Goal: Feedback & Contribution: Submit feedback/report problem

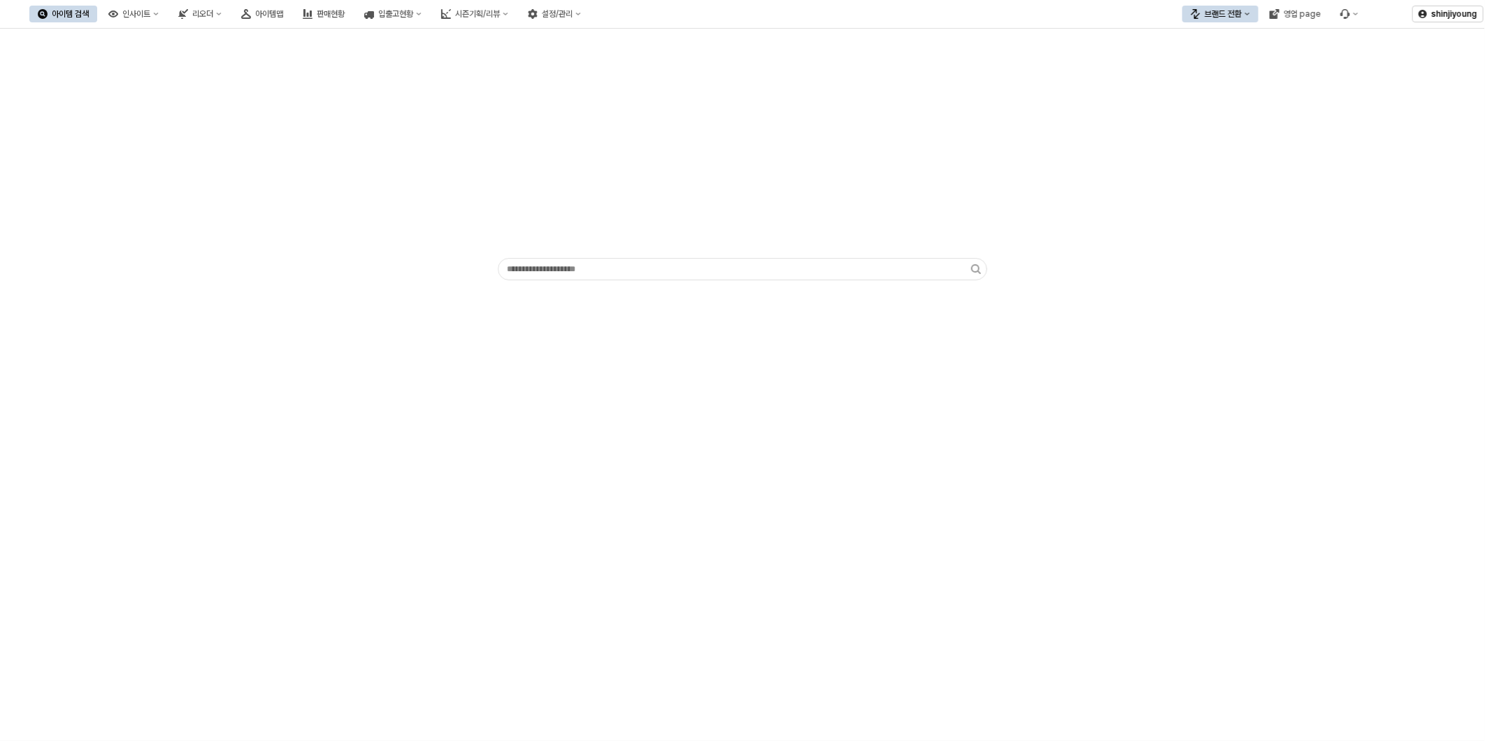
click at [1229, 11] on div "브랜드 전환" at bounding box center [1223, 14] width 37 height 10
click at [1215, 90] on div "디즈니" at bounding box center [1234, 86] width 85 height 11
click at [283, 17] on div "아이템맵" at bounding box center [269, 14] width 28 height 10
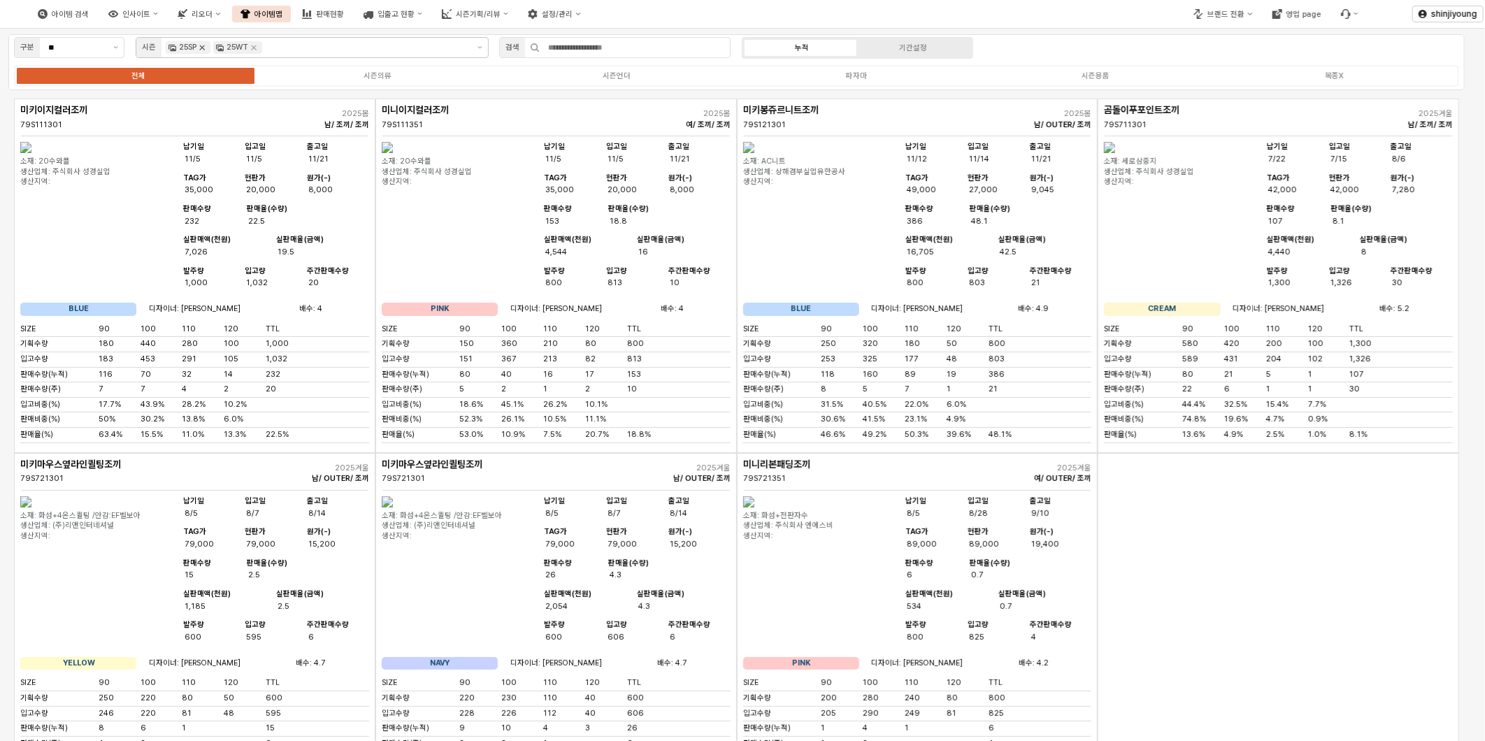
click at [205, 51] on icon "Remove 25SP" at bounding box center [201, 47] width 11 height 11
click at [479, 45] on button "제안 사항 표시" at bounding box center [480, 48] width 16 height 20
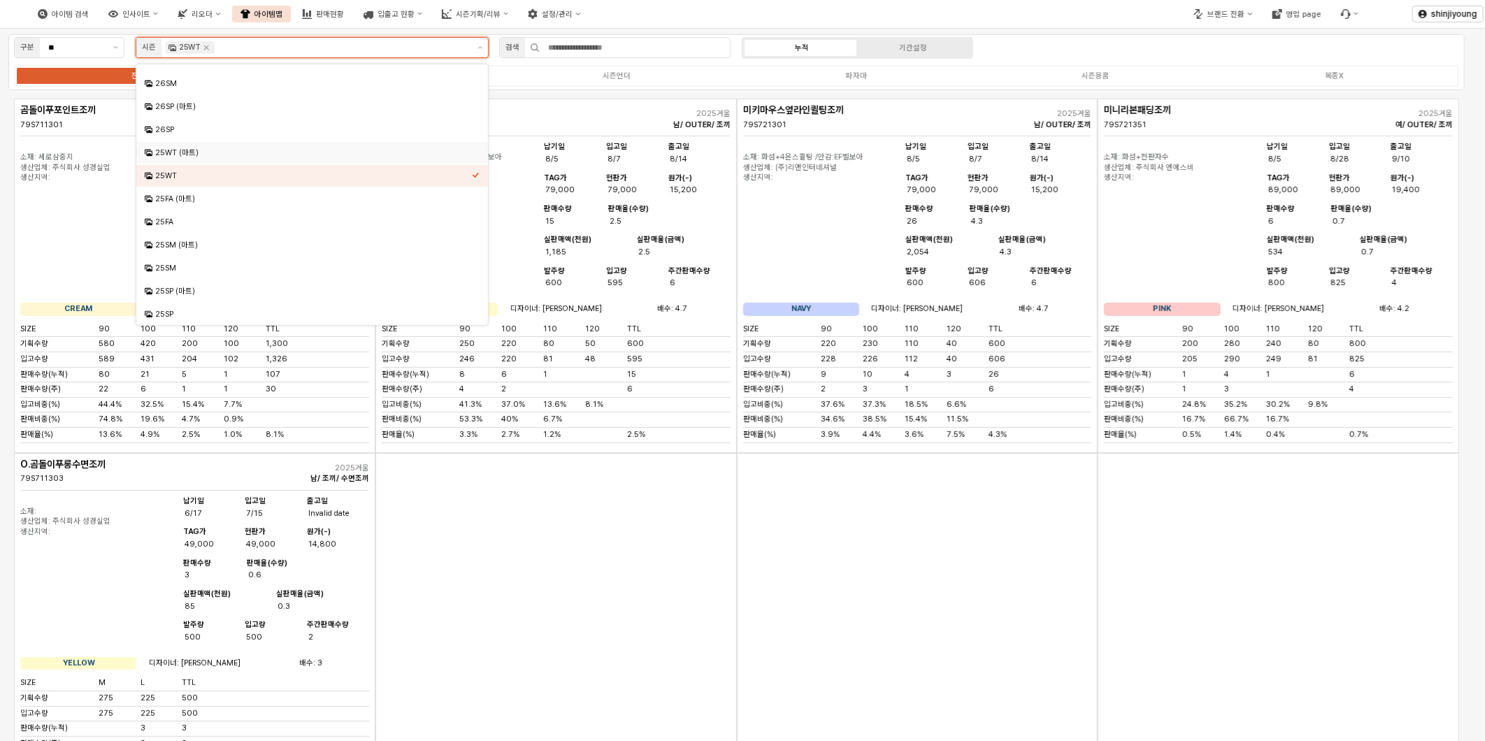
click at [190, 155] on div "25WT (마트)" at bounding box center [313, 153] width 317 height 10
click at [180, 200] on div "25FA (마트)" at bounding box center [313, 199] width 317 height 10
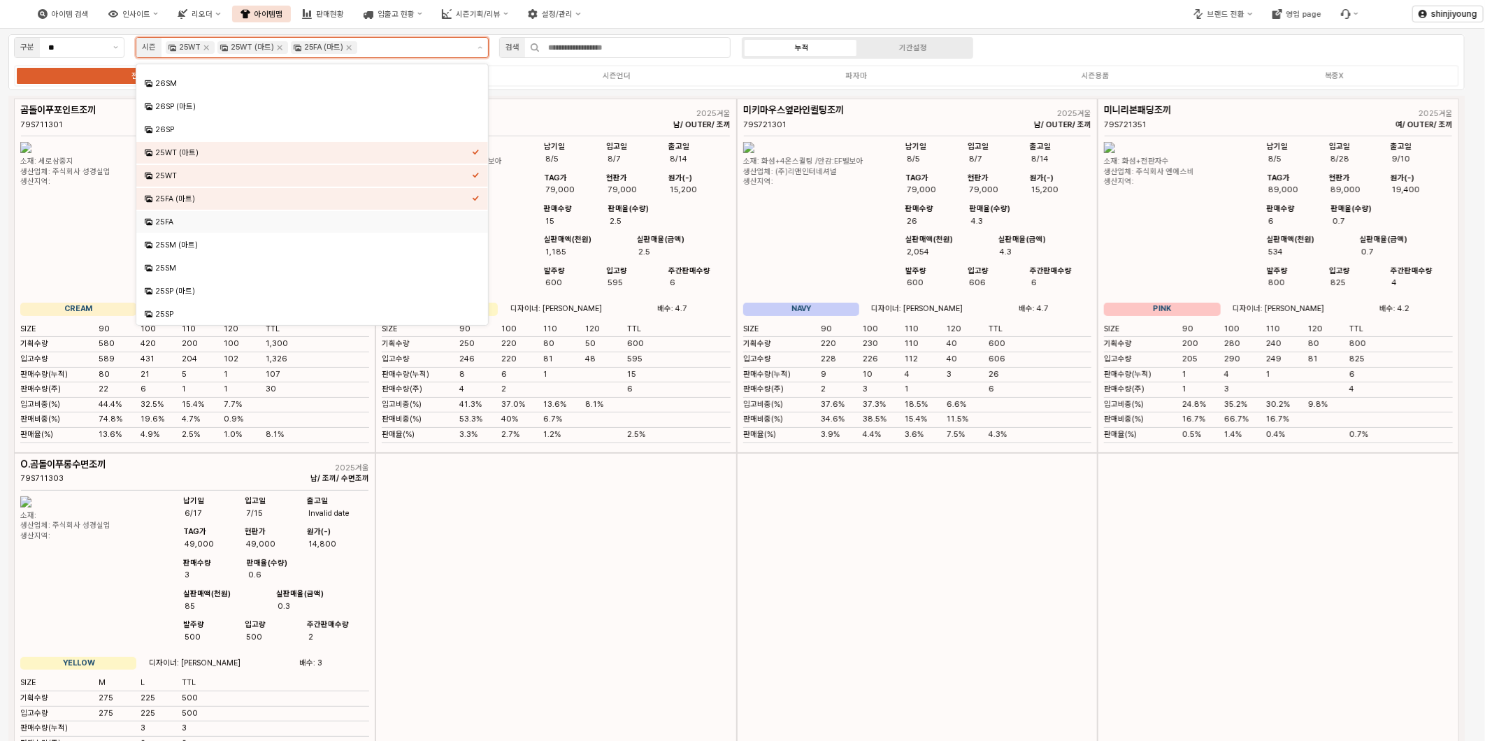
click at [173, 220] on div "25FA" at bounding box center [313, 222] width 317 height 10
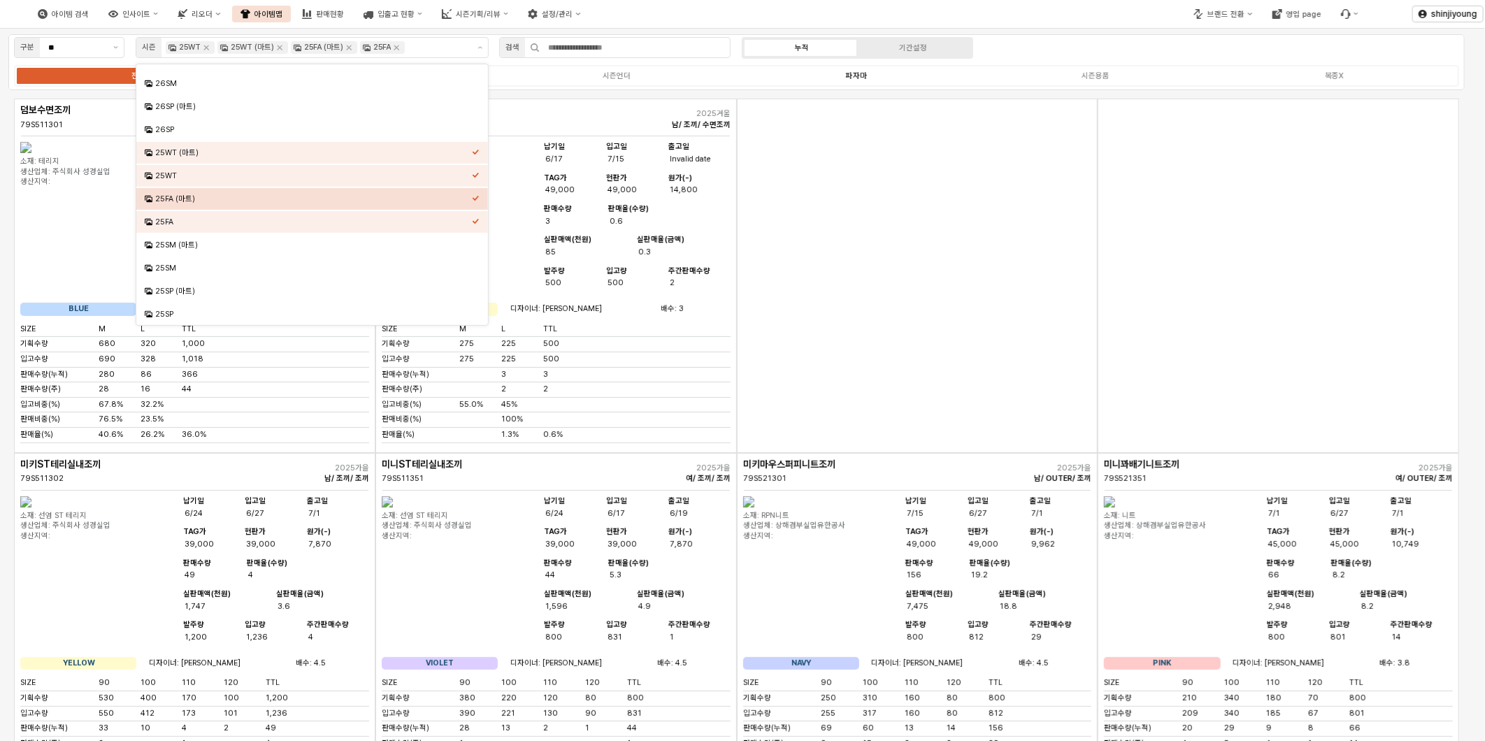
click at [860, 73] on div "파자마" at bounding box center [856, 75] width 21 height 9
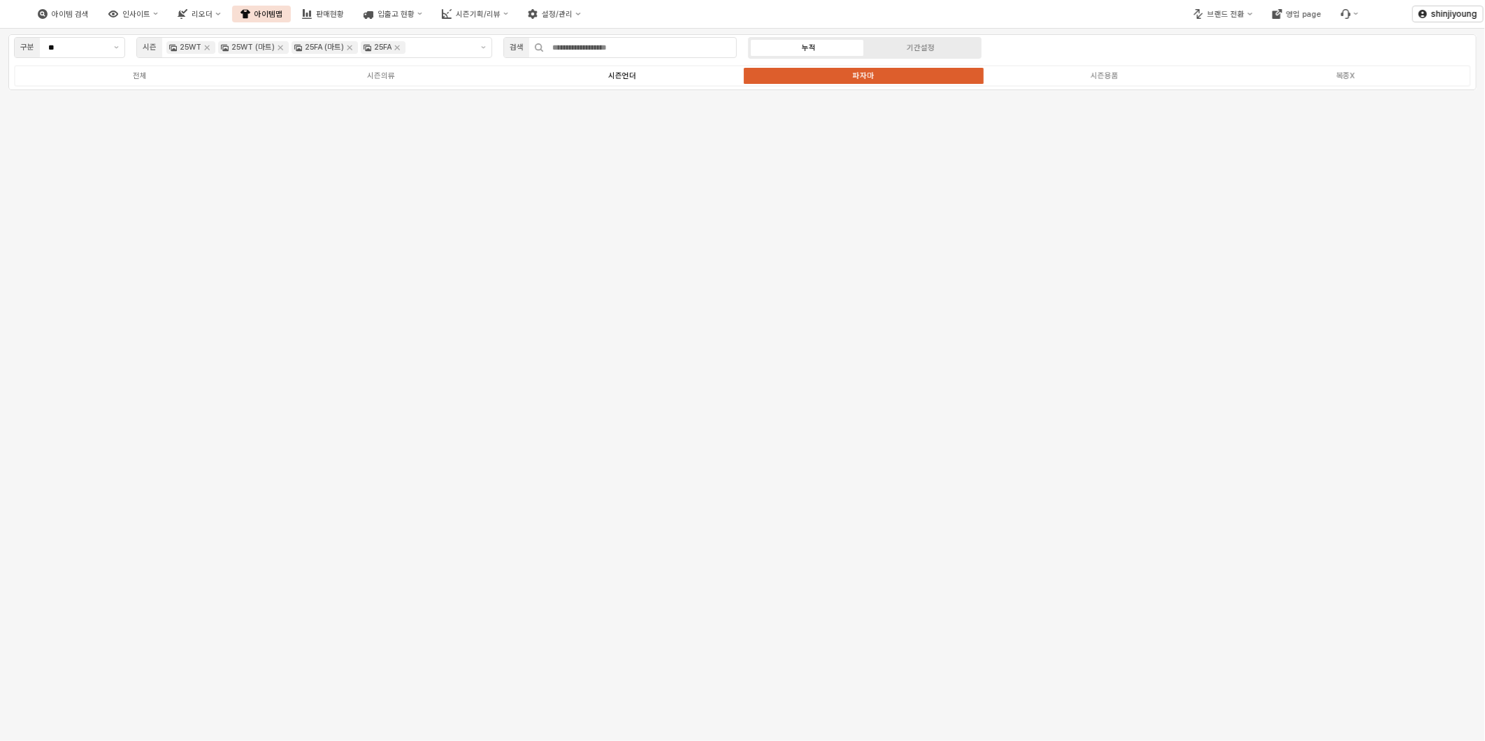
click at [619, 80] on label "시즌언더" at bounding box center [621, 76] width 241 height 12
click at [854, 77] on div "파자마" at bounding box center [863, 75] width 21 height 9
click at [942, 479] on div "구분 ** 시즌 25WT 25WT (마트) 25FA (마트) 25FA 검색 누적 기간설정 전체 시즌의류 시즌언더 파자마 시즌용품 복종X" at bounding box center [742, 385] width 1485 height 713
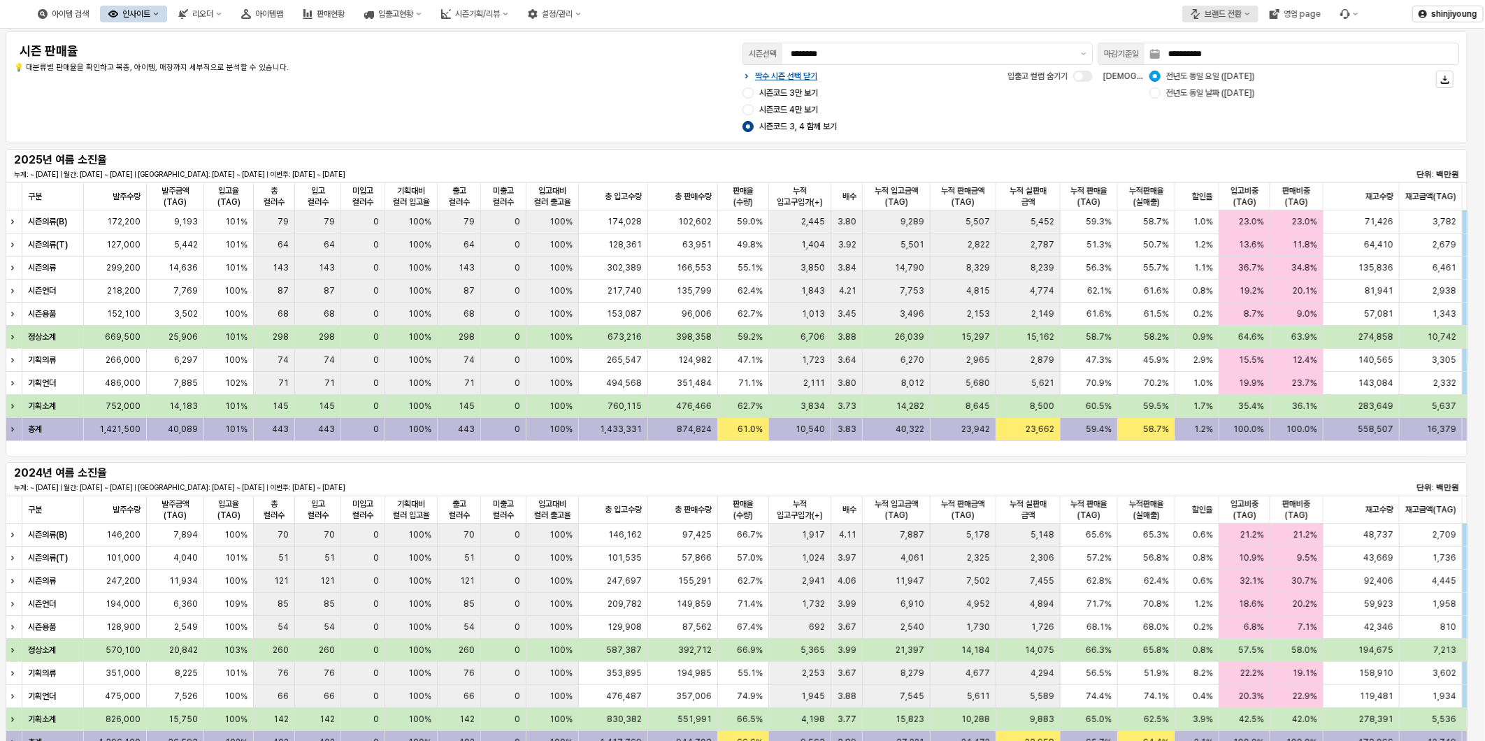
click at [1253, 10] on button "브랜드 전환" at bounding box center [1220, 14] width 76 height 17
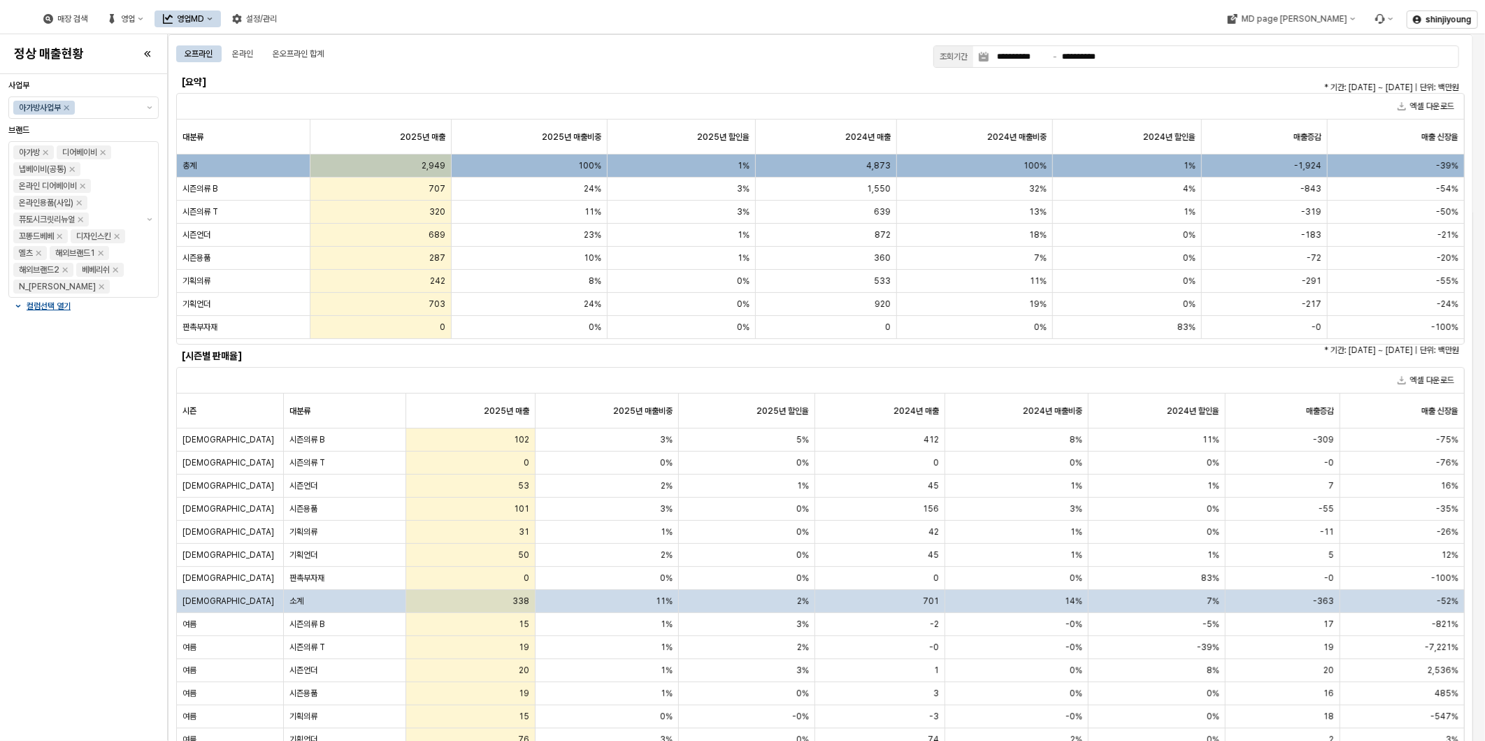
scroll to position [310, 0]
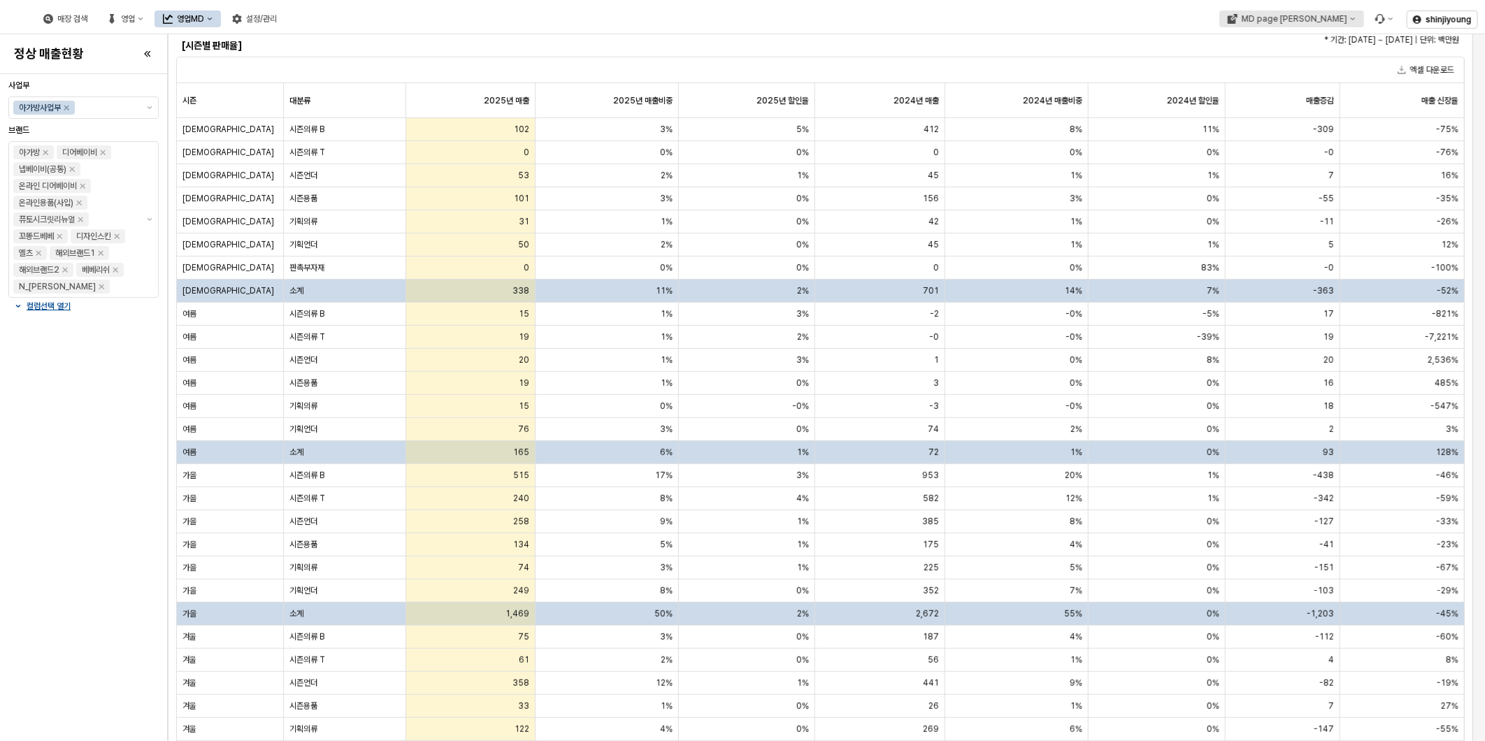
click at [1318, 18] on div "MD page 이동" at bounding box center [1294, 19] width 106 height 10
click at [1310, 19] on div "MD page 이동" at bounding box center [1294, 19] width 106 height 10
click at [1285, 17] on div "MD page 이동" at bounding box center [1294, 19] width 106 height 10
click at [303, 474] on span "시즌의류 B" at bounding box center [307, 475] width 35 height 11
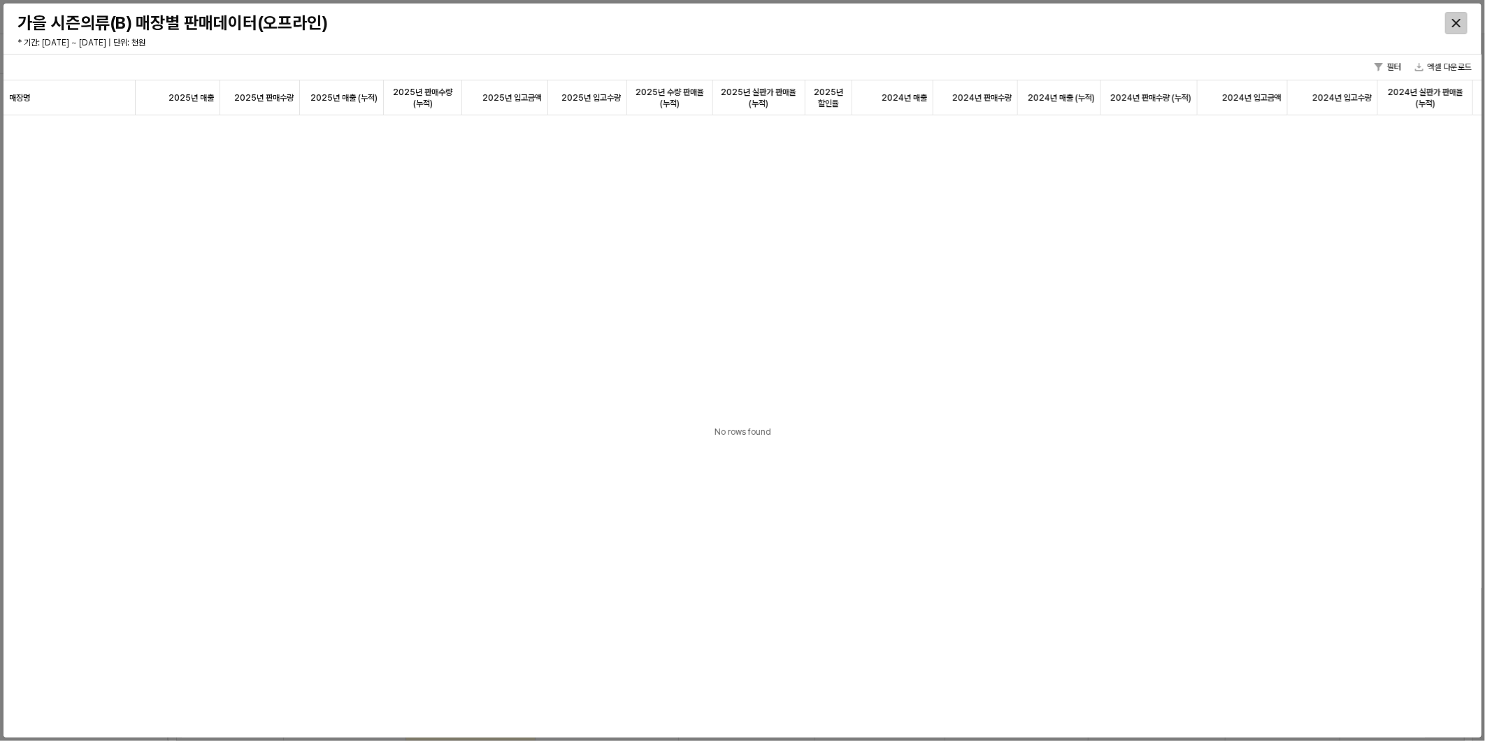
click at [1462, 24] on div "Close" at bounding box center [1456, 23] width 21 height 21
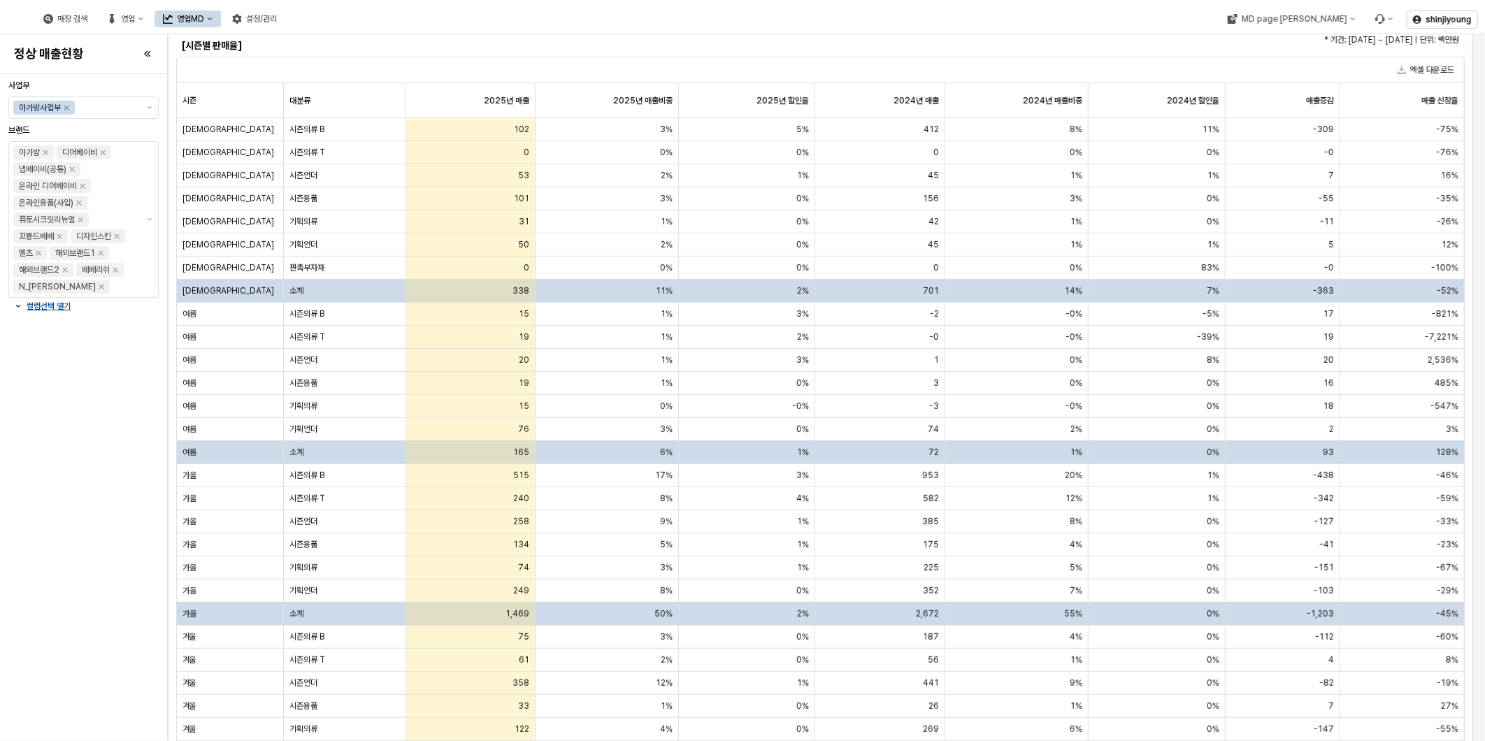
click at [22, 525] on div "사업부 아가방사업부 브랜드 아가방 디어베이비 냅베이비(공통) 온라인 디어베이비 온라인용품(사입) 퓨토시크릿리뉴얼 꼬똥드베베 디자인스킨 엘츠 해…" at bounding box center [83, 408] width 150 height 656
click at [320, 478] on span "시즌의류 B" at bounding box center [307, 475] width 35 height 11
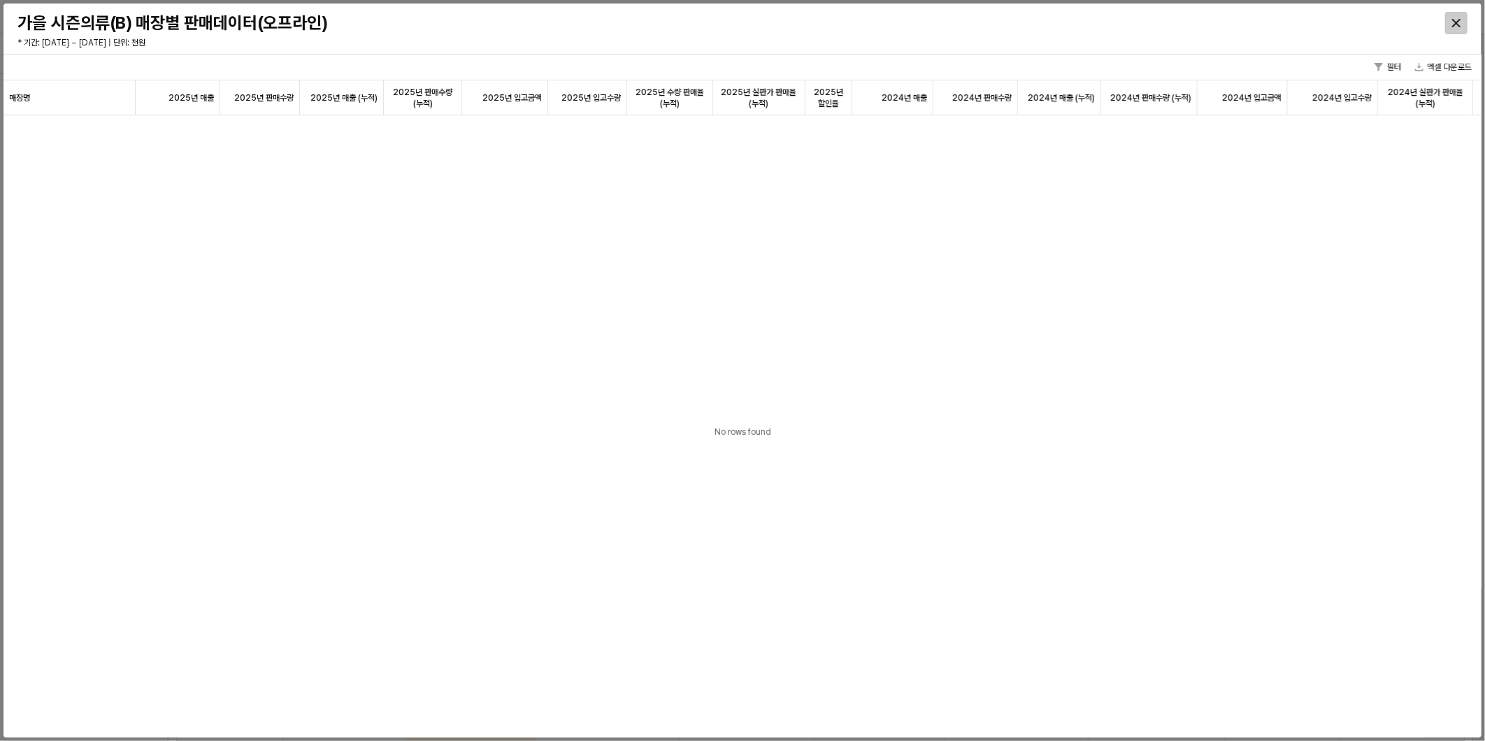
click at [1455, 29] on div "Close" at bounding box center [1456, 23] width 21 height 21
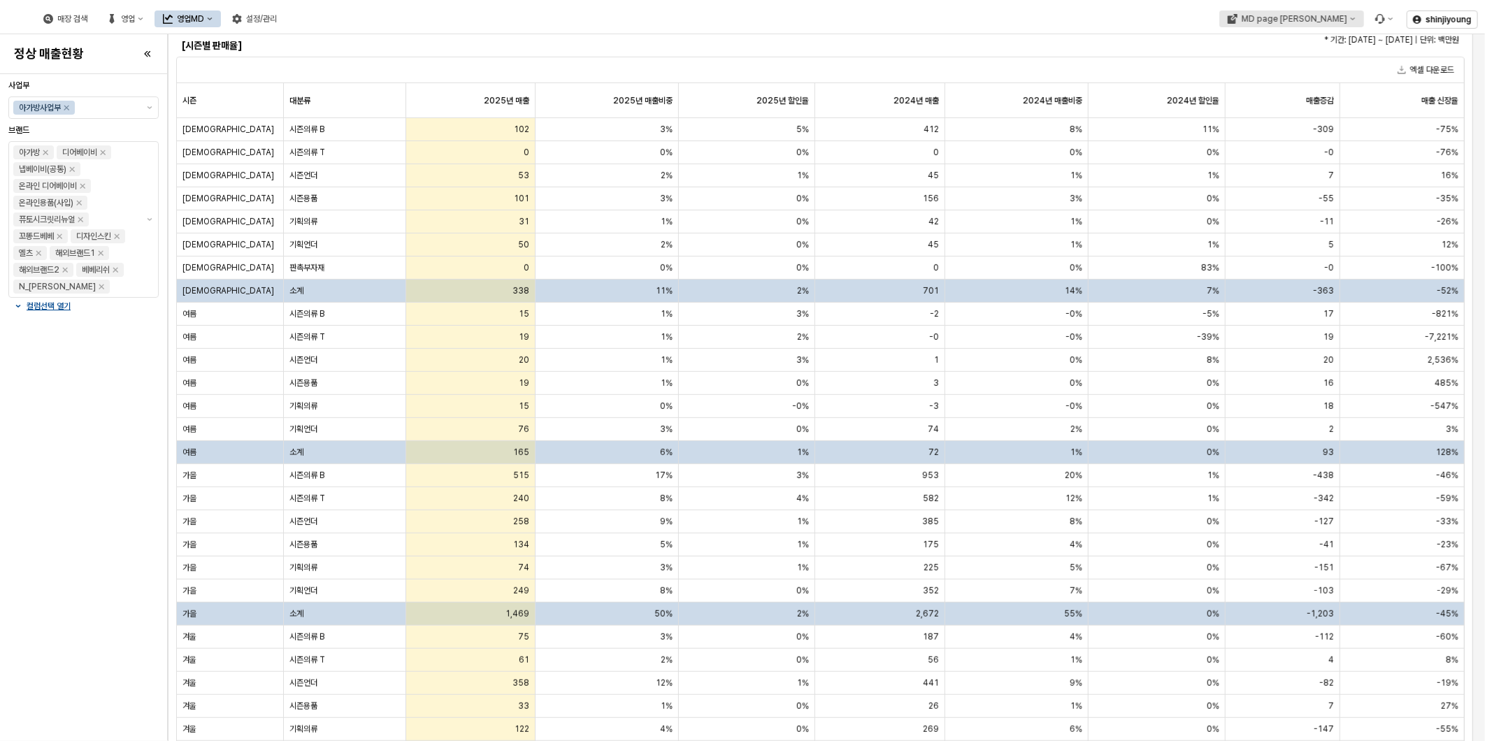
click at [1324, 22] on div "MD page 이동" at bounding box center [1294, 19] width 106 height 10
click at [1301, 94] on div "디즈니베이비" at bounding box center [1315, 91] width 85 height 11
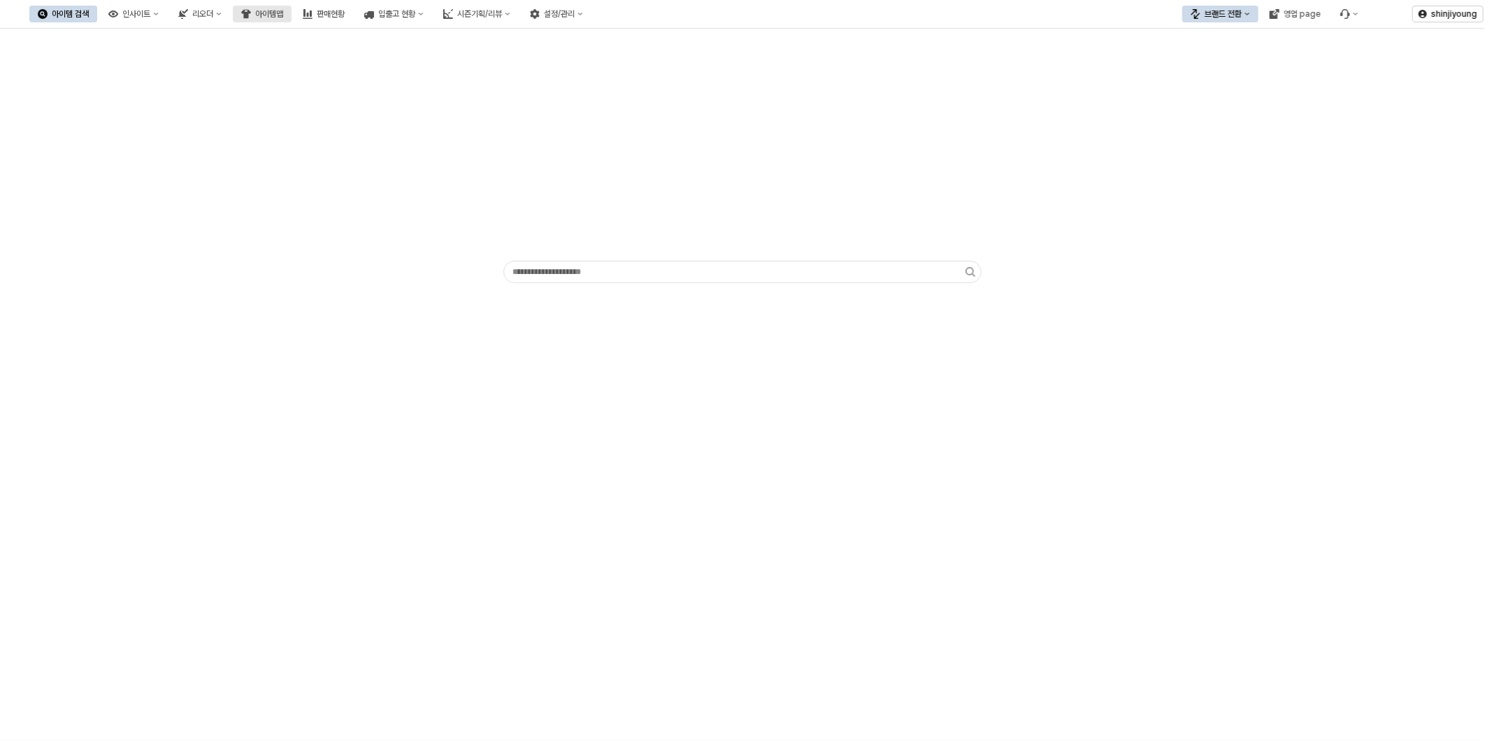
click at [283, 12] on div "아이템맵" at bounding box center [269, 14] width 28 height 10
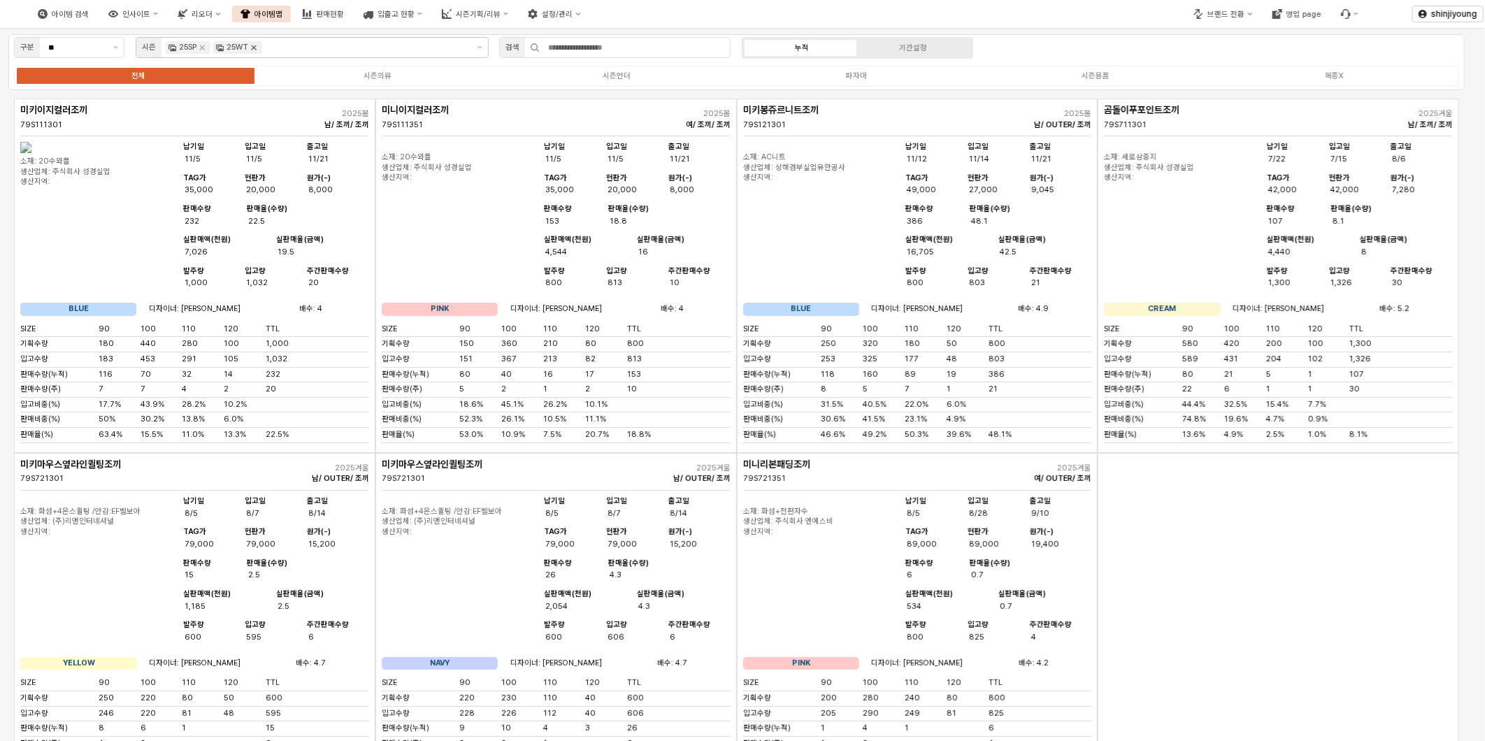
click at [257, 47] on icon "Remove 25WT" at bounding box center [253, 47] width 11 height 11
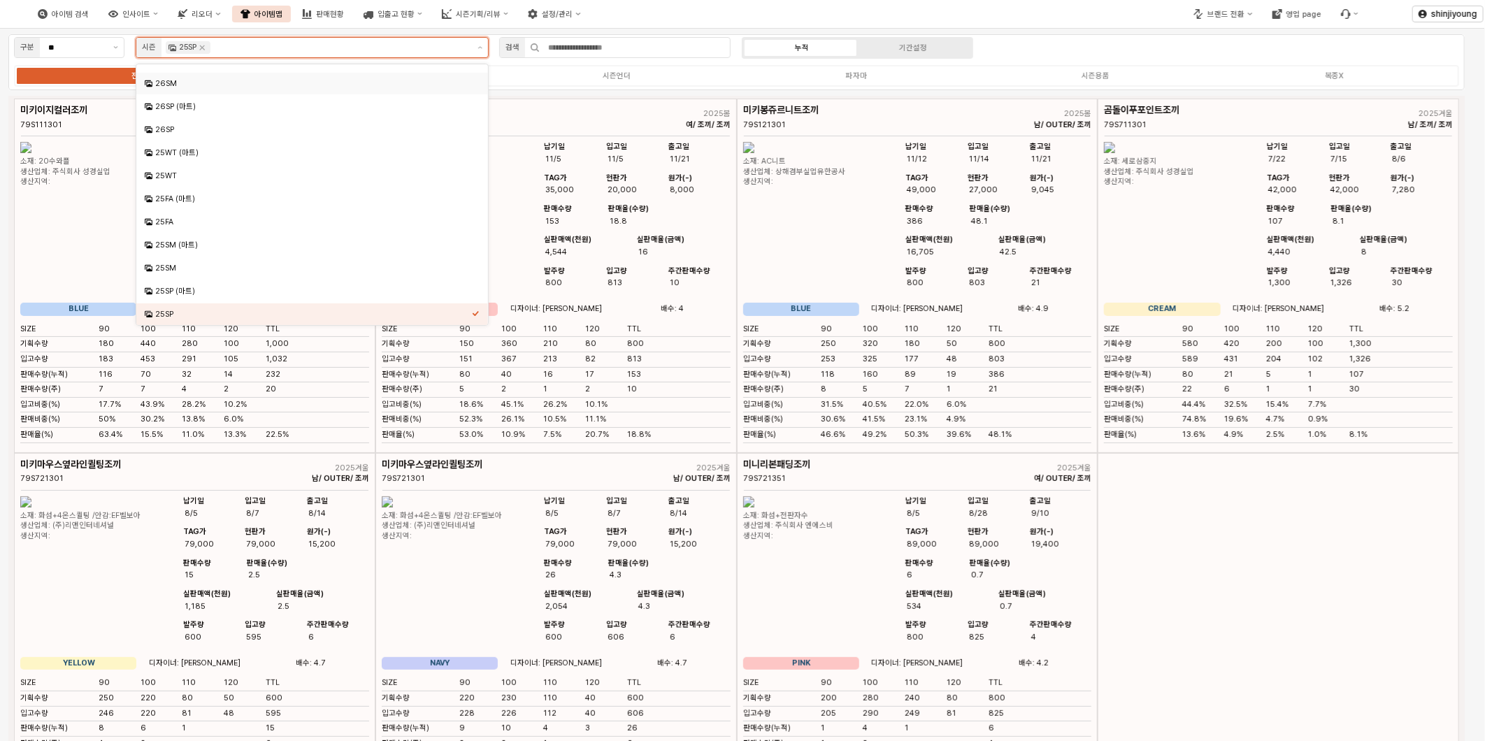
scroll to position [92, 0]
click at [197, 276] on div "25SM" at bounding box center [308, 282] width 327 height 13
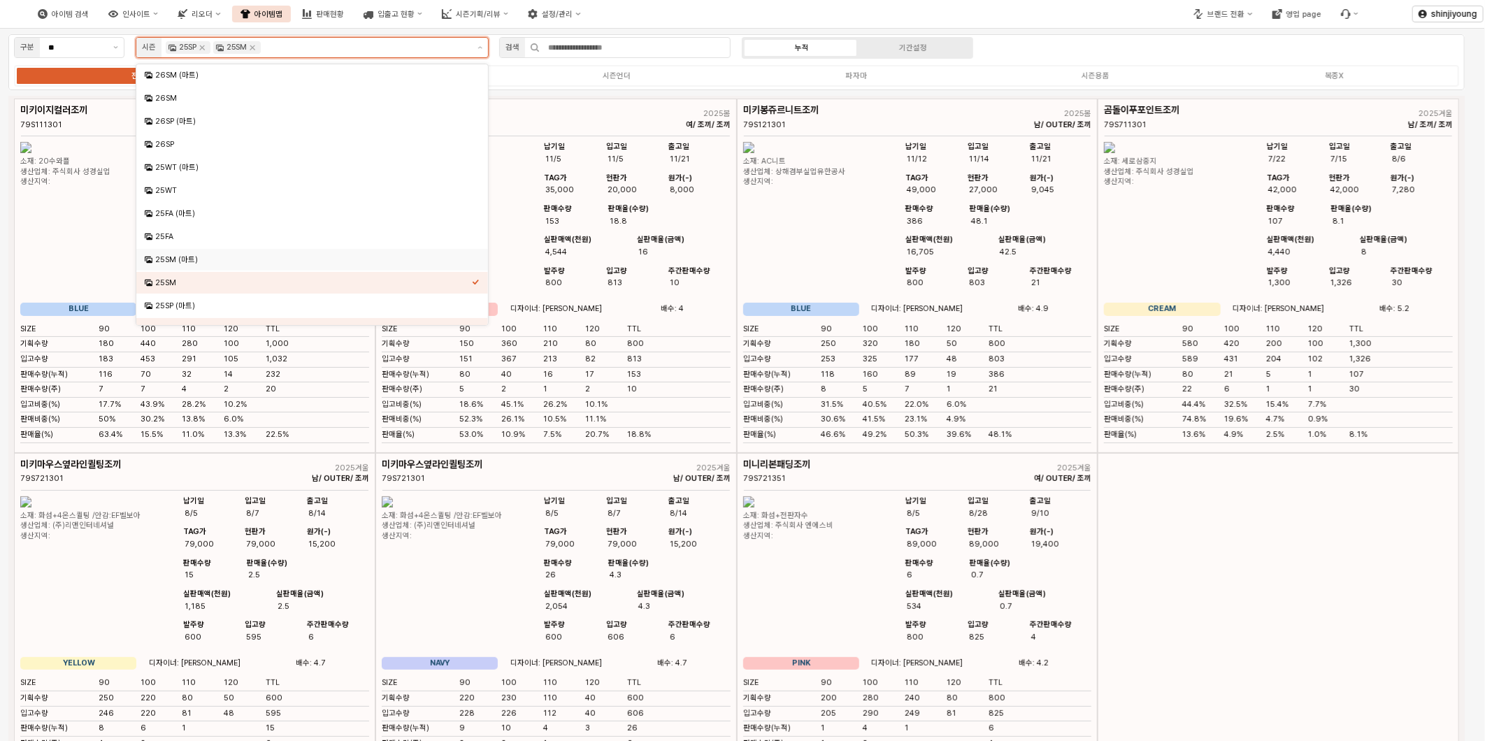
click at [199, 259] on div "25SM (마트)" at bounding box center [313, 260] width 317 height 10
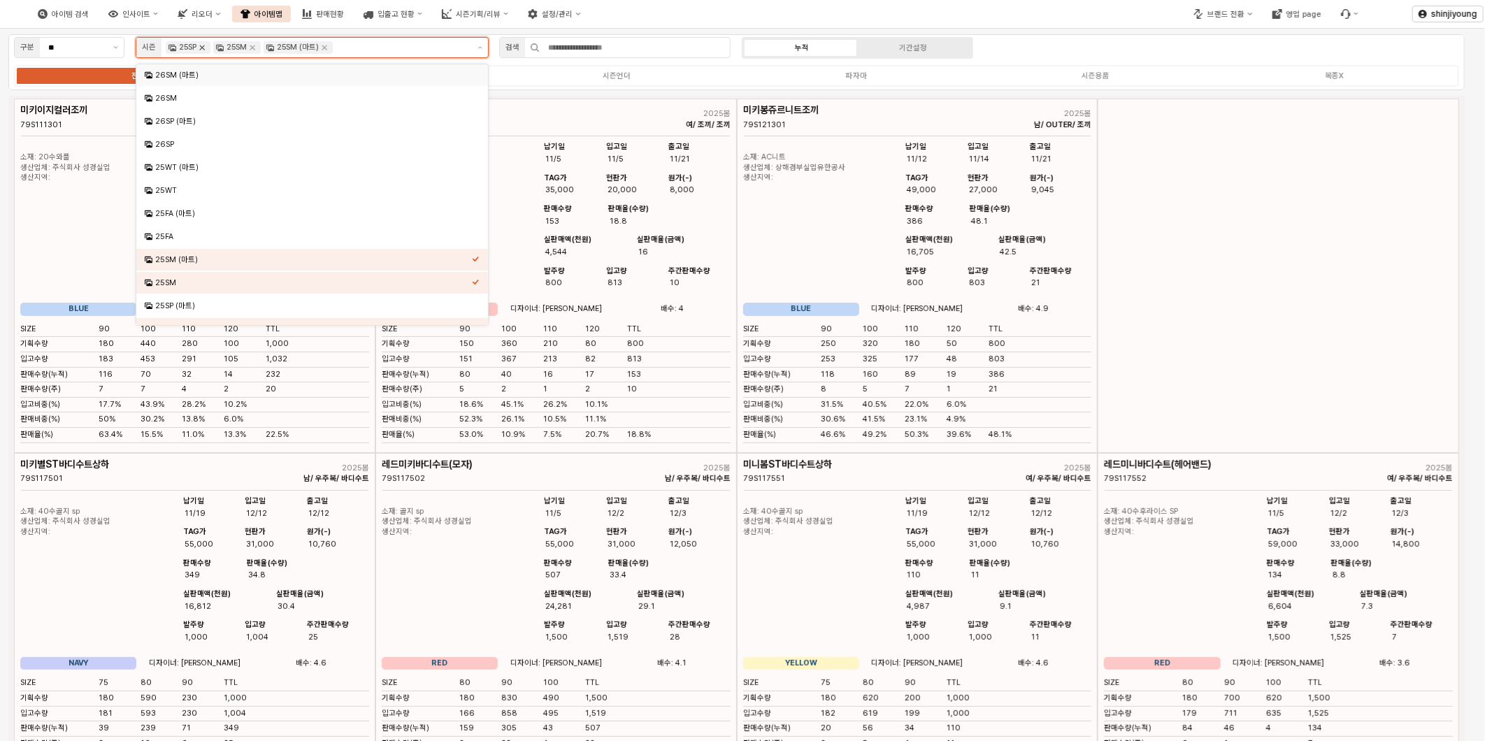
click at [199, 45] on icon "Remove 25SP" at bounding box center [201, 47] width 11 height 11
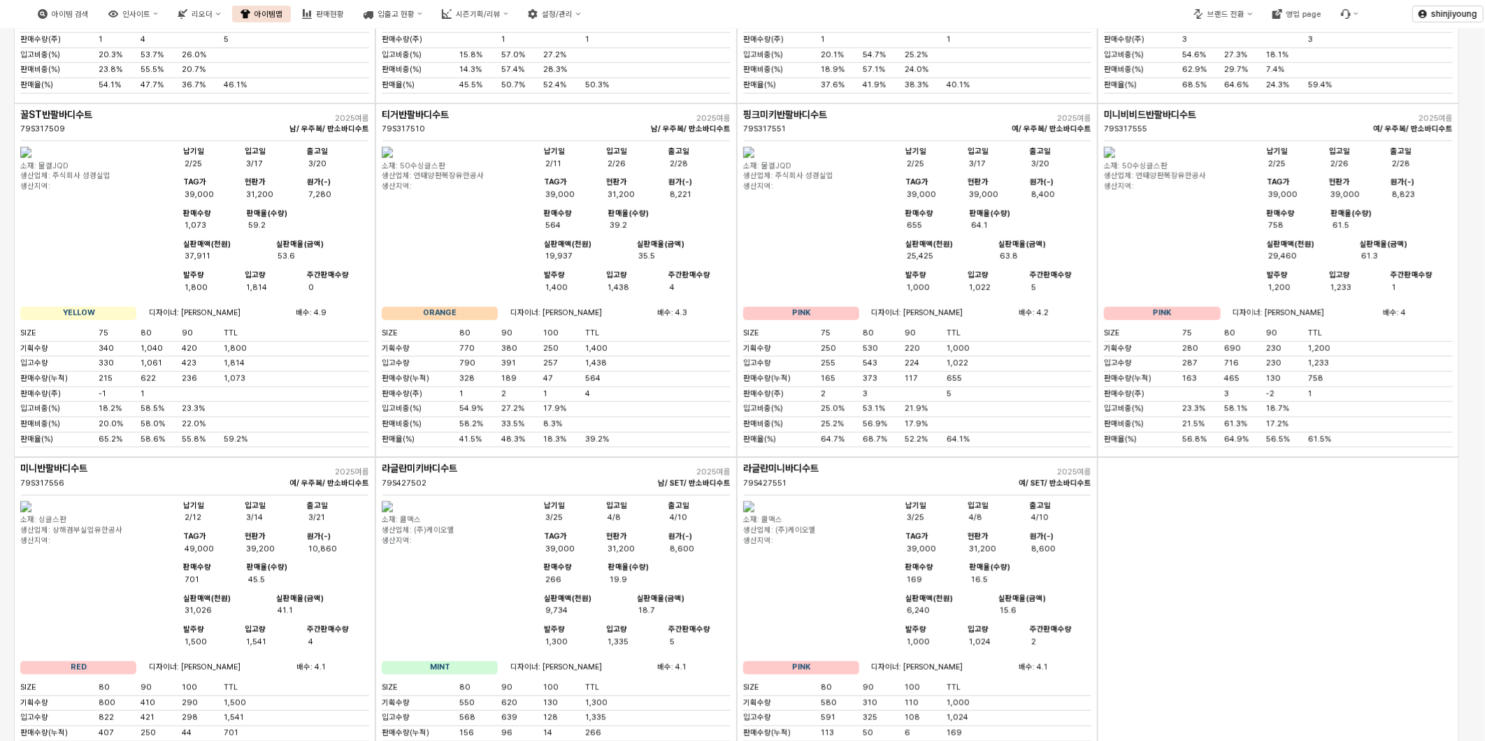
scroll to position [0, 0]
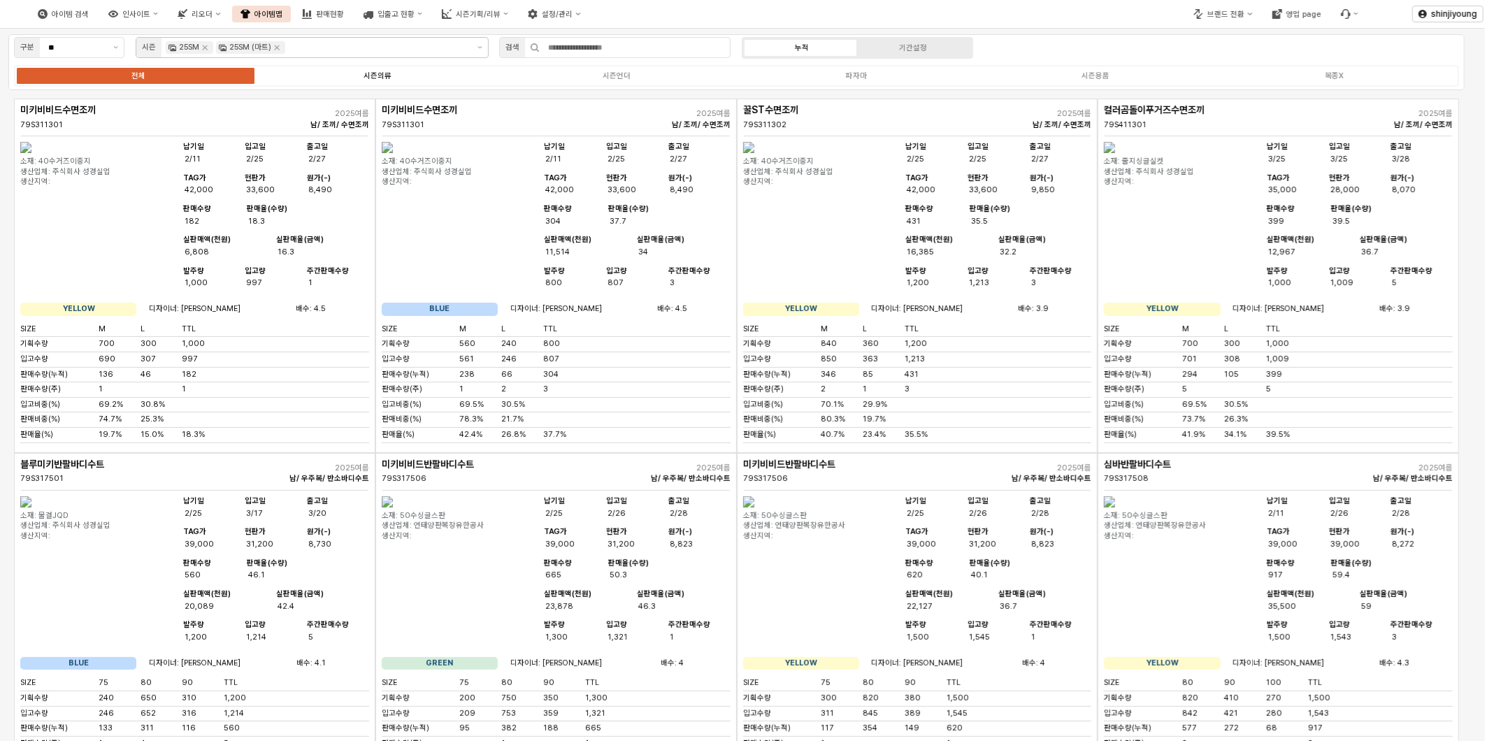
click at [366, 80] on label "시즌의류" at bounding box center [377, 76] width 239 height 12
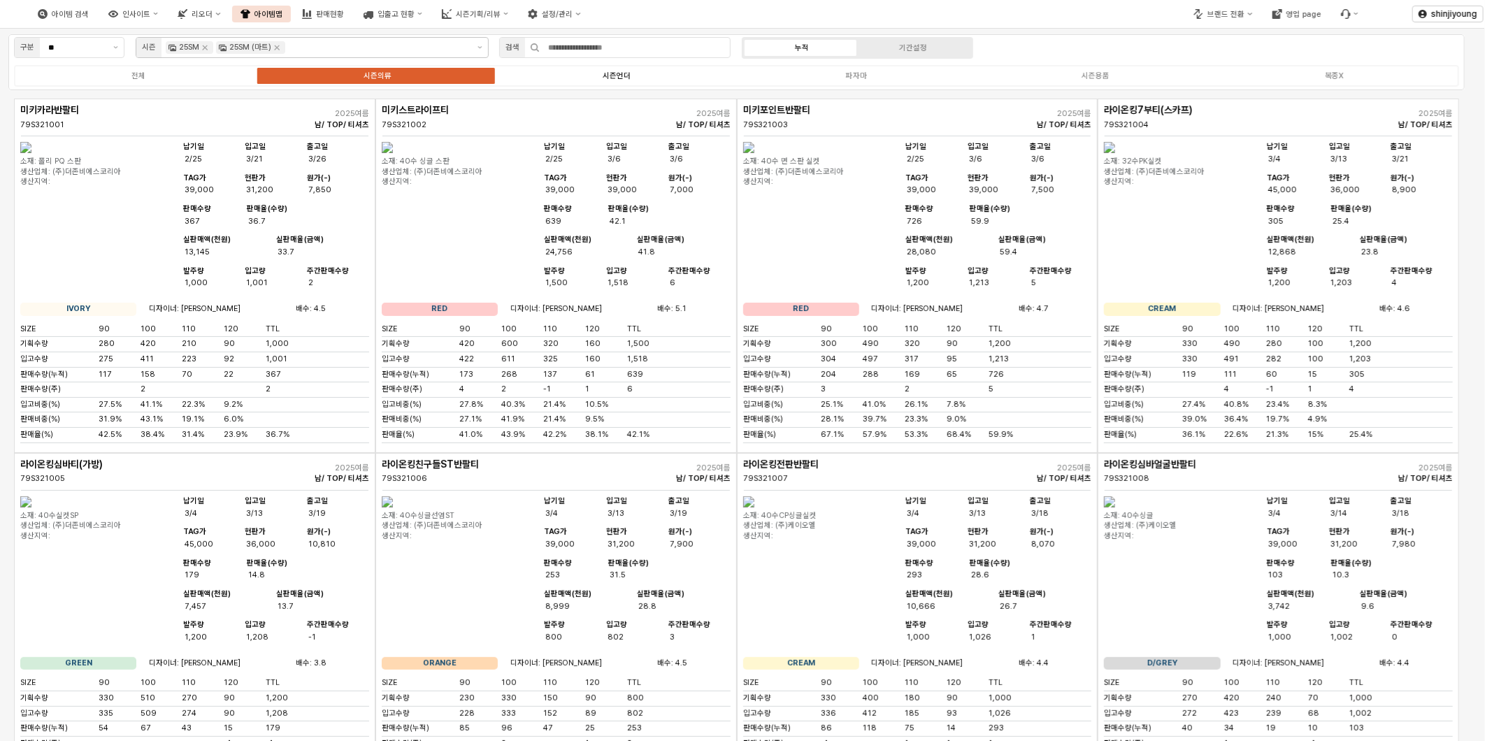
click at [617, 78] on div "시즌언더" at bounding box center [617, 75] width 28 height 9
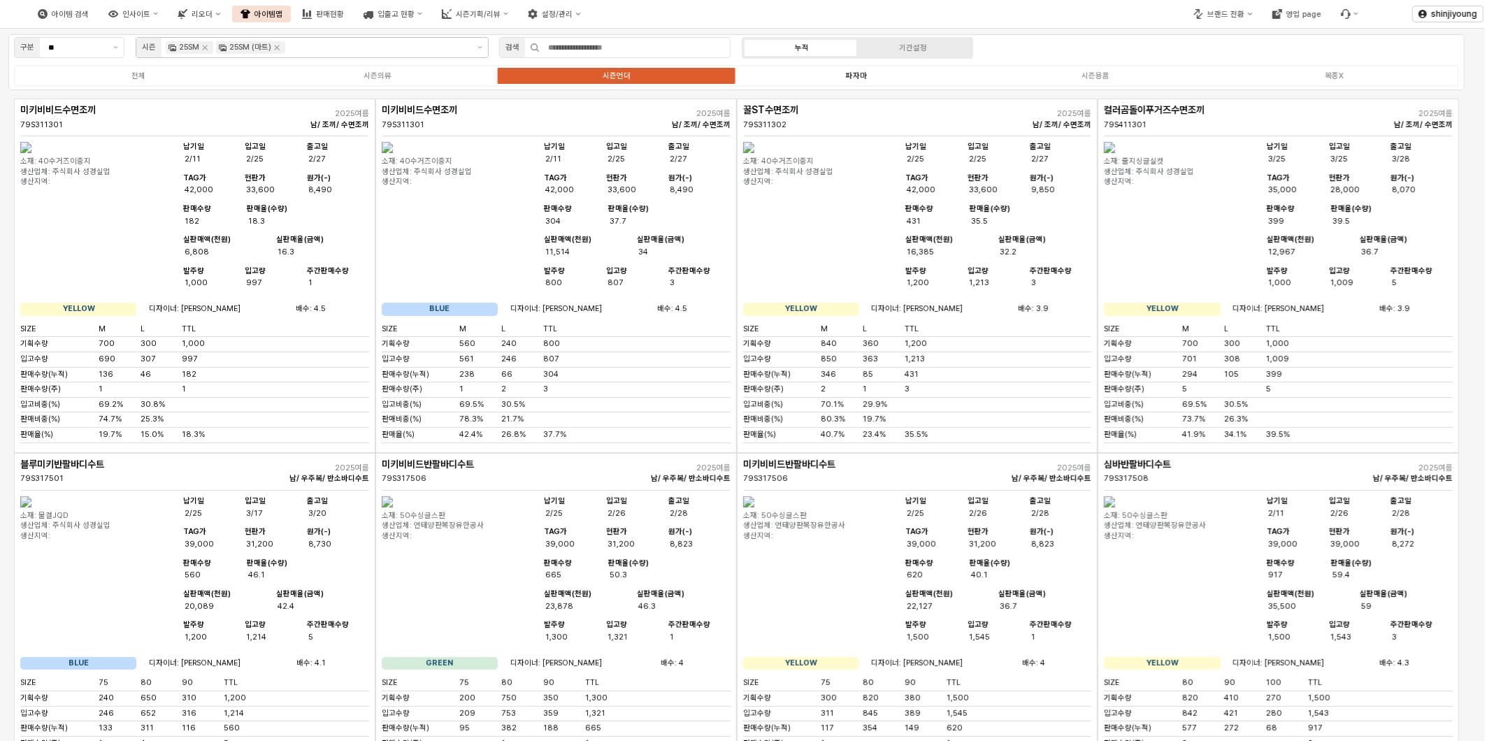
click at [869, 70] on label "파자마" at bounding box center [855, 76] width 239 height 12
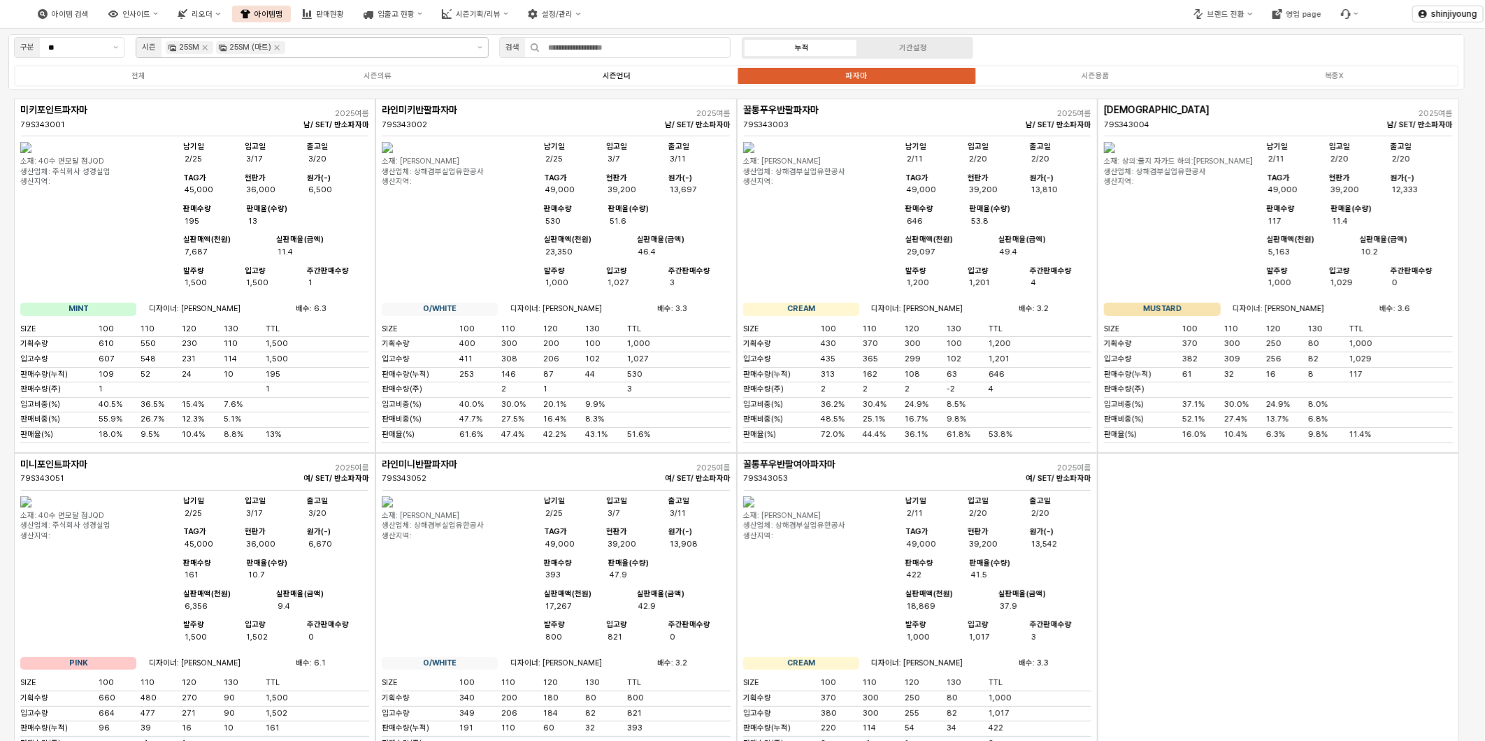
click at [629, 78] on div "시즌언더" at bounding box center [617, 75] width 28 height 9
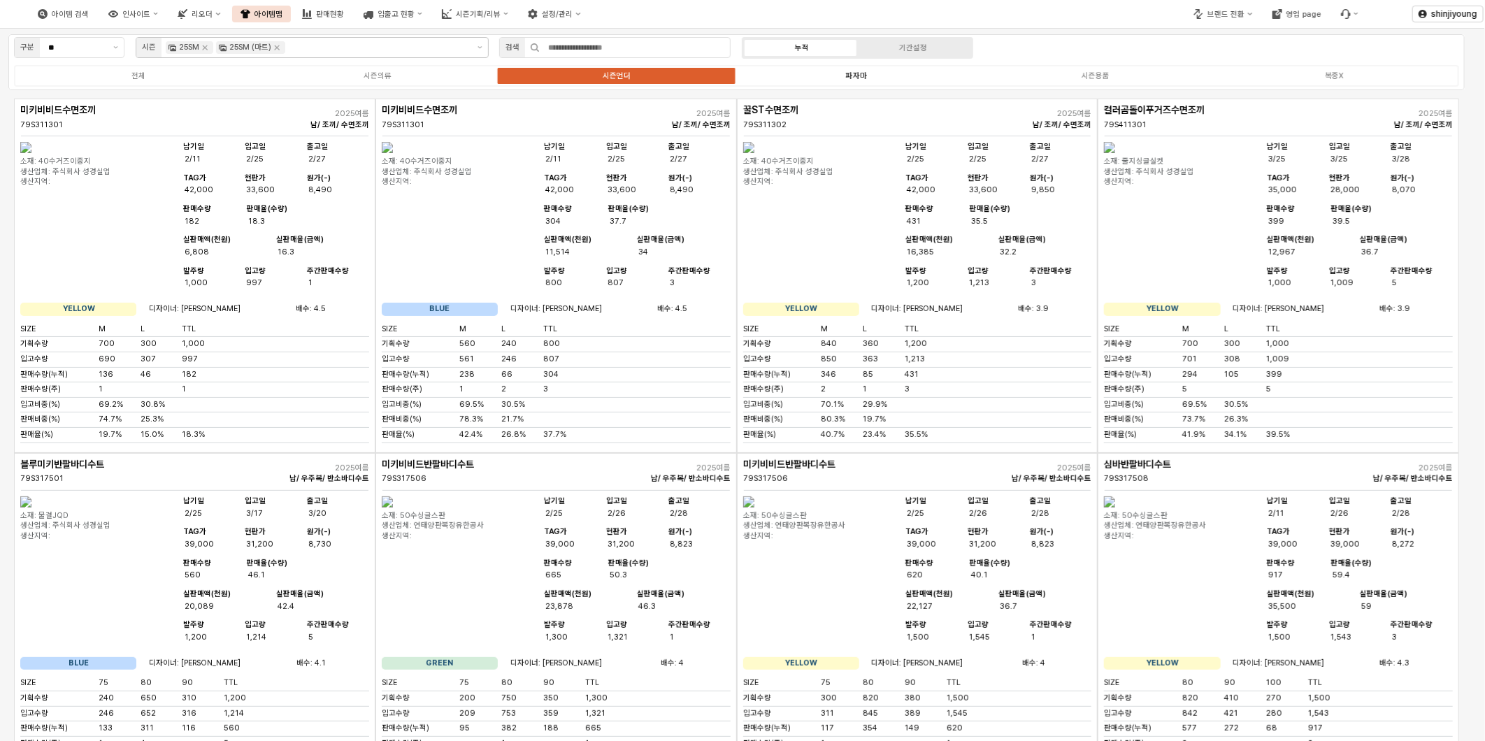
click at [838, 76] on label "파자마" at bounding box center [855, 76] width 239 height 12
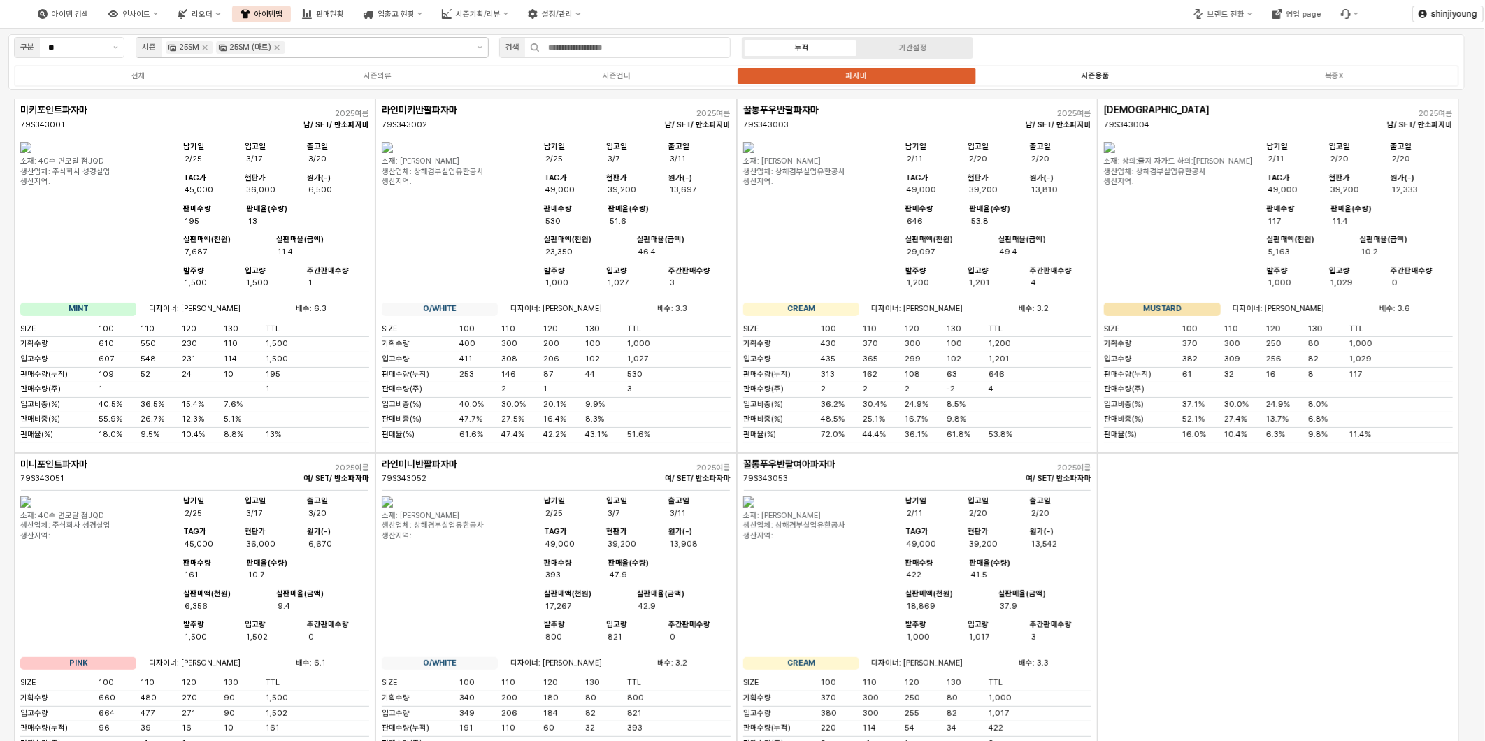
click at [1089, 77] on div "시즌용품" at bounding box center [1096, 75] width 28 height 9
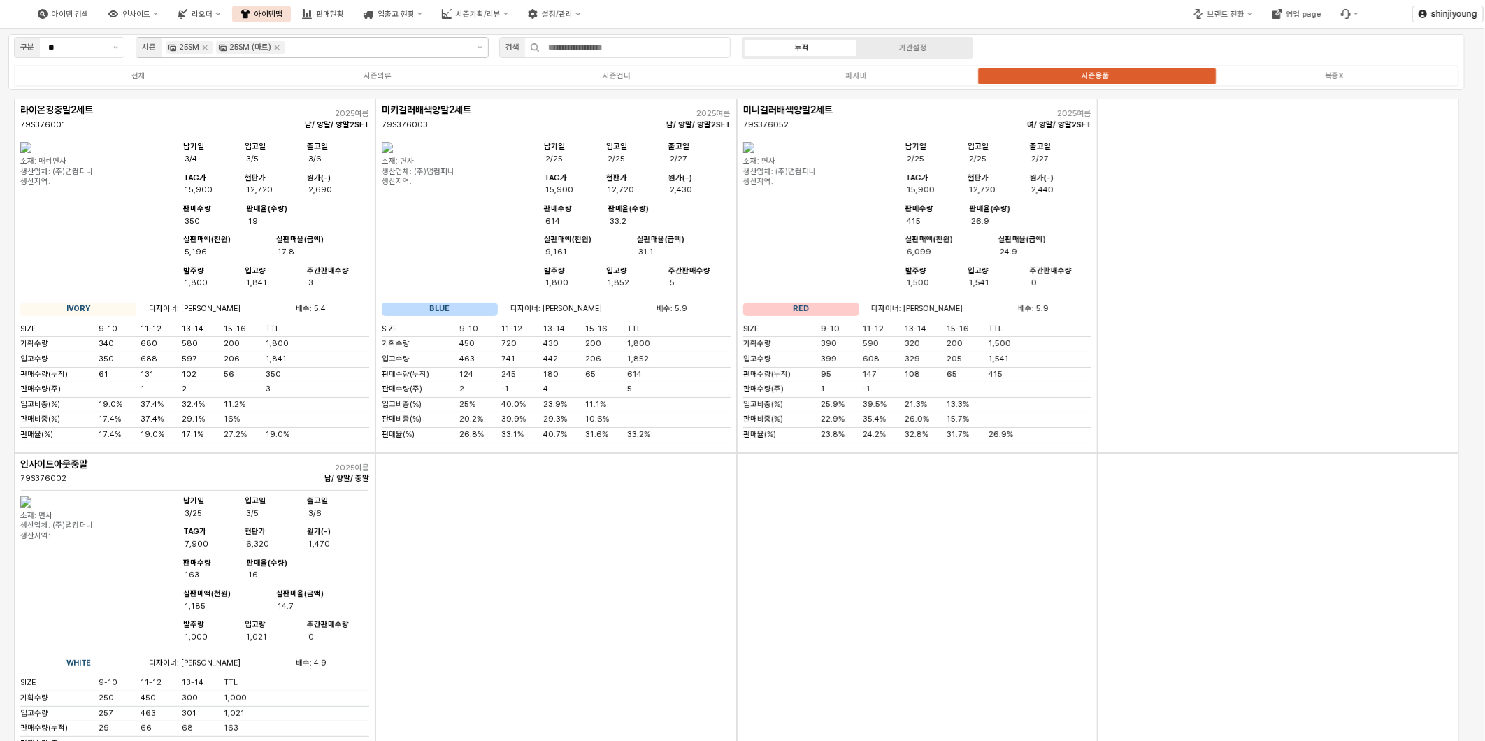
click at [445, 599] on div "App Frame" at bounding box center [557, 630] width 362 height 355
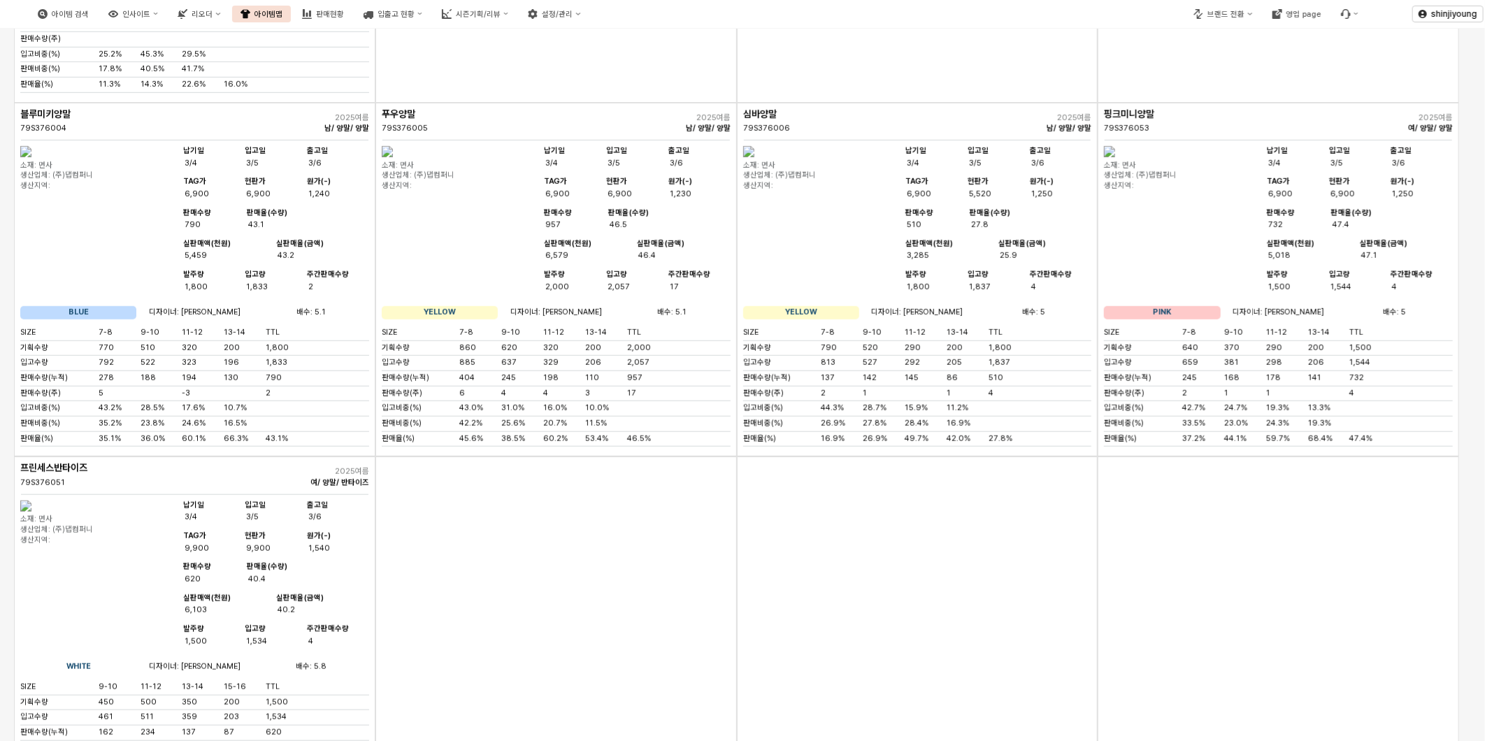
scroll to position [699, 0]
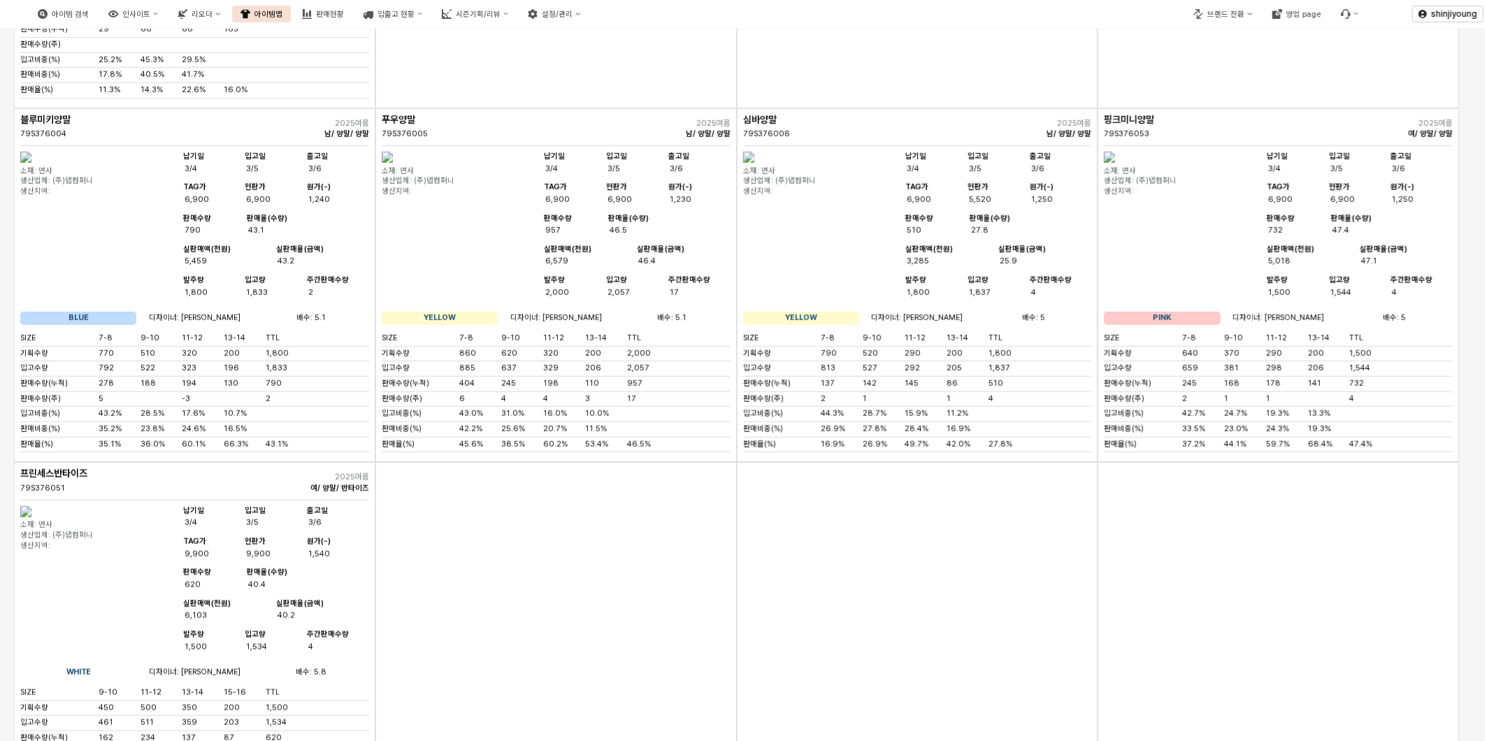
click at [511, 634] on div "App Frame" at bounding box center [557, 639] width 362 height 355
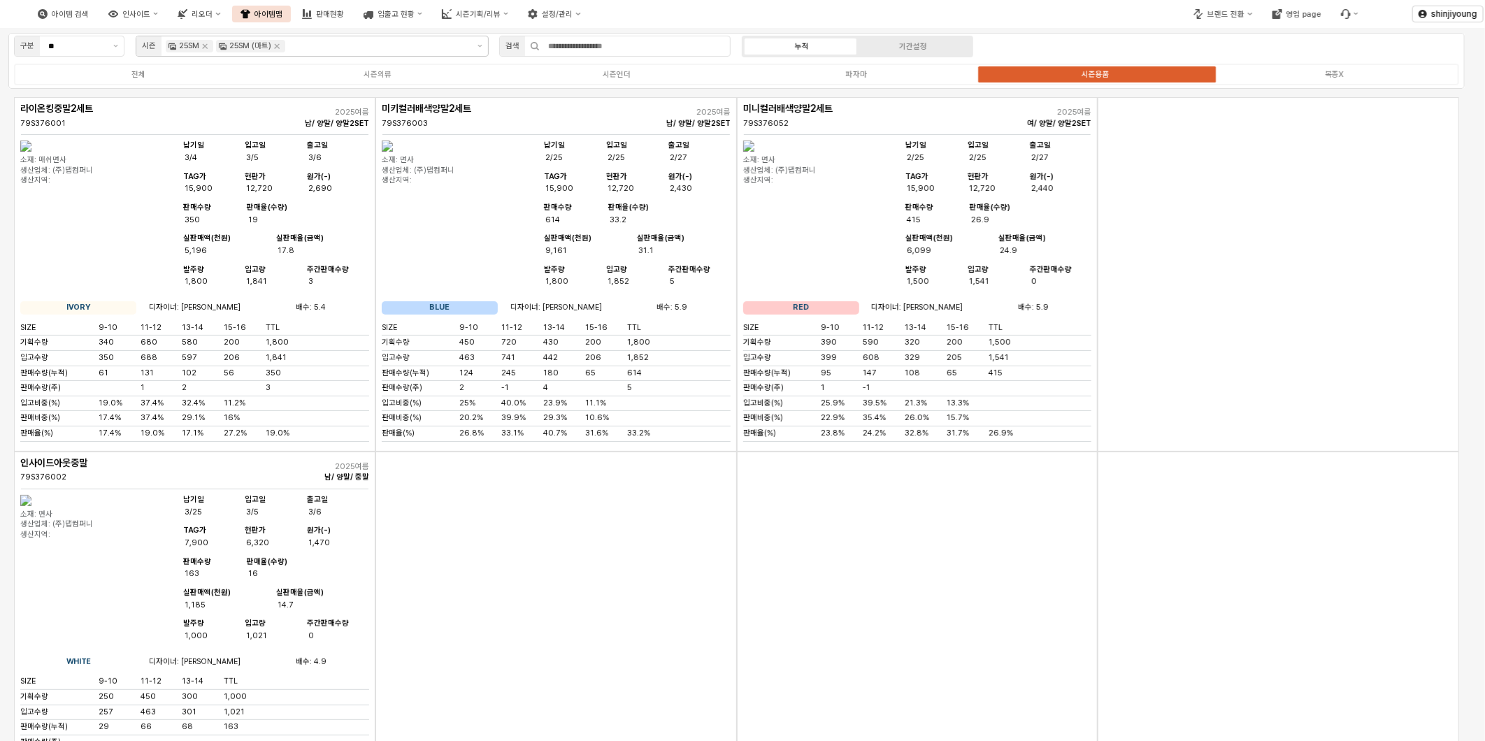
scroll to position [0, 0]
click at [208, 44] on icon "Remove 25SM" at bounding box center [204, 47] width 11 height 11
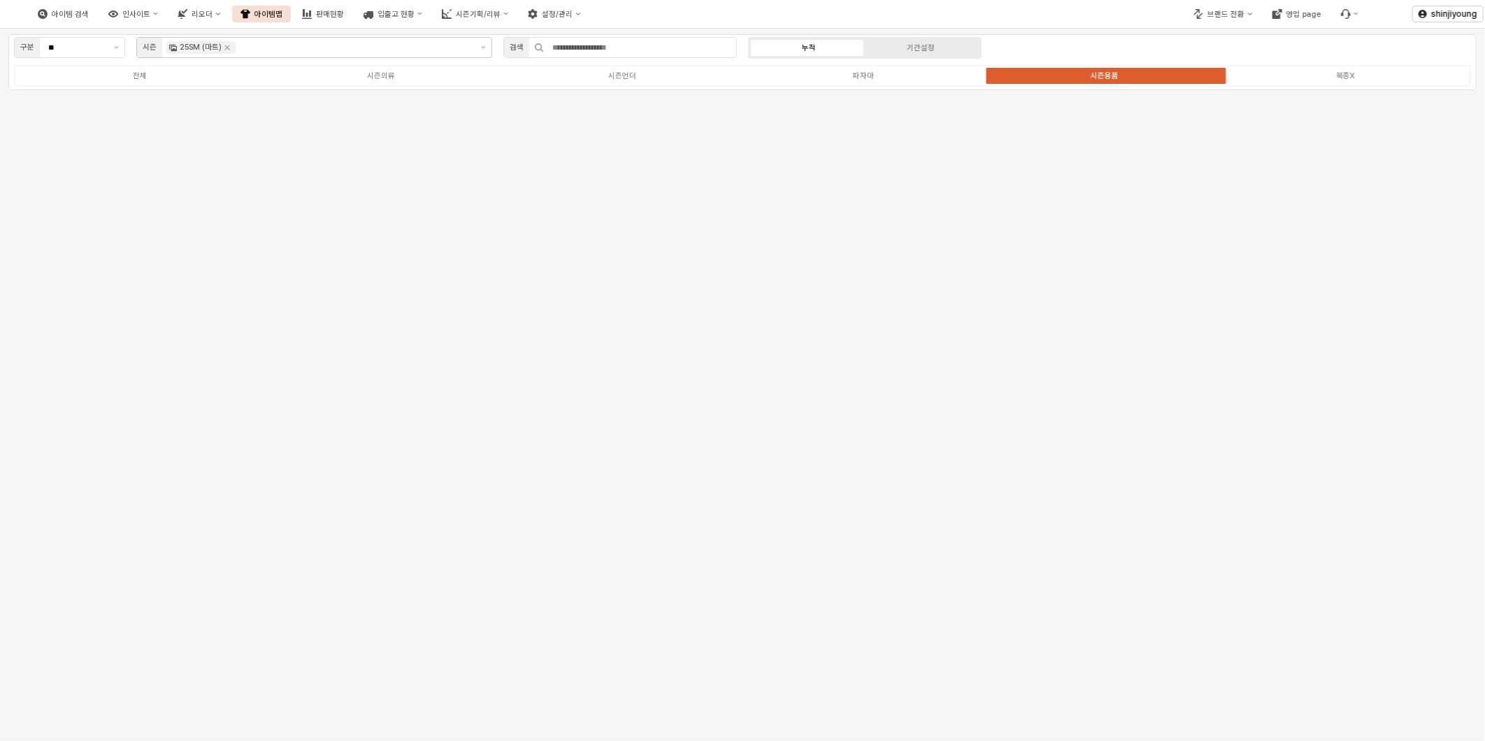
click at [371, 82] on div "전체 시즌의류 시즌언더 파자마 시즌용품 복종X" at bounding box center [742, 76] width 1457 height 22
click at [379, 78] on div "시즌의류" at bounding box center [381, 75] width 28 height 9
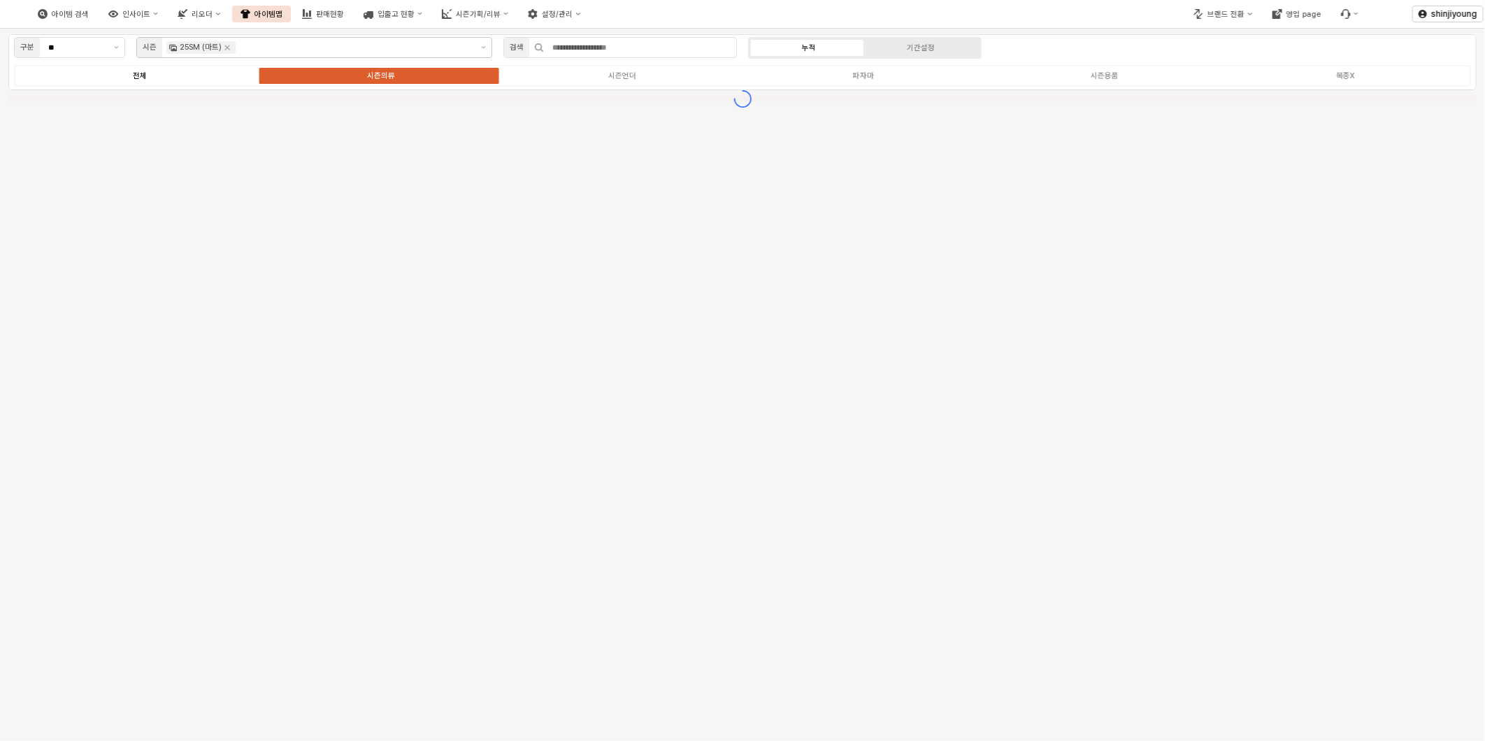
click at [141, 78] on div "전체" at bounding box center [140, 75] width 14 height 9
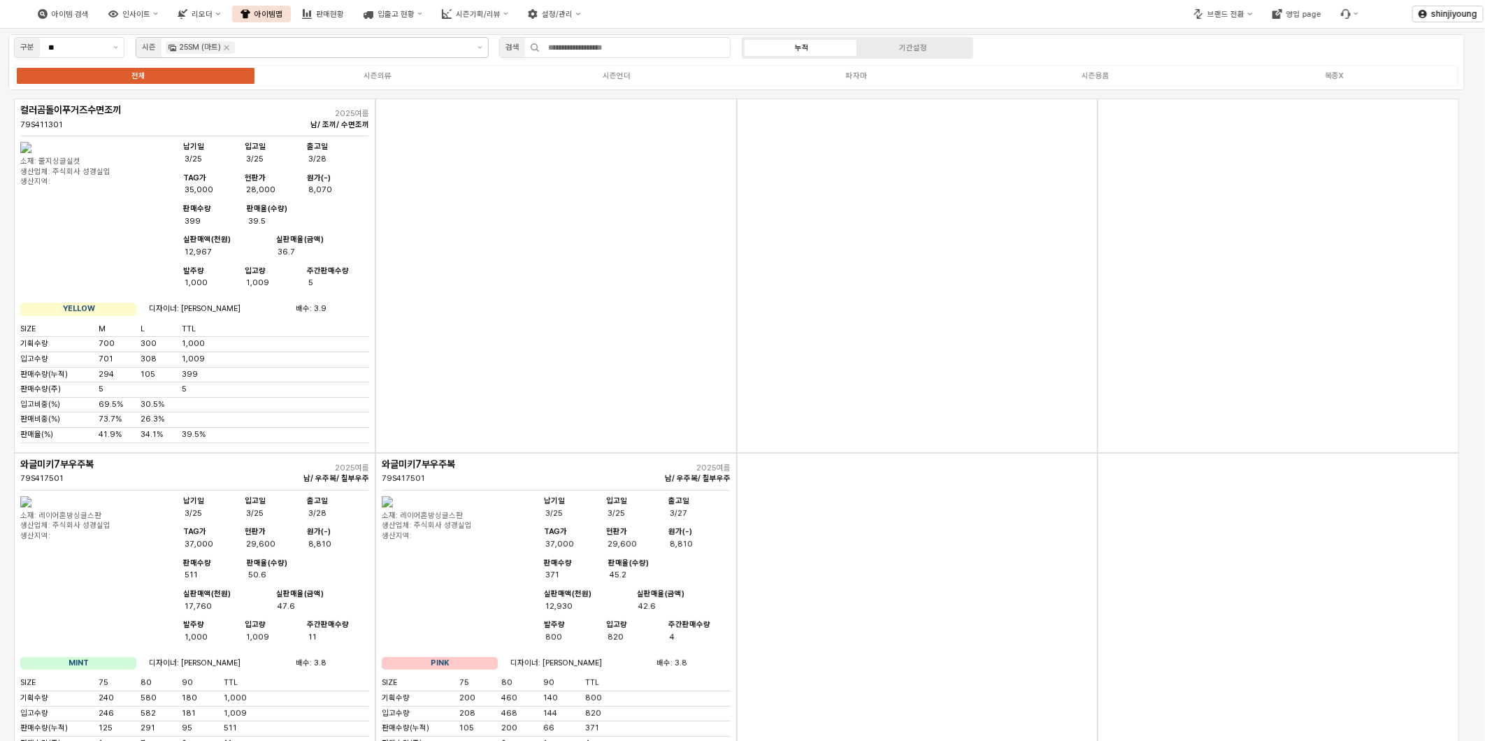
click at [615, 414] on div "App Frame" at bounding box center [557, 276] width 362 height 355
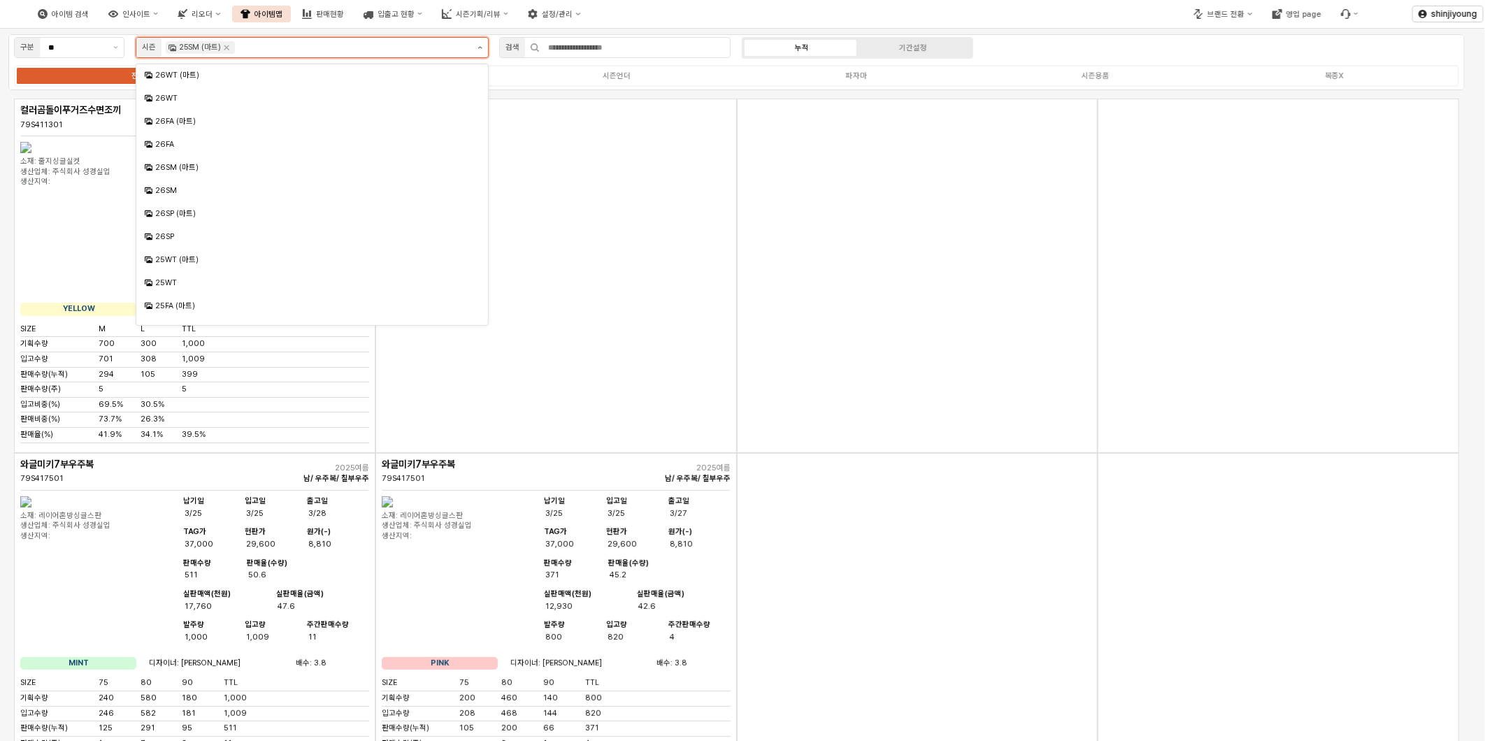
click at [477, 46] on button "제안 사항 표시" at bounding box center [480, 48] width 16 height 20
click at [172, 221] on div "25SM" at bounding box center [313, 220] width 317 height 10
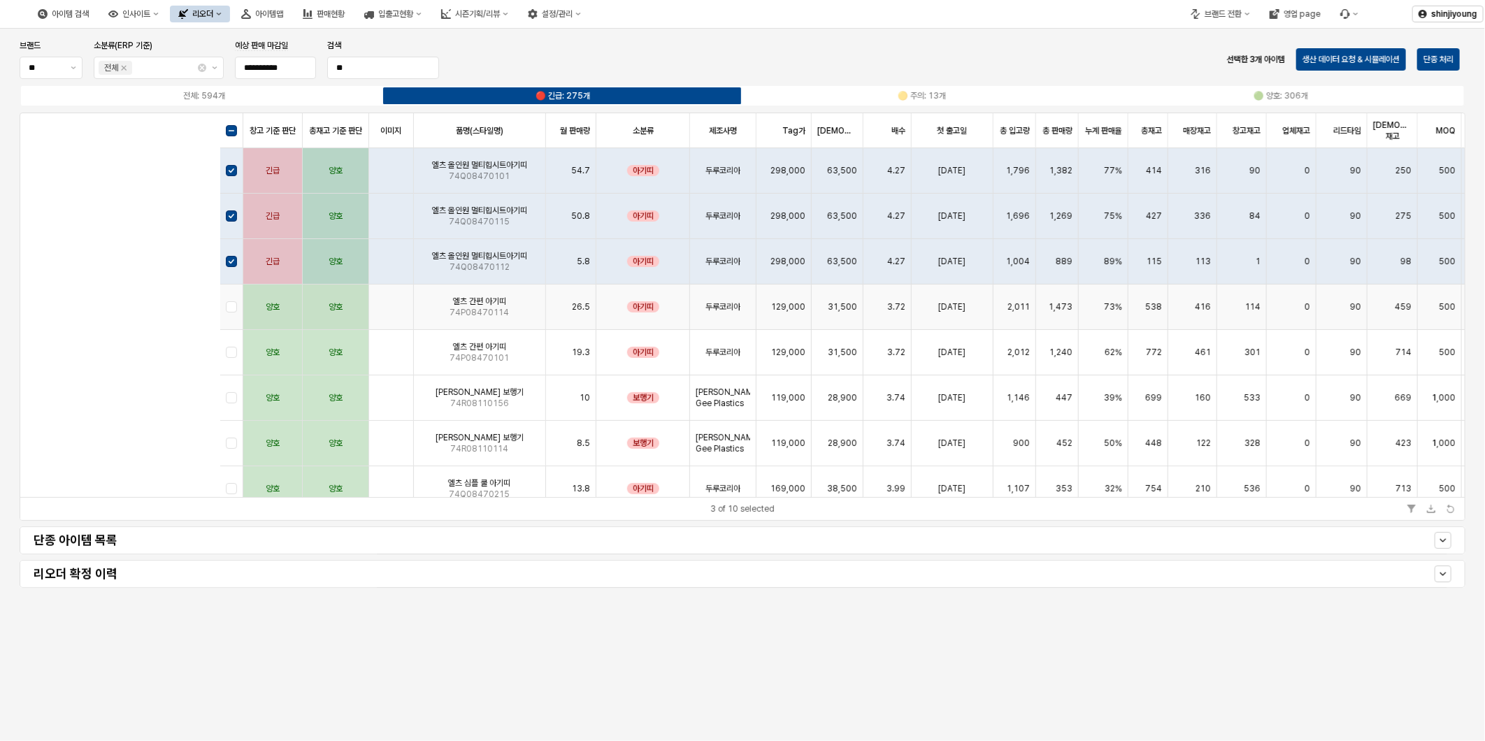
scroll to position [0, 768]
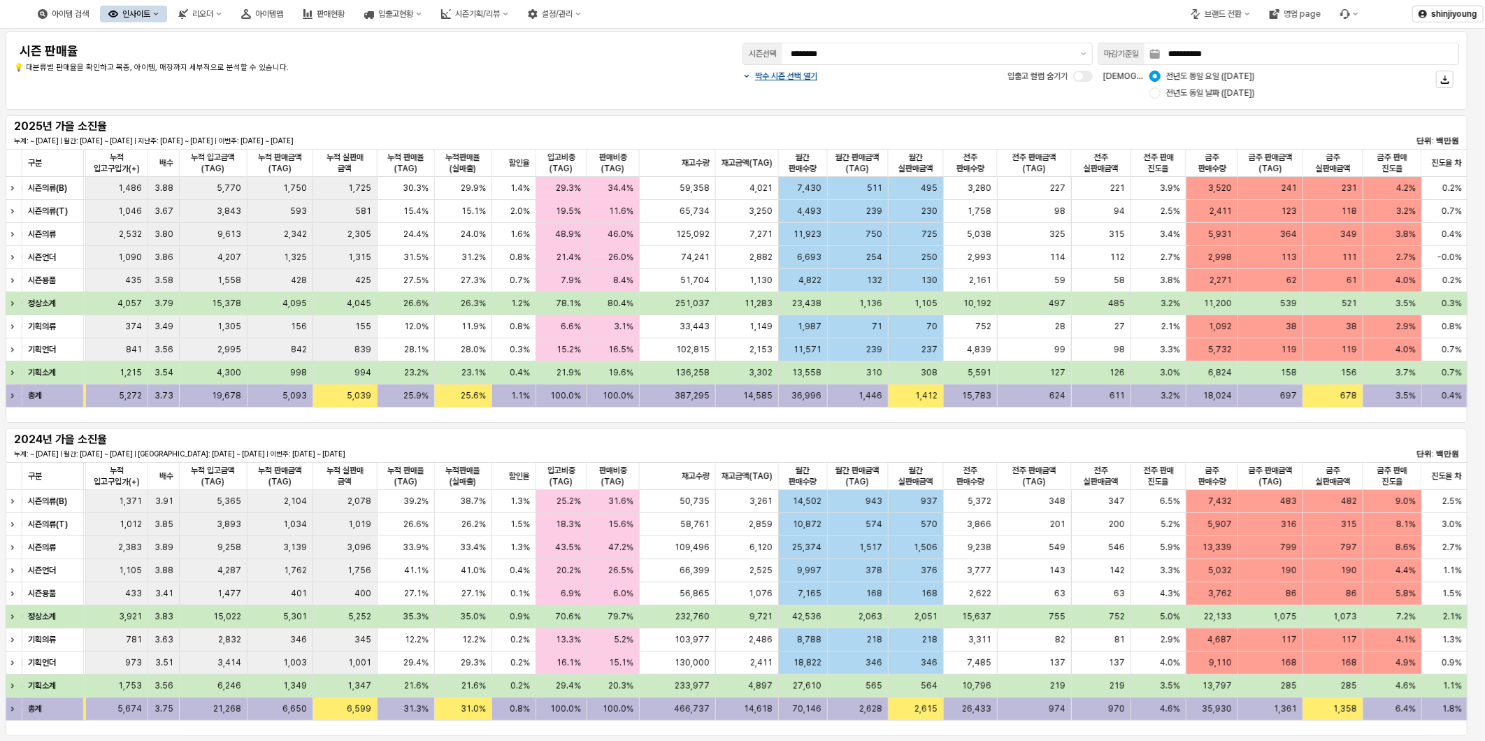
scroll to position [0, 699]
click at [1341, 15] on icon "버그 제보 및 기능 개선 요청" at bounding box center [1346, 14] width 10 height 10
click at [1362, 43] on div "버그 제보/개선 요청" at bounding box center [1389, 39] width 74 height 11
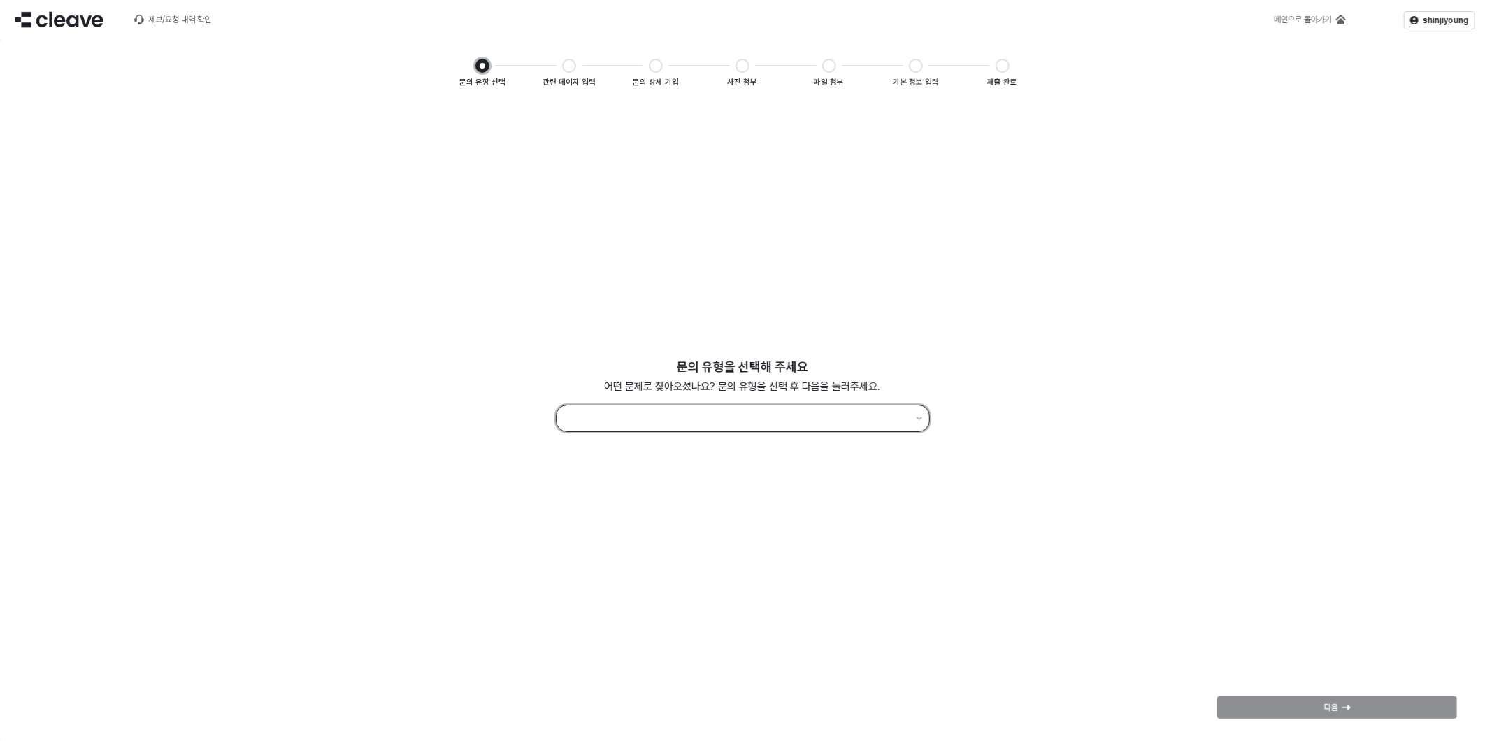
click at [743, 418] on input "App Frame" at bounding box center [736, 418] width 343 height 19
click at [662, 453] on div "오류 신고" at bounding box center [742, 449] width 338 height 11
type input "*****"
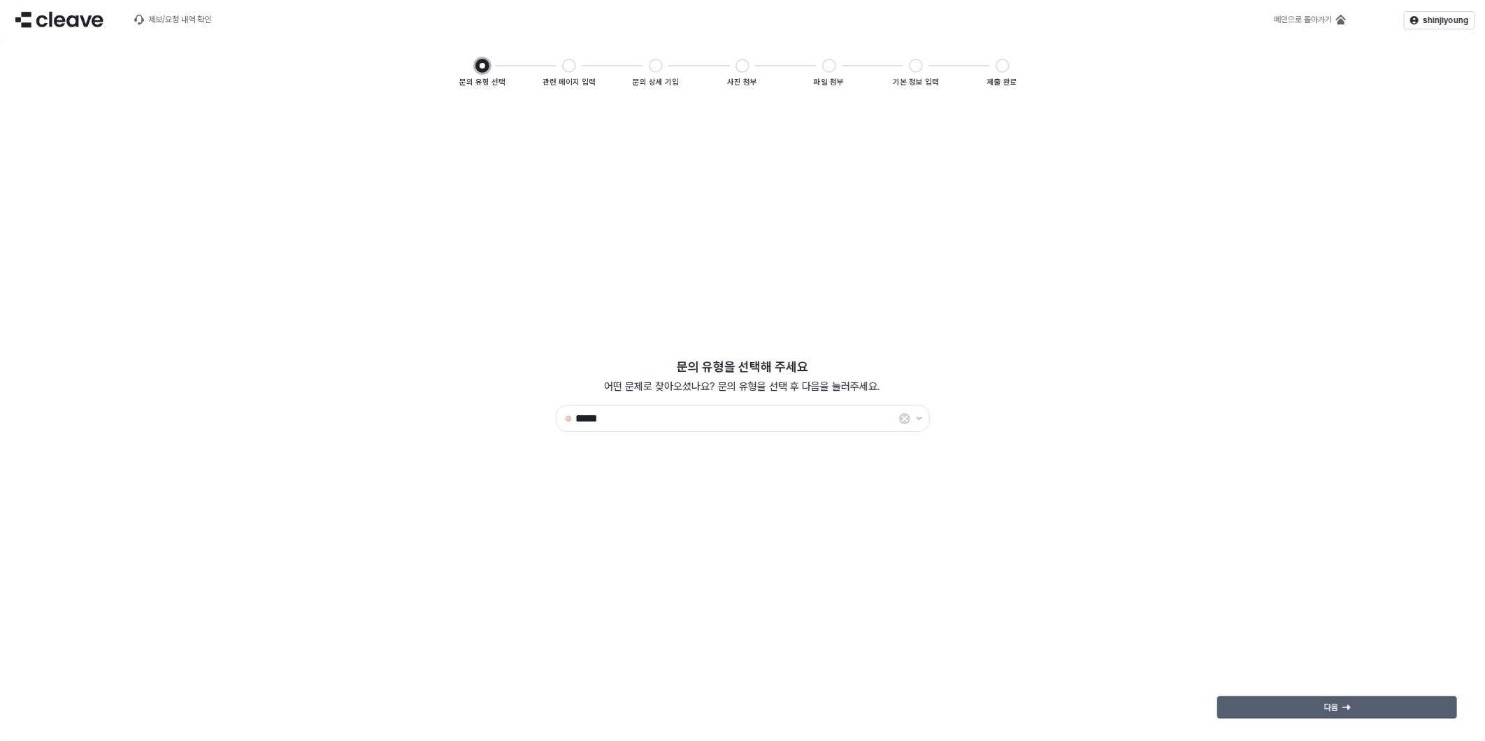
click at [1329, 706] on p "다음" at bounding box center [1331, 707] width 14 height 11
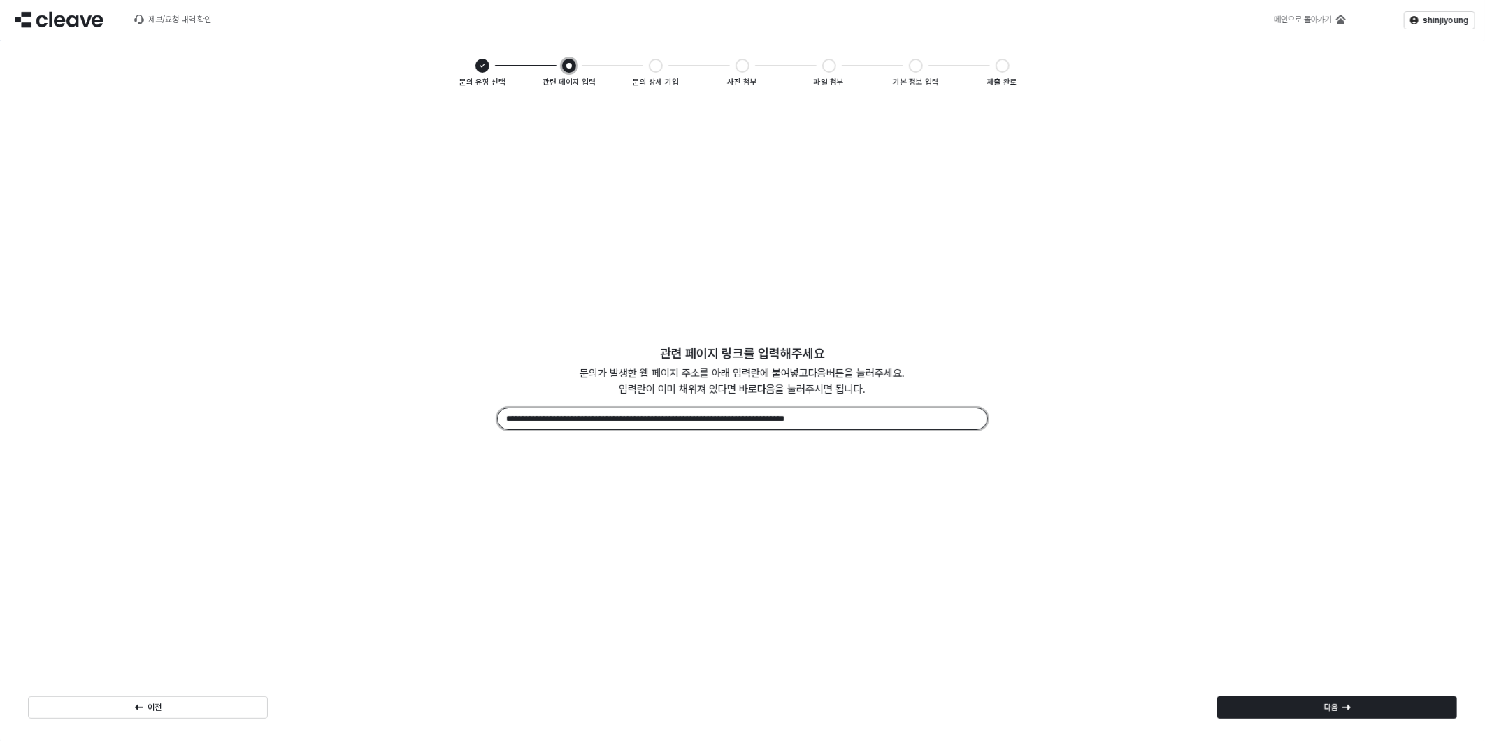
drag, startPoint x: 863, startPoint y: 418, endPoint x: 443, endPoint y: 413, distance: 419.6
click at [443, 413] on div "**********" at bounding box center [742, 395] width 1441 height 105
paste input "App Frame"
type input "**********"
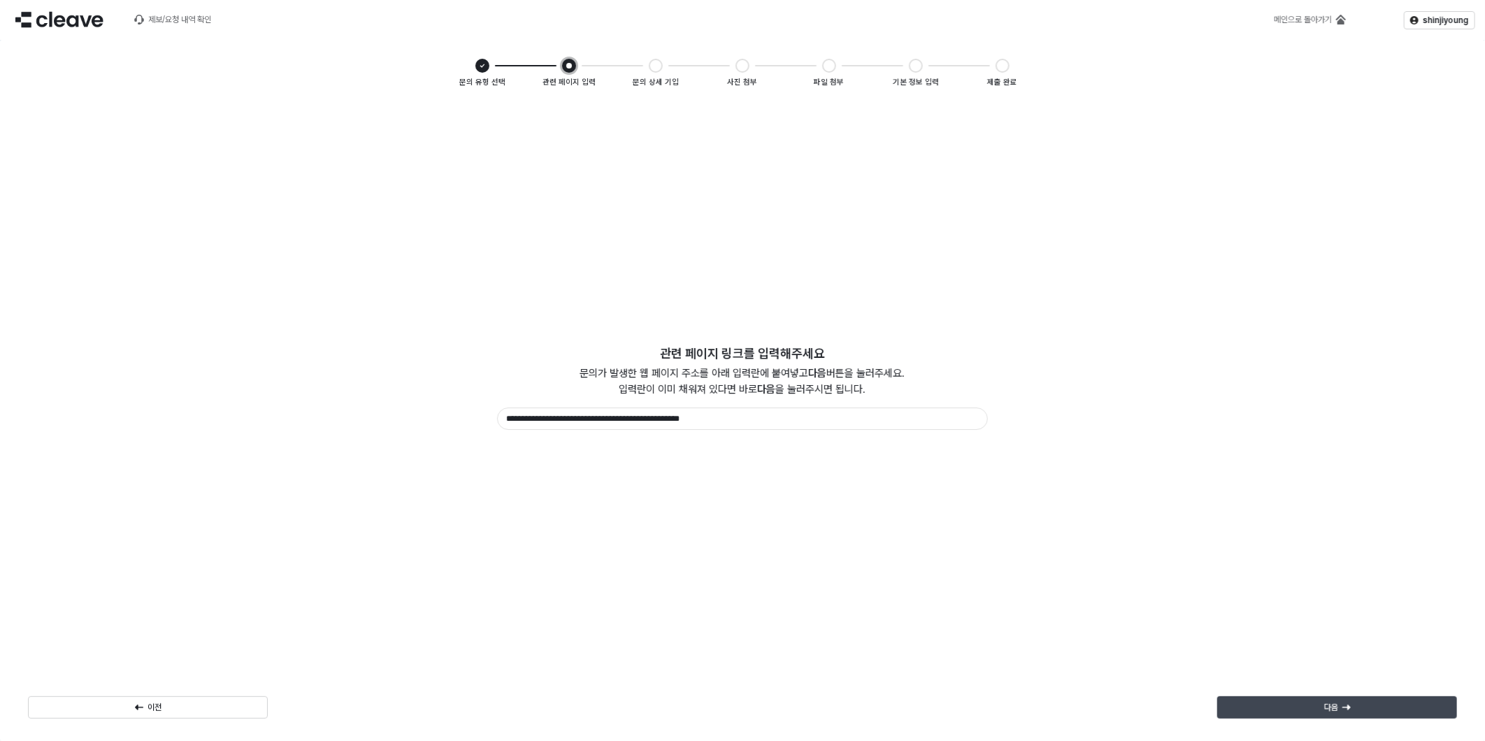
click at [1355, 710] on div "다음" at bounding box center [1337, 707] width 227 height 21
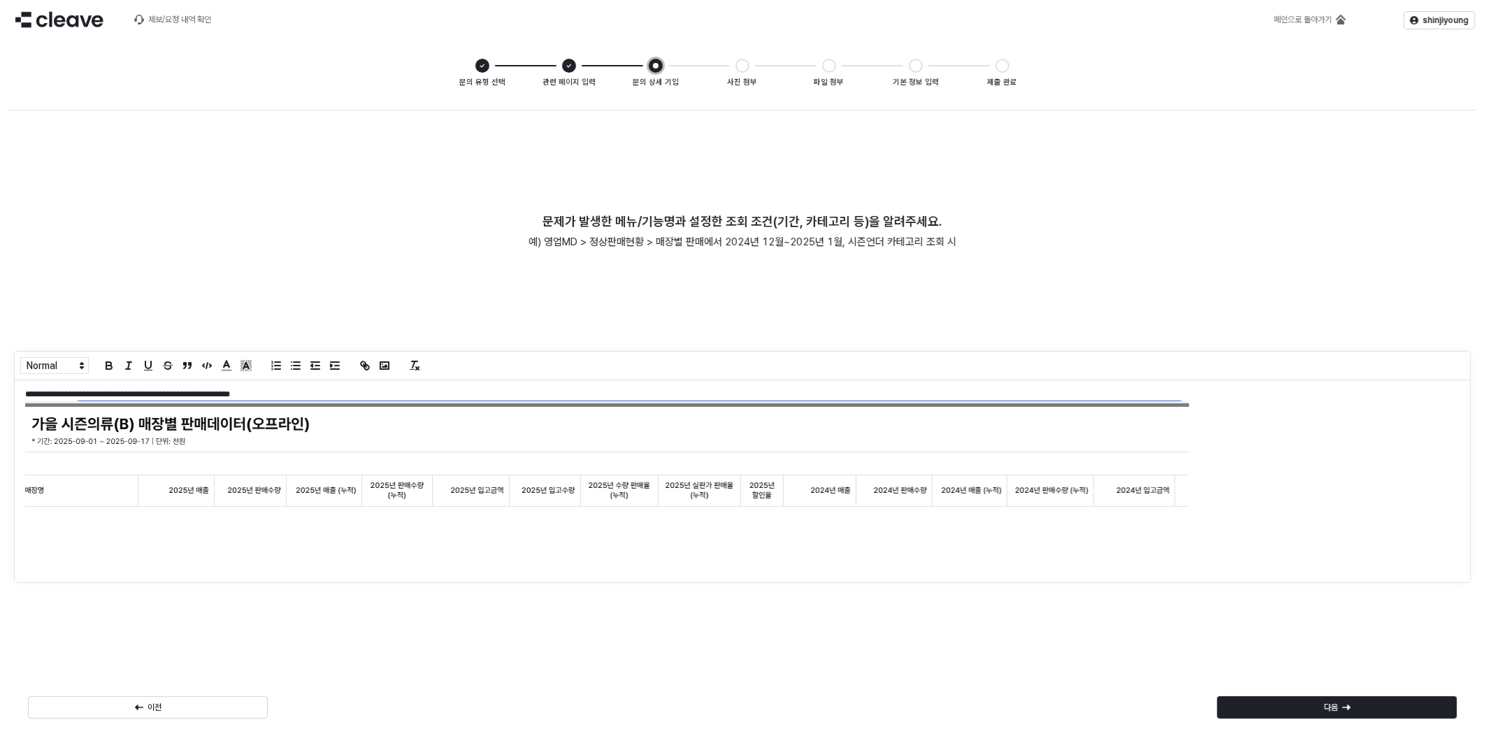
click at [777, 476] on img "App Frame" at bounding box center [607, 633] width 1164 height 464
click at [1351, 707] on div "다음" at bounding box center [1337, 707] width 227 height 21
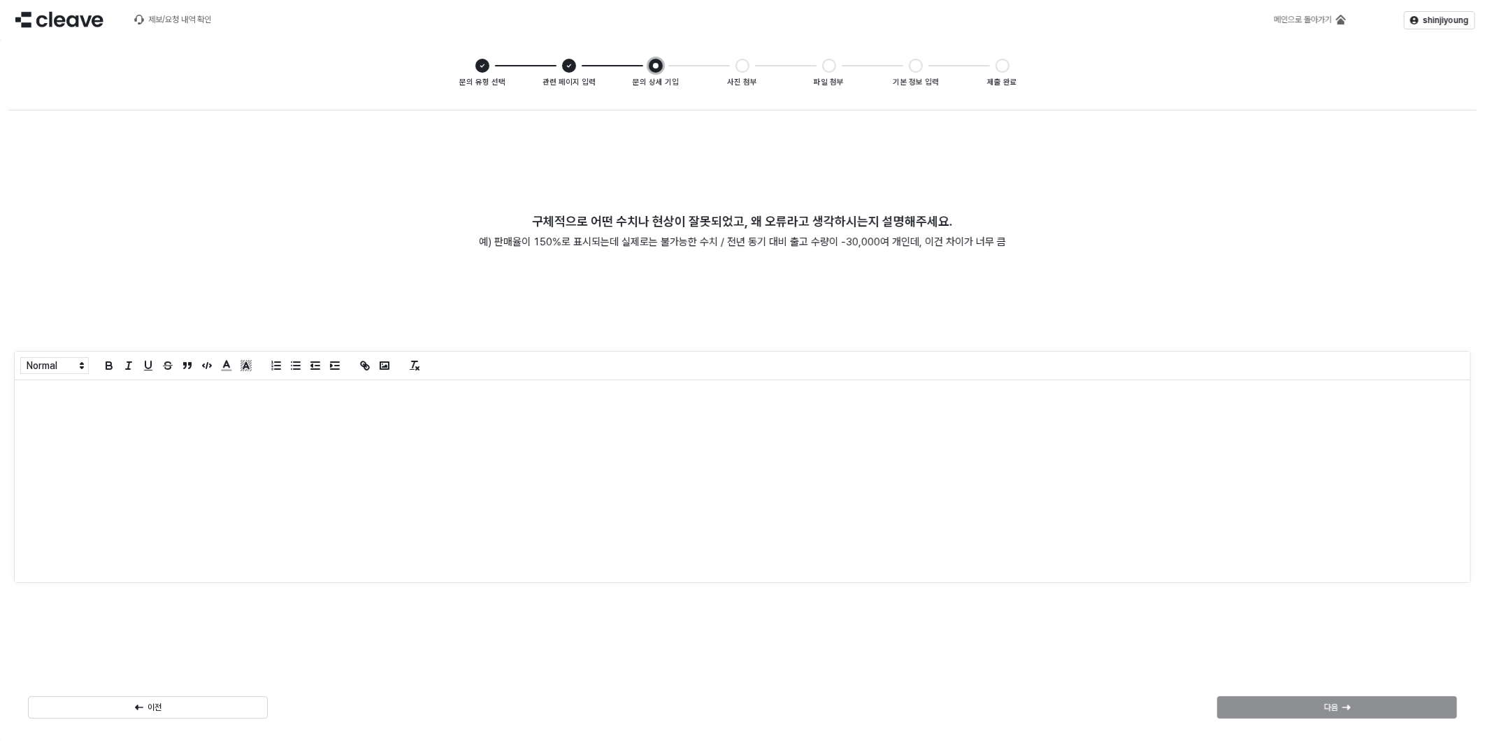
click at [102, 414] on div "App Frame" at bounding box center [743, 481] width 1456 height 202
click at [1304, 709] on div "다음" at bounding box center [1337, 707] width 227 height 21
click at [113, 410] on div "App Frame" at bounding box center [743, 481] width 1456 height 202
click at [1324, 704] on p "다음" at bounding box center [1331, 707] width 14 height 11
click at [59, 399] on p "App Frame" at bounding box center [742, 395] width 1435 height 12
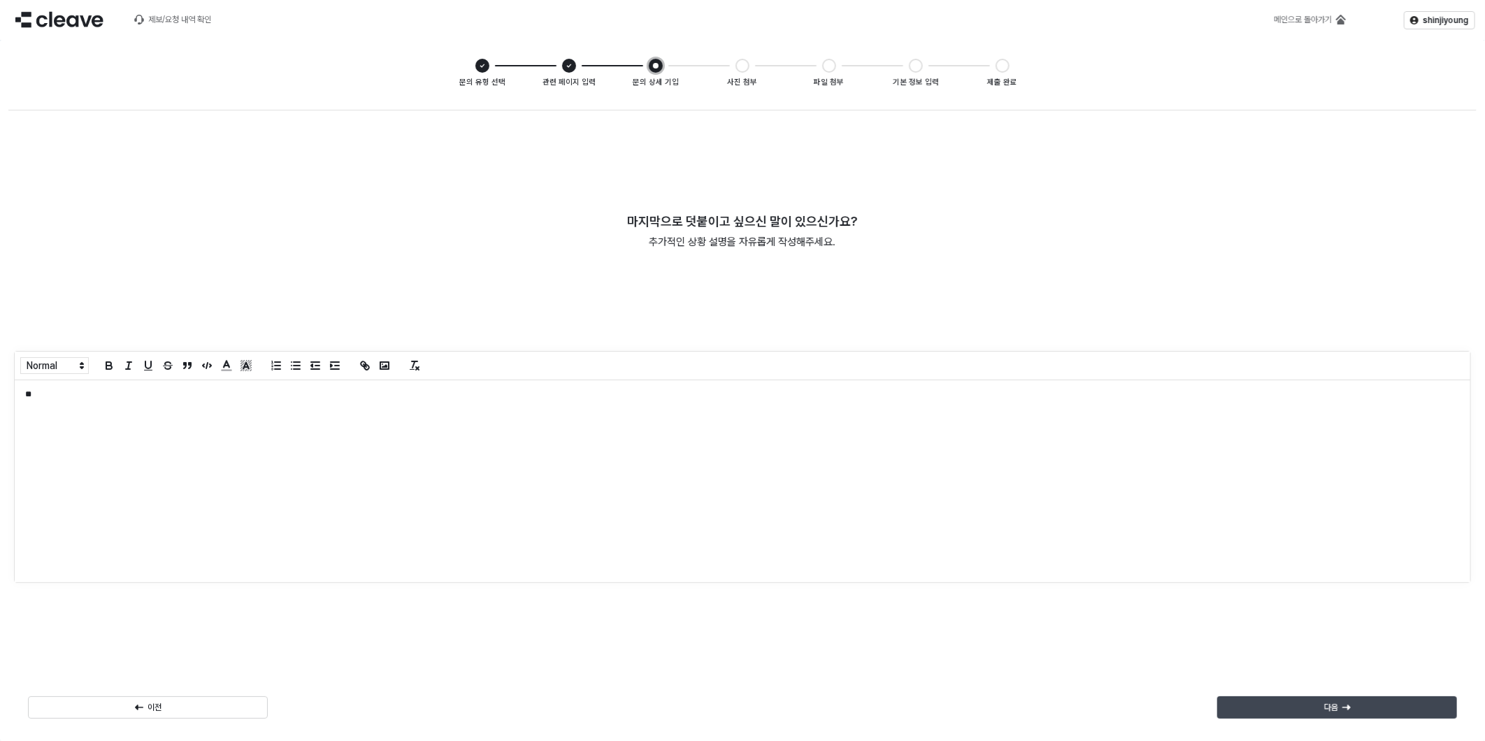
click at [1327, 707] on p "다음" at bounding box center [1331, 707] width 14 height 11
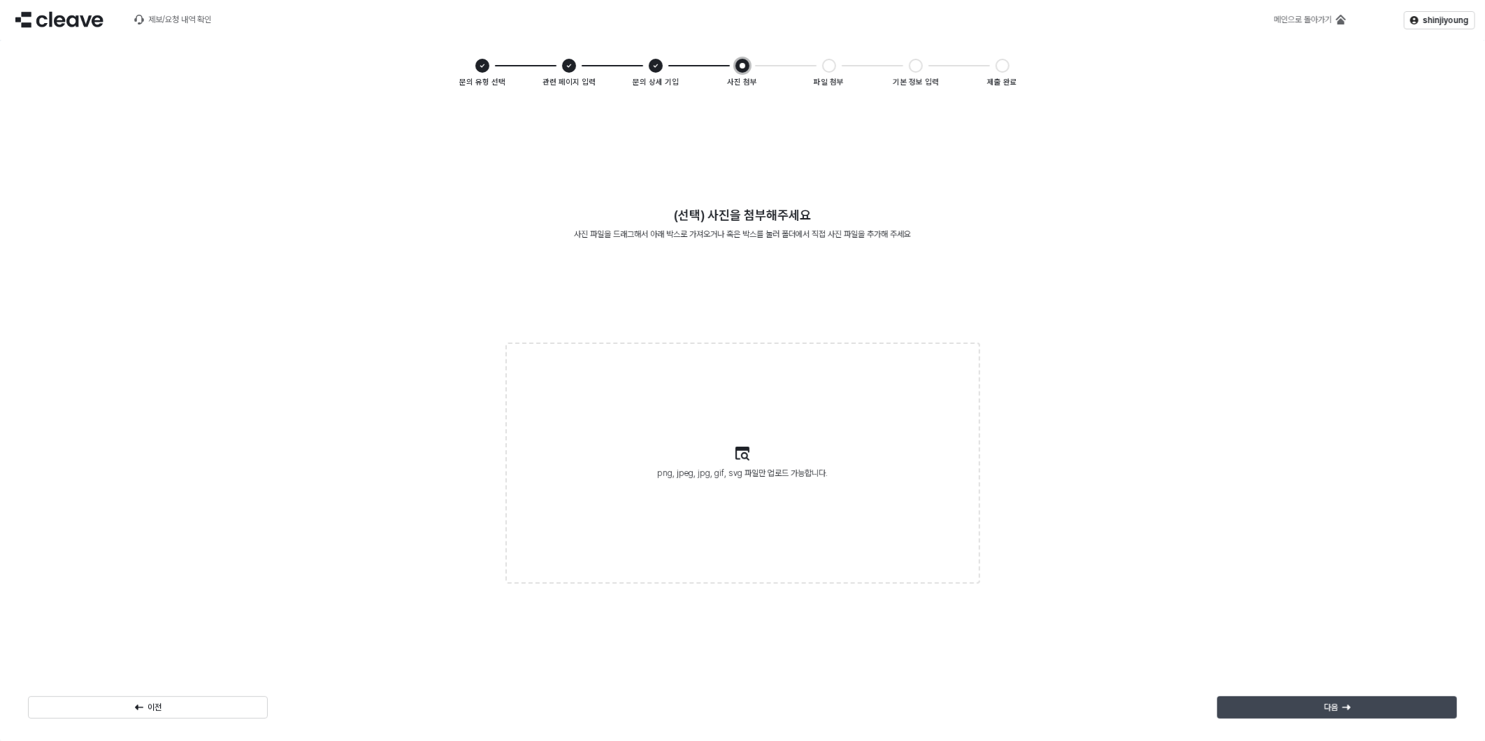
click at [1291, 712] on div "다음" at bounding box center [1337, 707] width 227 height 21
click at [1281, 712] on div "다음" at bounding box center [1337, 707] width 227 height 21
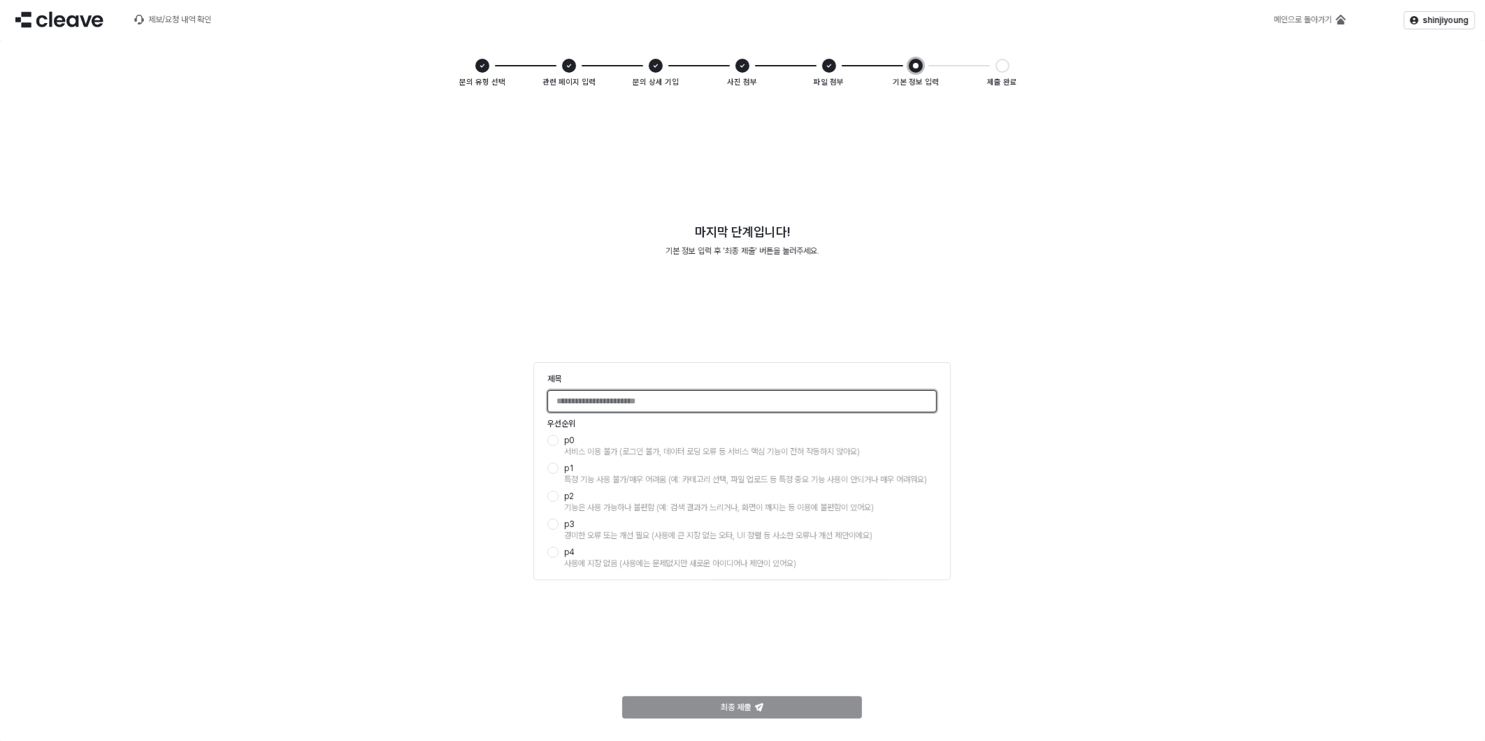
click at [618, 403] on input "제목" at bounding box center [742, 401] width 388 height 21
type input "**********"
click at [556, 441] on div "App Frame" at bounding box center [553, 440] width 11 height 11
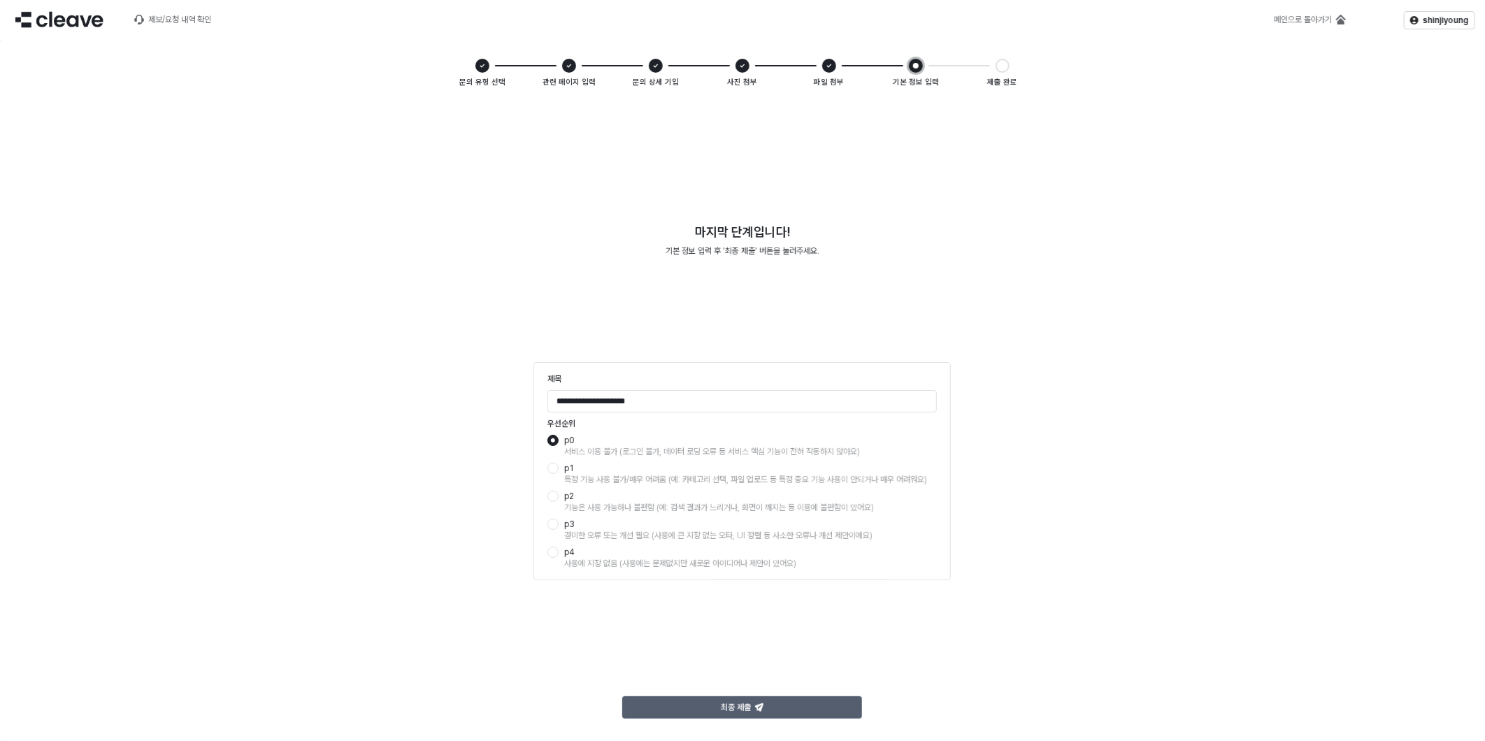
click at [800, 700] on div "최종 제출" at bounding box center [742, 707] width 227 height 21
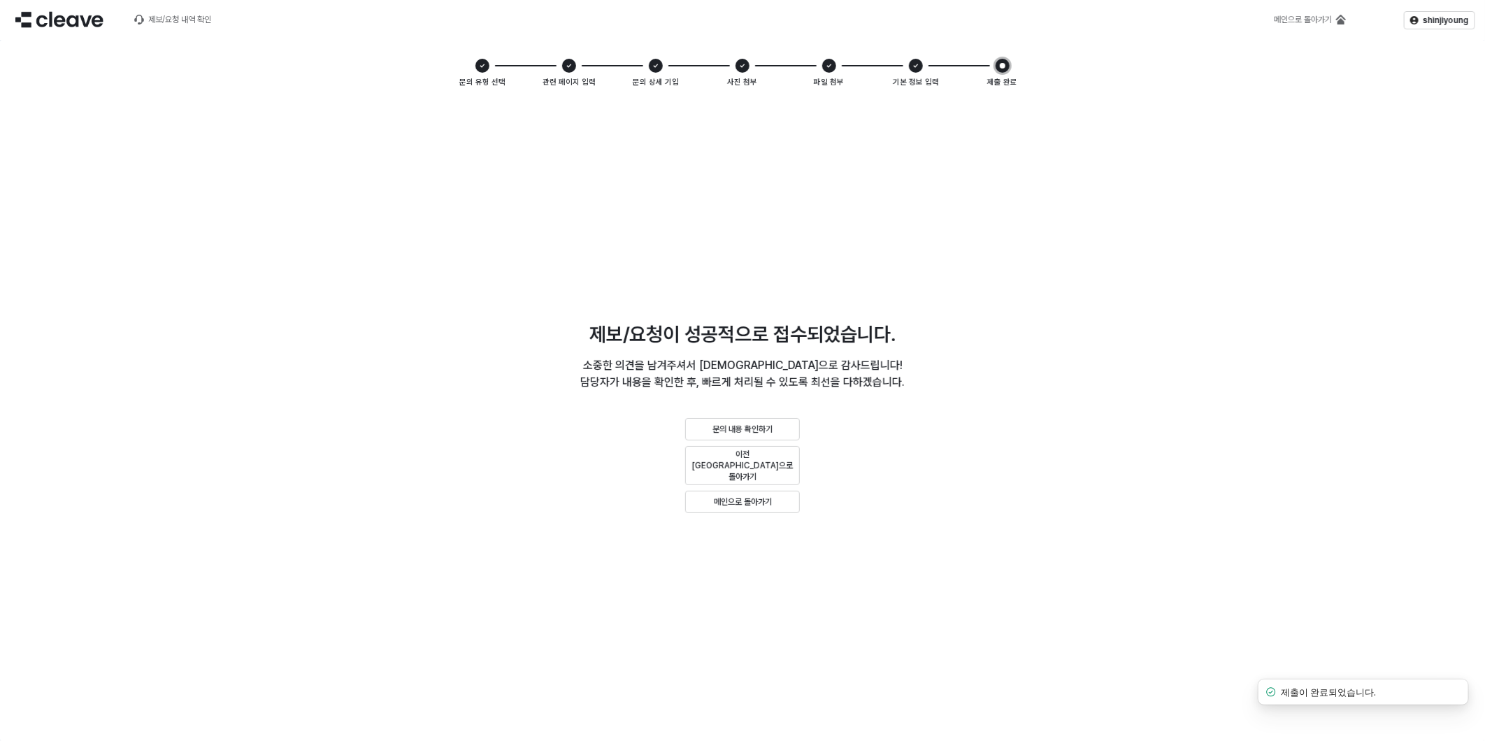
click at [847, 576] on div "제보/요청이 성공적으로 접수되었습니다. 소중한 의견을 남겨주셔서 진심으로 감사드립니다! 담당자가 내용을 확인한 후, 빠르게 처리될 수 있도록 …" at bounding box center [742, 418] width 1469 height 629
click at [942, 236] on div "제보/요청이 성공적으로 접수되었습니다. 소중한 의견을 남겨주셔서 진심으로 감사드립니다! 담당자가 내용을 확인한 후, 빠르게 처리될 수 있도록 …" at bounding box center [742, 418] width 1469 height 629
click at [760, 435] on p "문의 내용 확인하기" at bounding box center [743, 429] width 60 height 11
click at [1070, 578] on div "제보/요청이 성공적으로 접수되었습니다. 소중한 의견을 남겨주셔서 진심으로 감사드립니다! 담당자가 내용을 확인한 후, 빠르게 처리될 수 있도록 …" at bounding box center [742, 418] width 1469 height 629
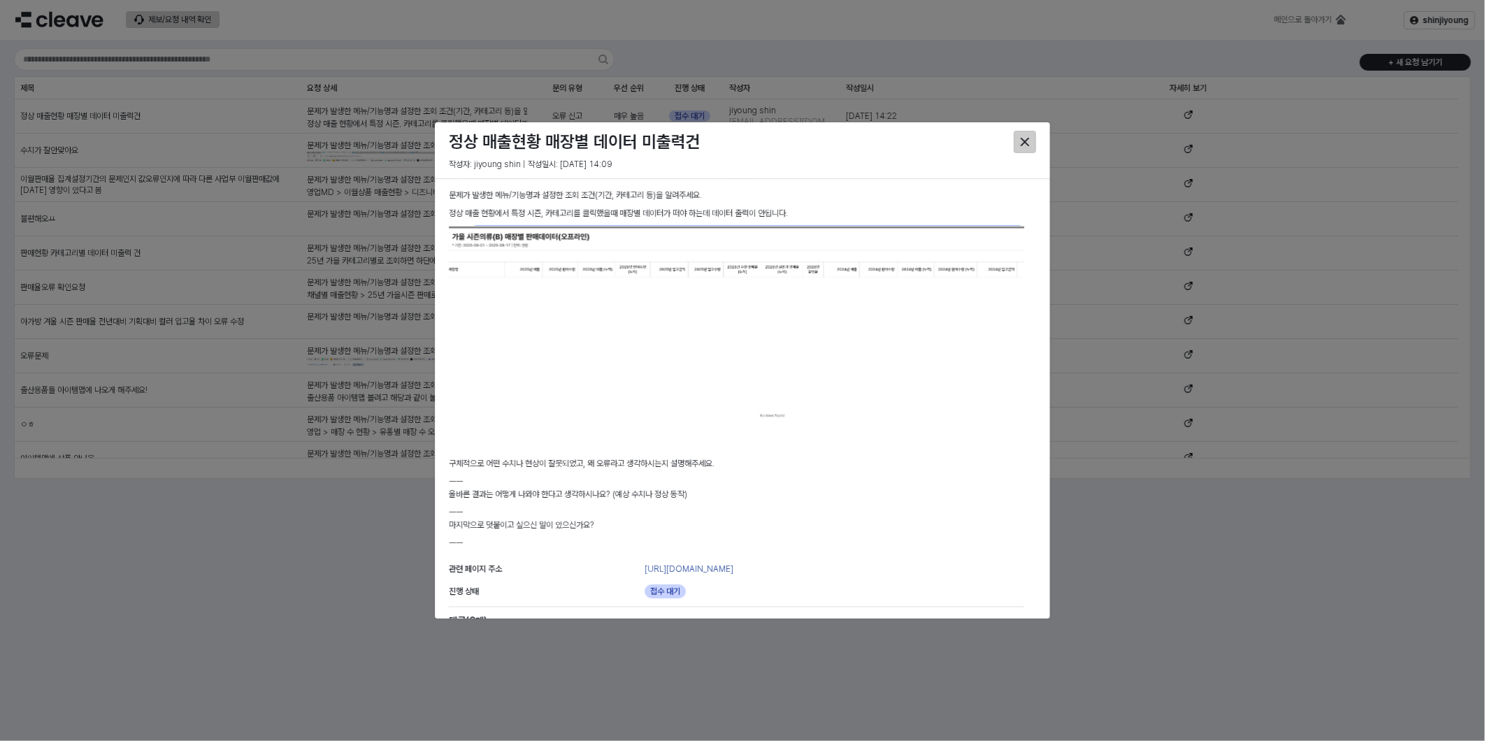
click at [1026, 131] on div "Close" at bounding box center [1025, 141] width 21 height 21
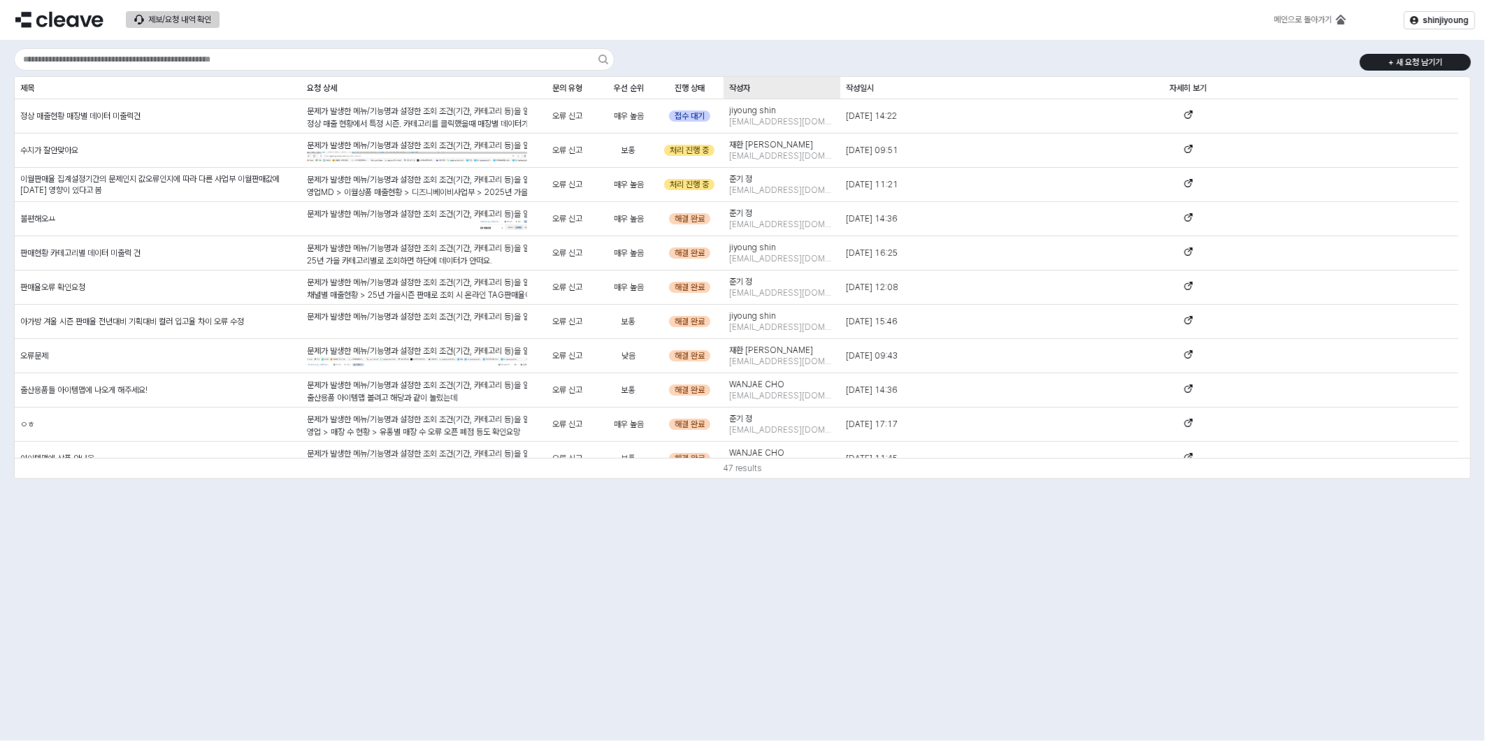
click at [755, 81] on div "작성자 작성자" at bounding box center [782, 88] width 117 height 22
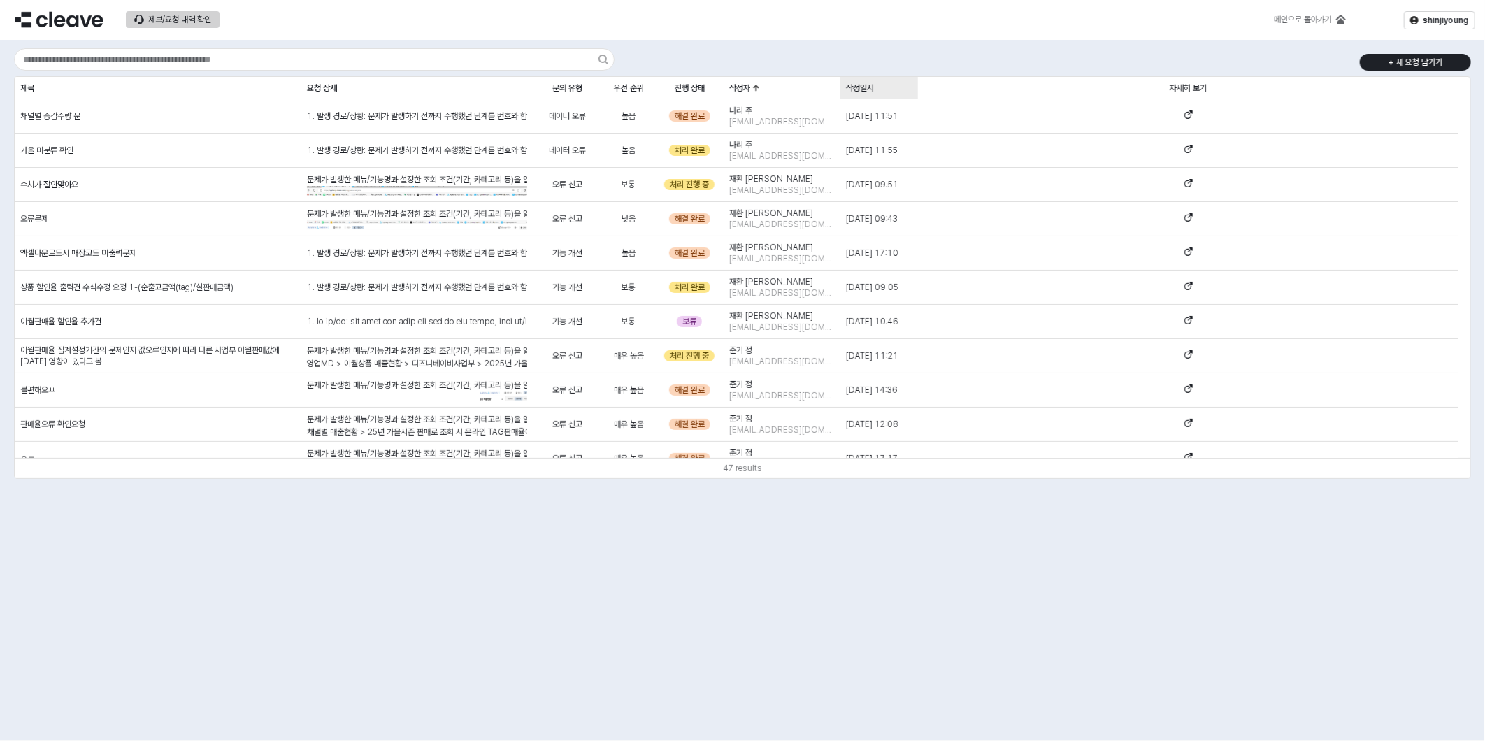
click at [860, 83] on div "작성일시 작성일시" at bounding box center [880, 88] width 78 height 22
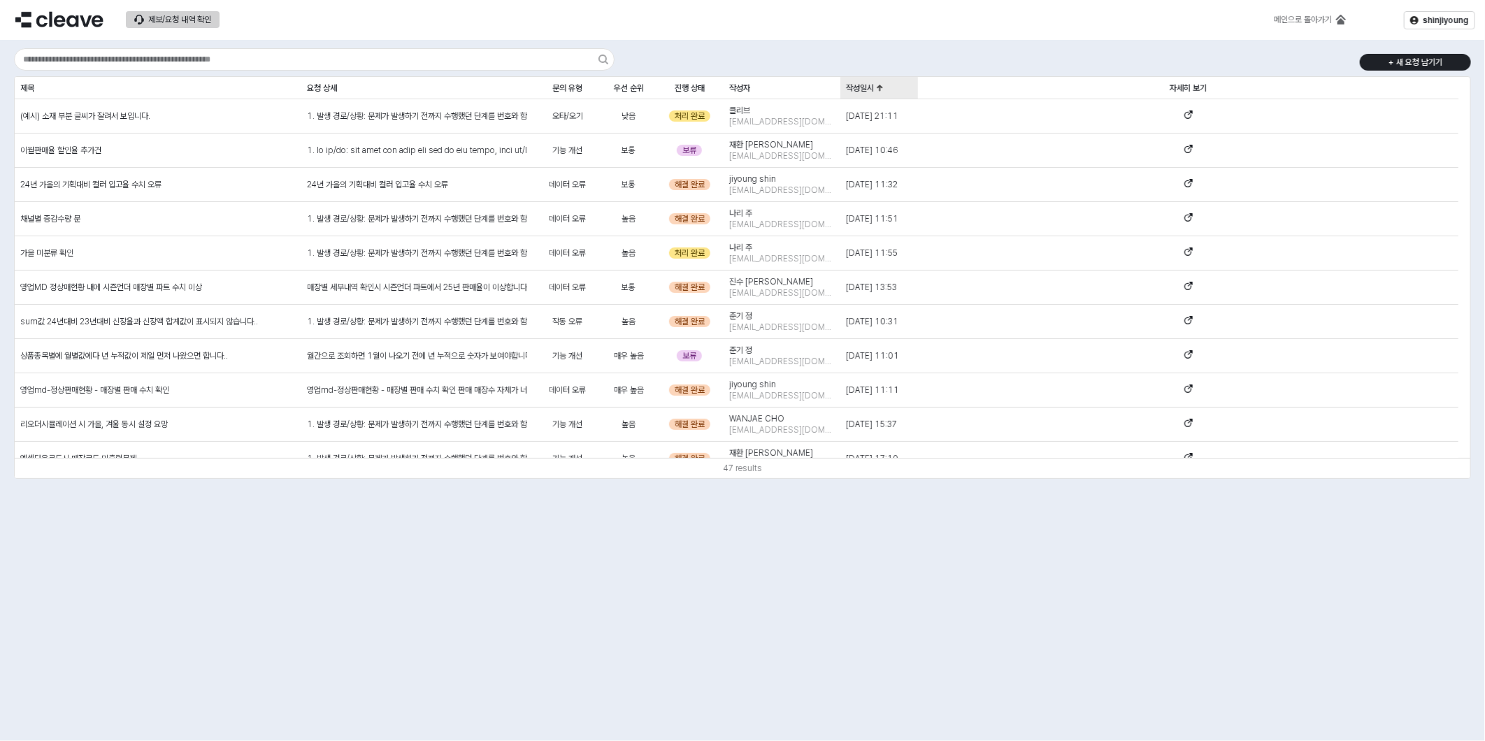
click at [860, 83] on div "작성일시 작성일시" at bounding box center [880, 88] width 78 height 22
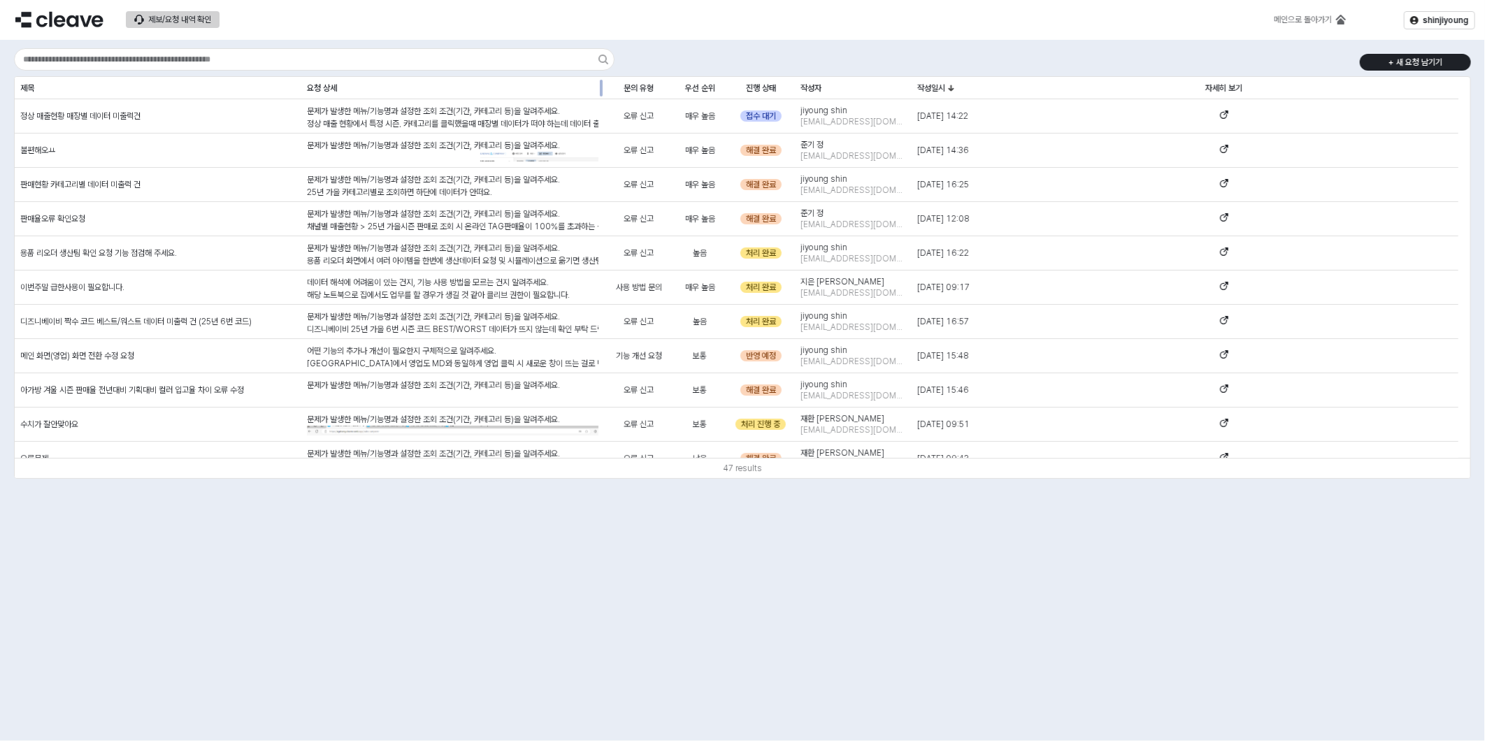
drag, startPoint x: 527, startPoint y: 92, endPoint x: 599, endPoint y: 89, distance: 71.4
click at [604, 89] on div "App Frame" at bounding box center [604, 88] width 0 height 22
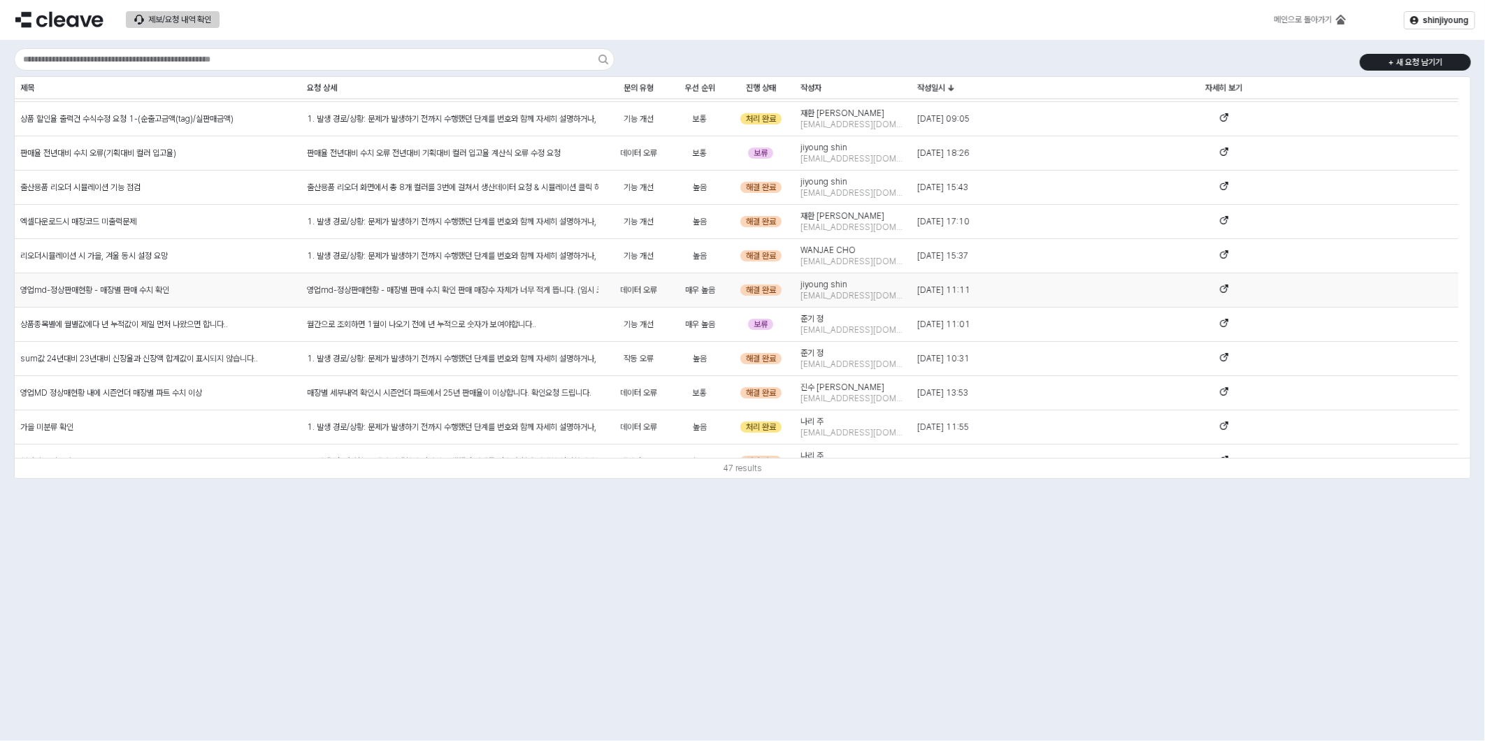
scroll to position [1018, 0]
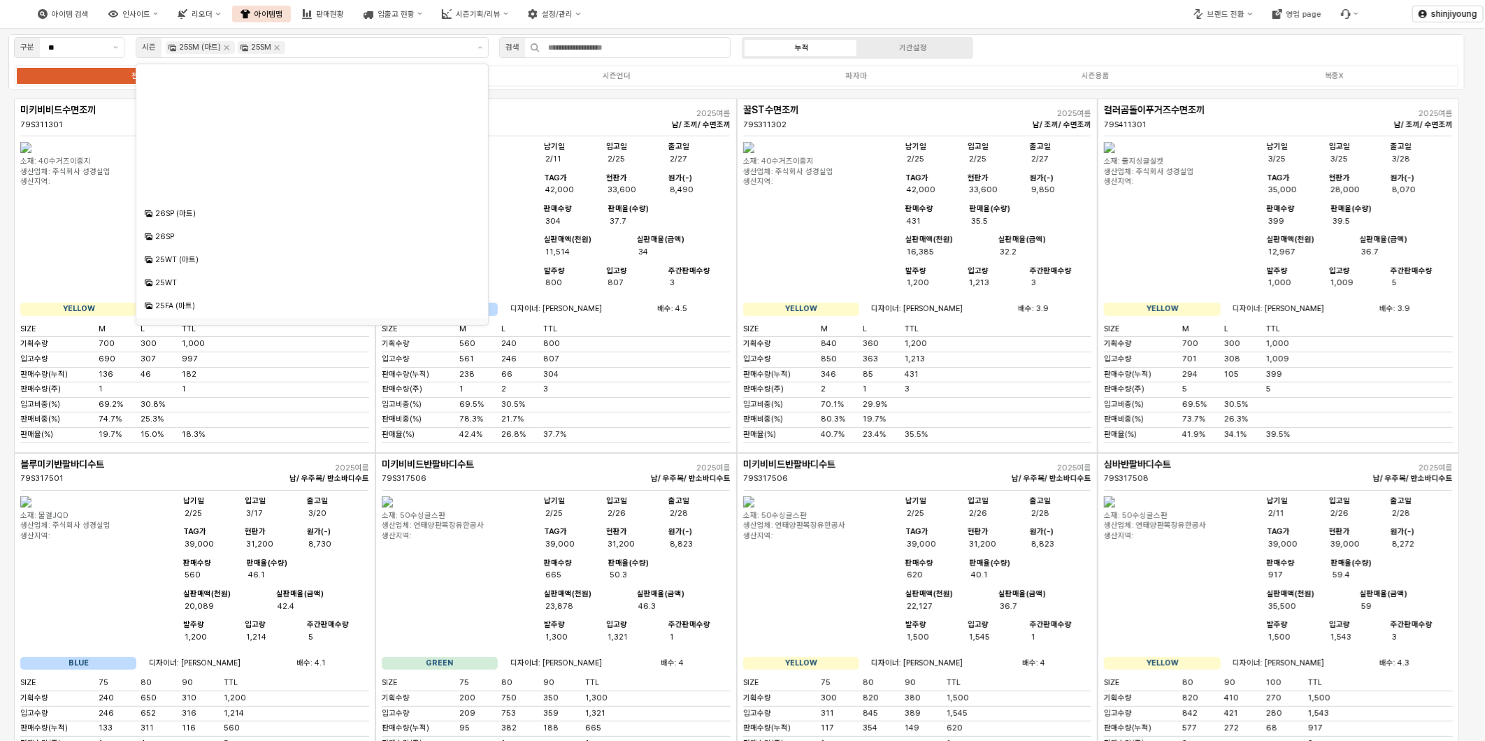
scroll to position [155, 0]
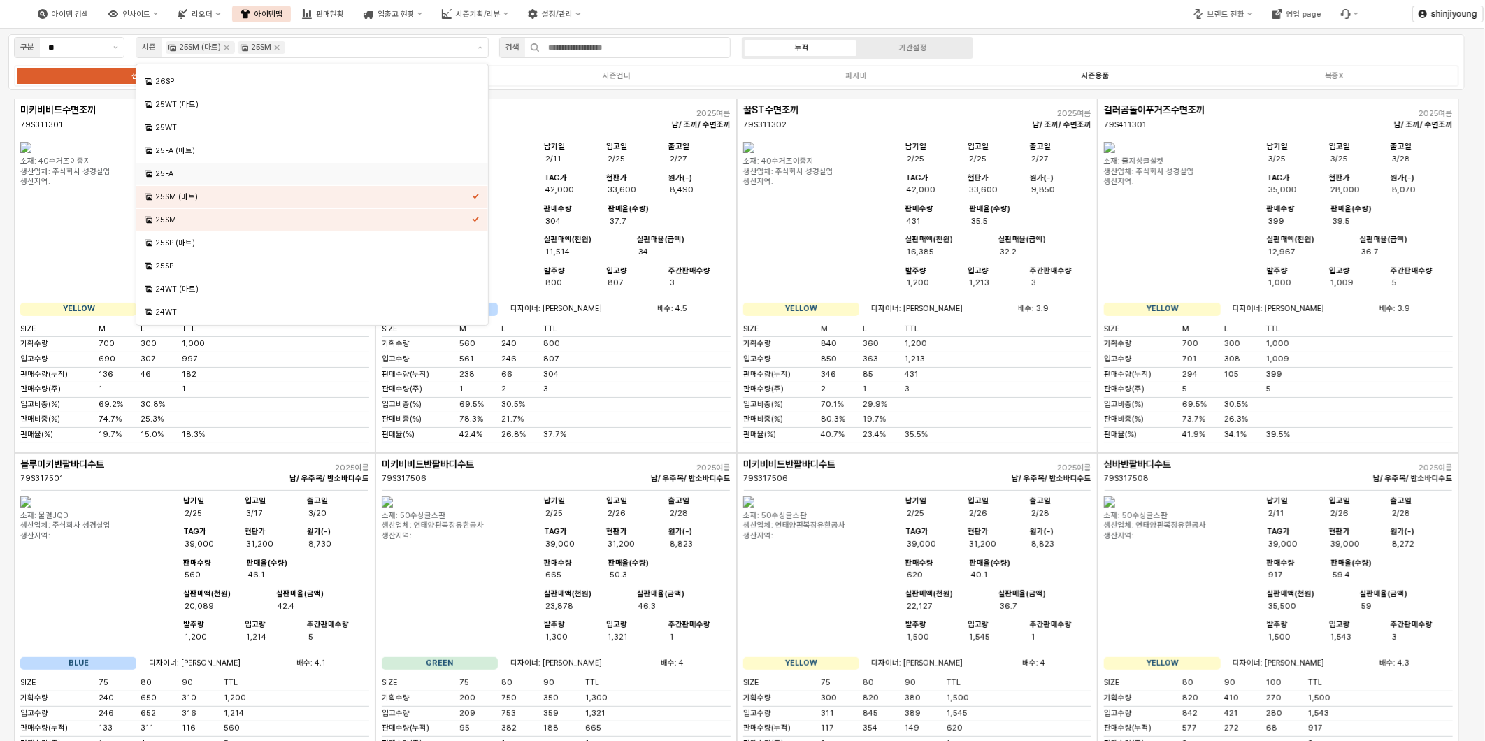
click at [1098, 72] on div "시즌용품" at bounding box center [1096, 75] width 28 height 9
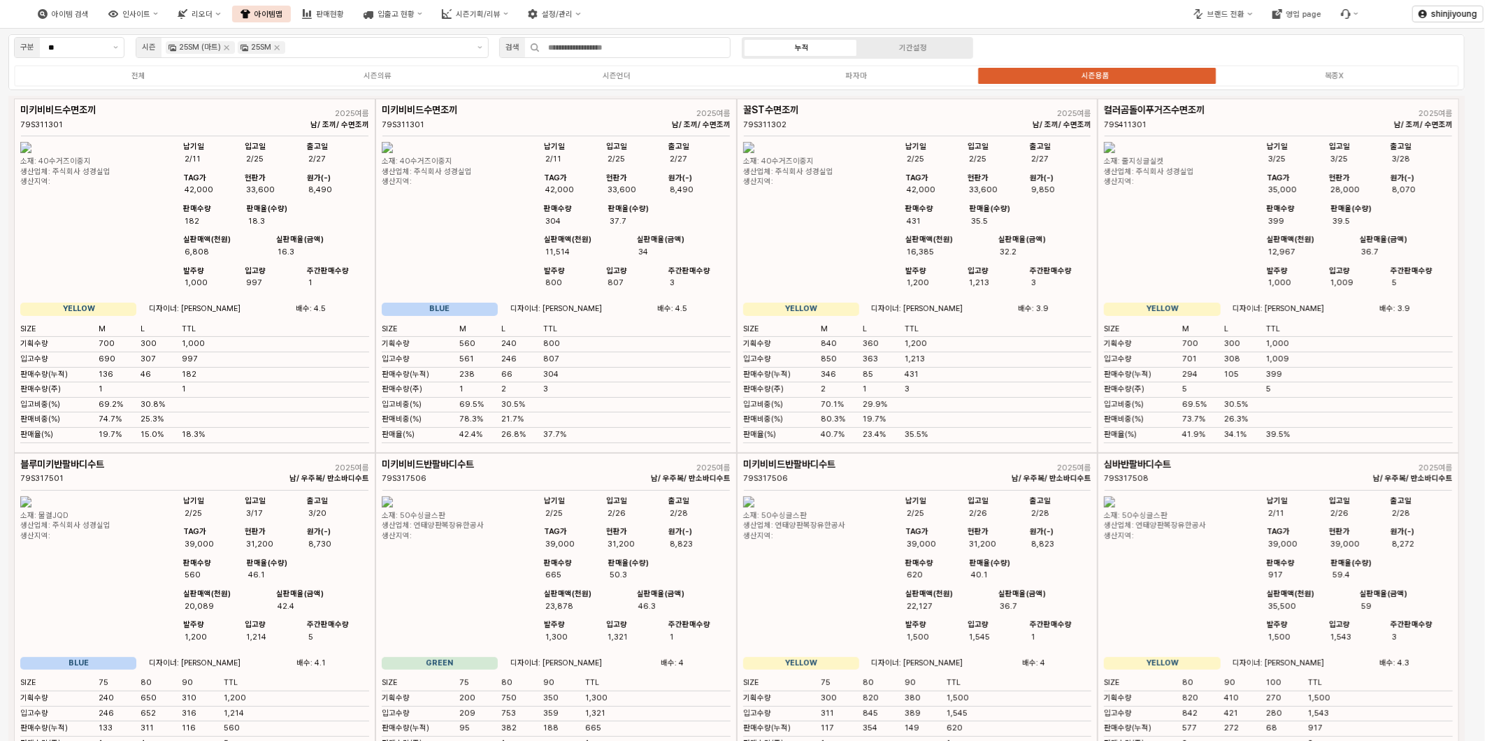
click at [1098, 72] on div "시즌용품" at bounding box center [1096, 75] width 28 height 9
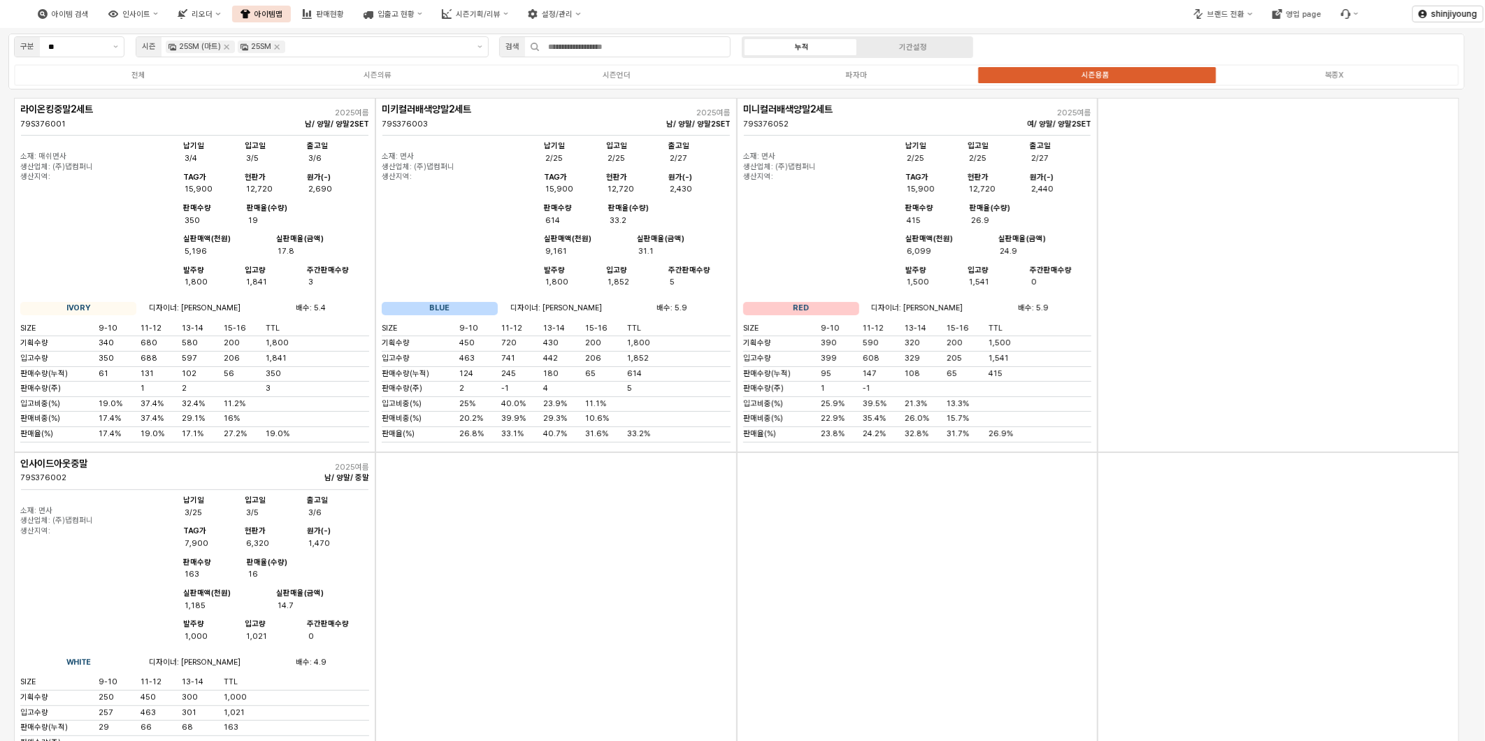
scroll to position [0, 0]
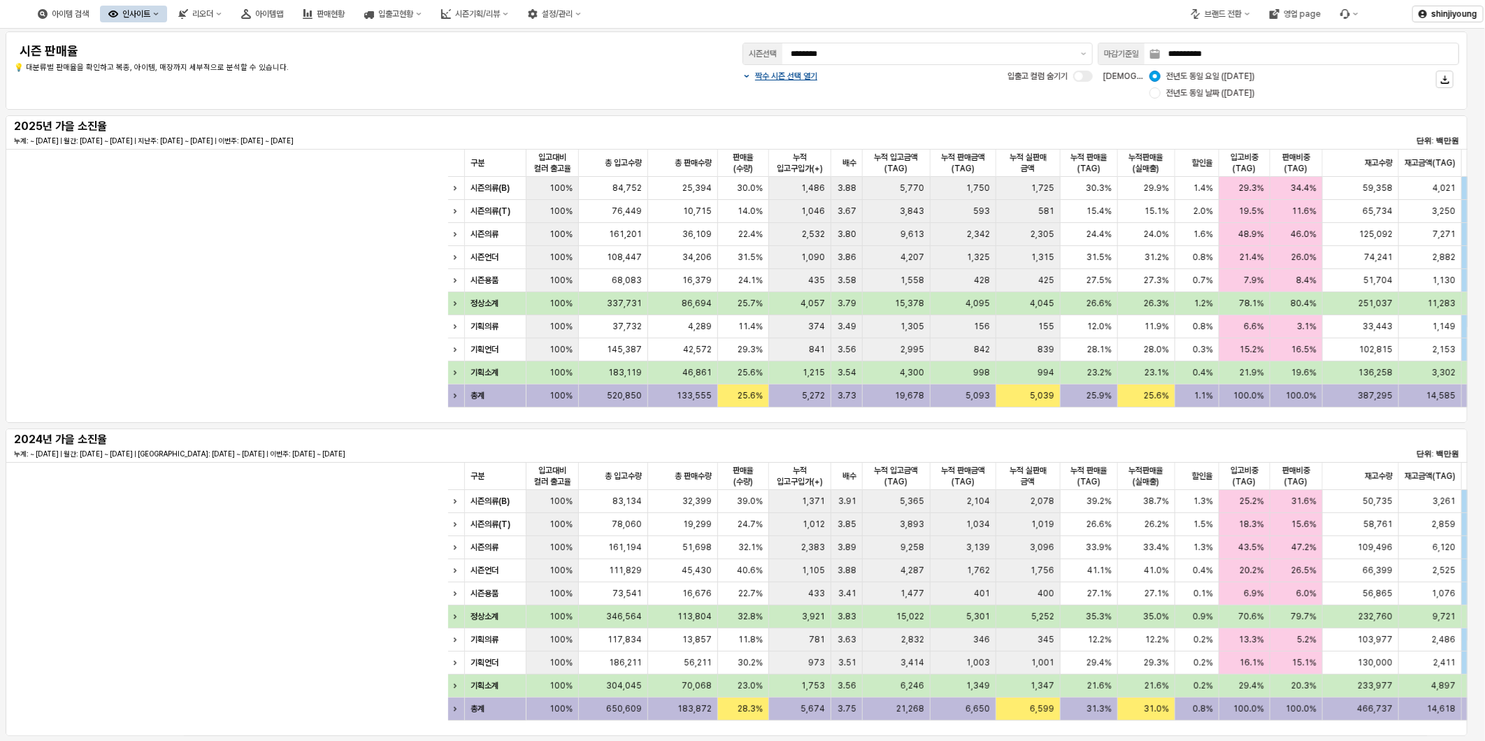
scroll to position [0, 699]
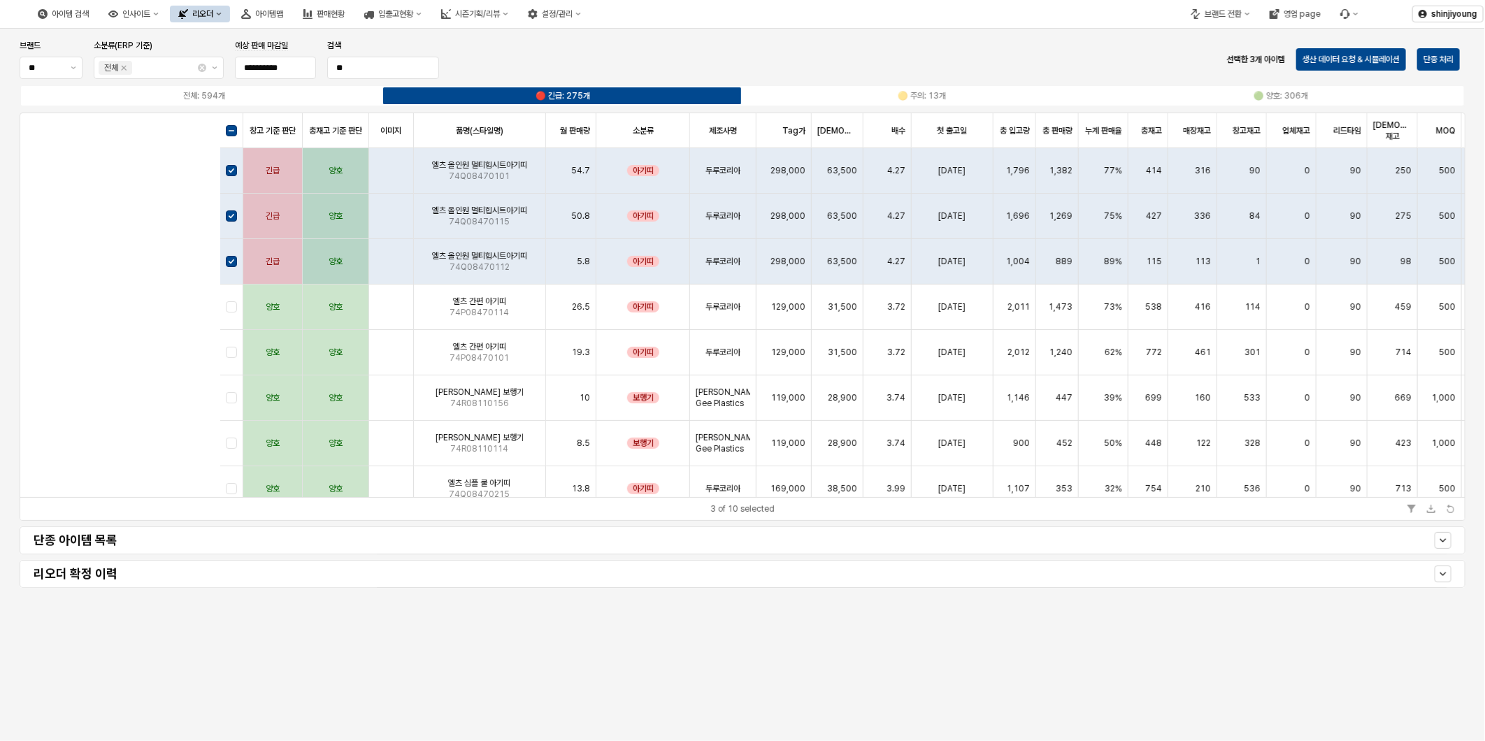
scroll to position [0, 768]
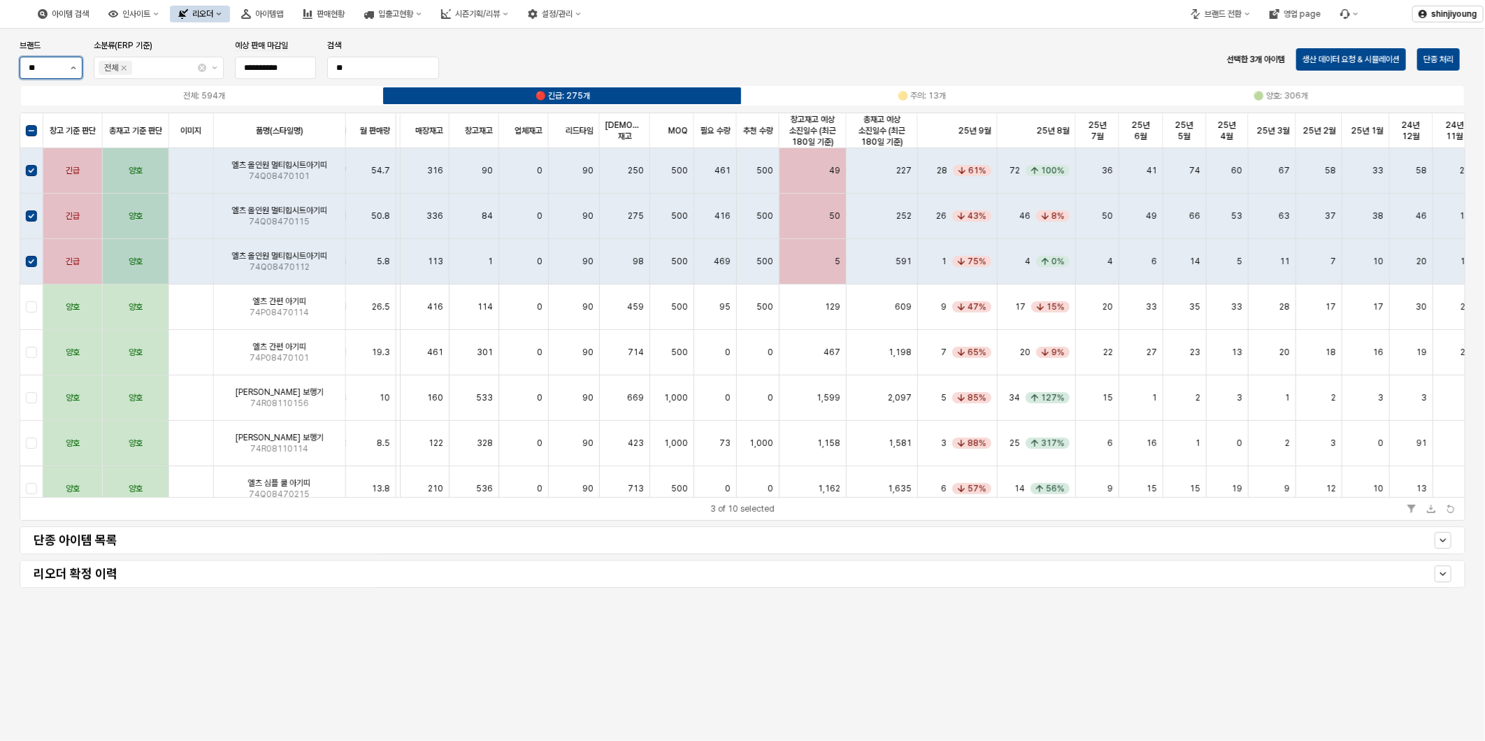
click at [79, 64] on button "제안 사항 표시" at bounding box center [73, 67] width 17 height 21
click at [47, 116] on div "아가방" at bounding box center [47, 120] width 36 height 11
type input "***"
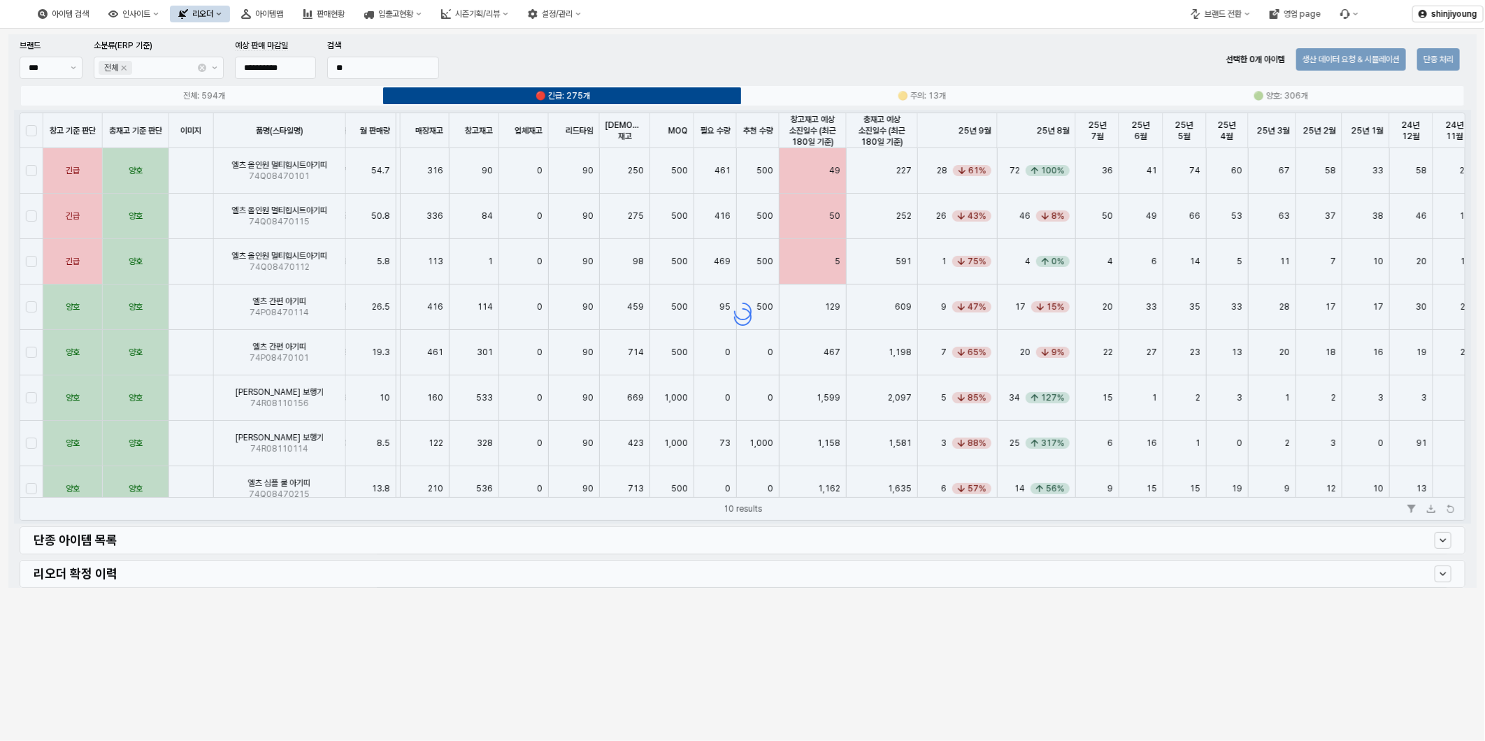
click at [376, 71] on div "App Frame" at bounding box center [742, 311] width 1469 height 554
click at [374, 65] on div "App Frame" at bounding box center [742, 311] width 1469 height 554
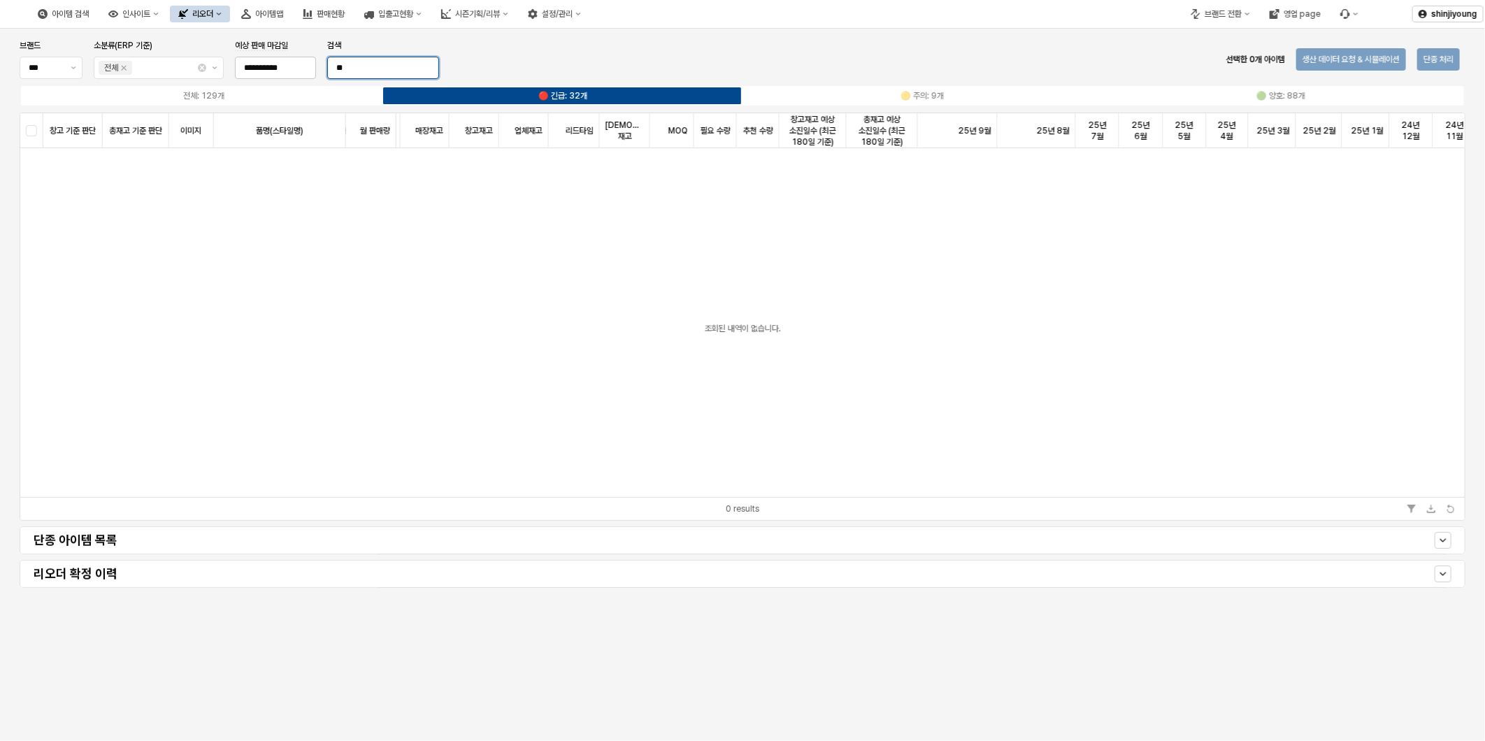
drag, startPoint x: 361, startPoint y: 68, endPoint x: 304, endPoint y: 70, distance: 56.7
click at [310, 70] on div "**********" at bounding box center [229, 59] width 431 height 45
type input "***"
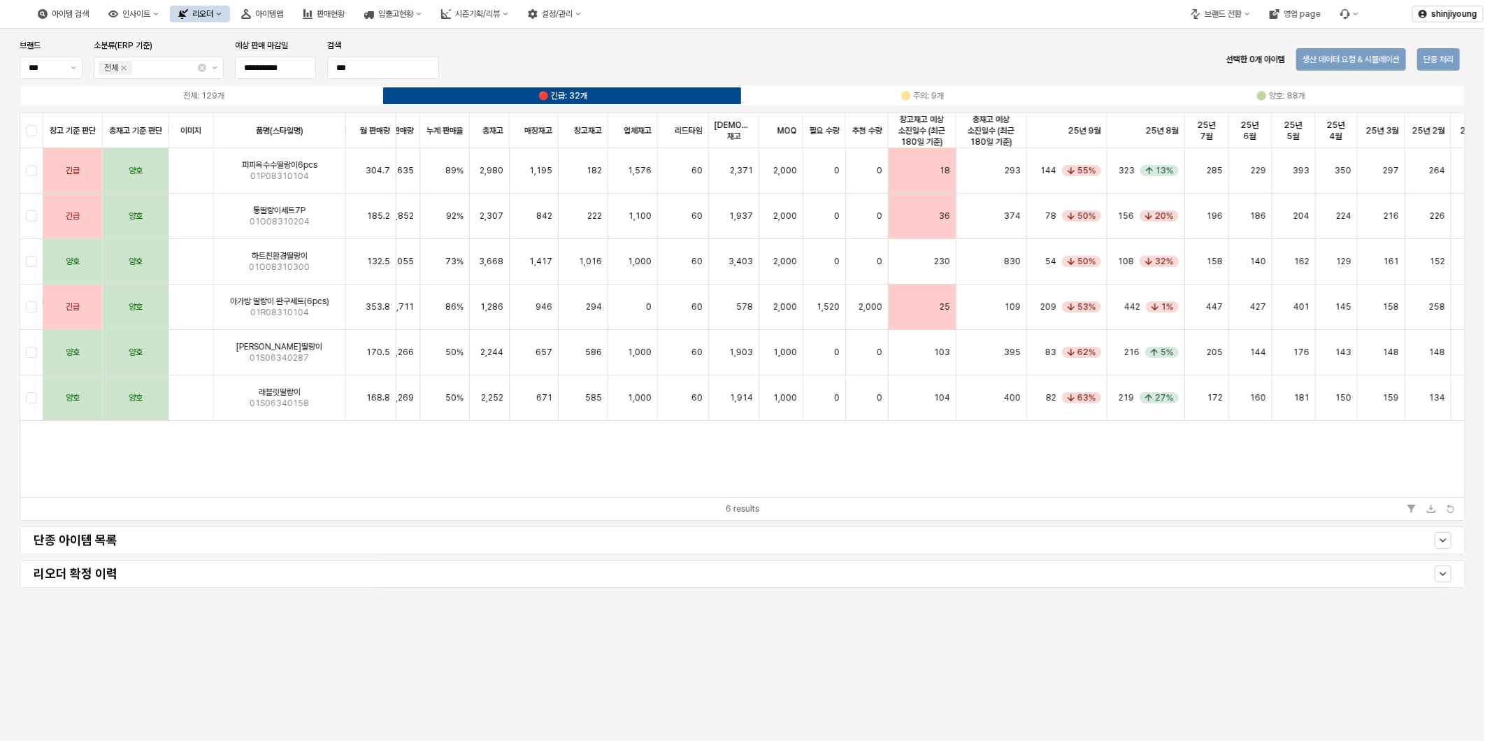
scroll to position [0, 657]
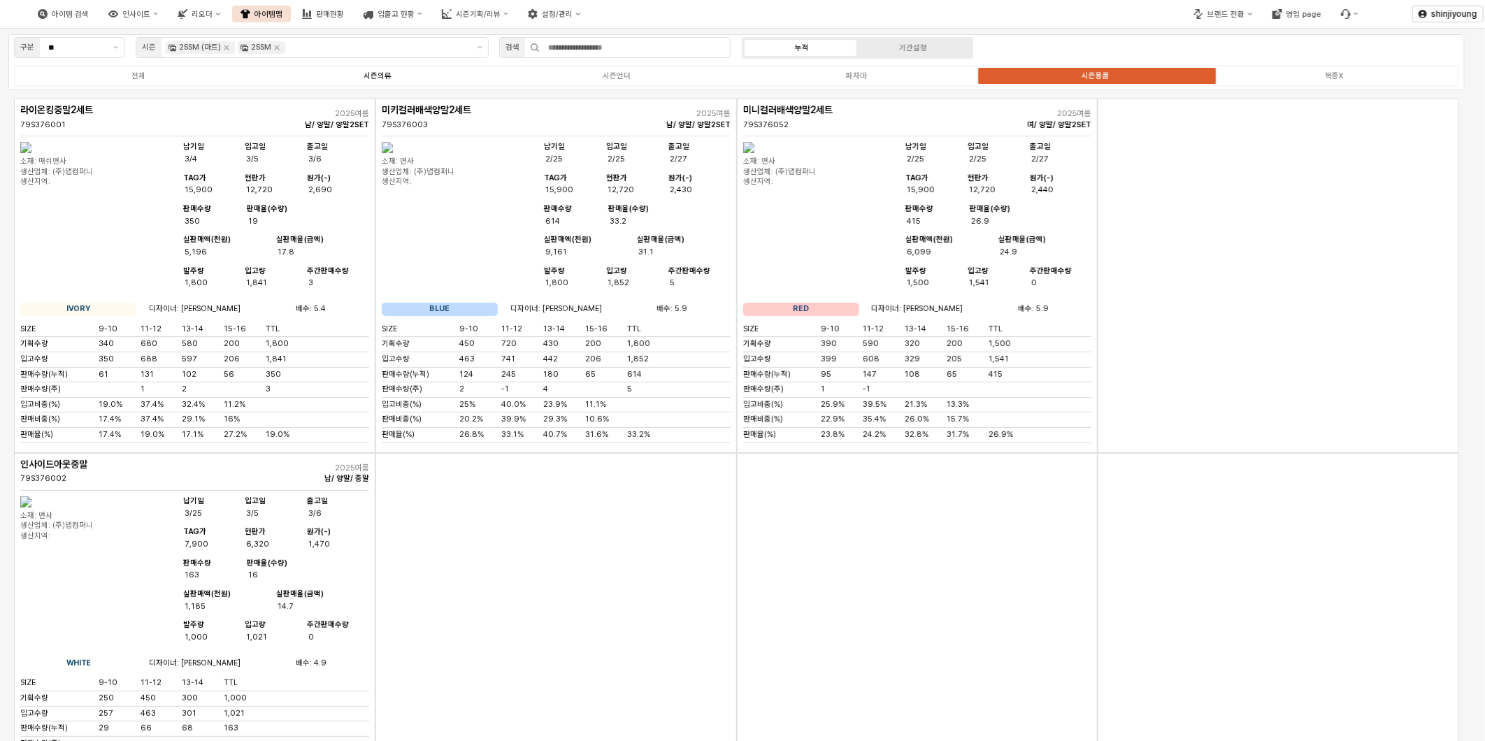
click at [378, 76] on div "시즌의류" at bounding box center [378, 75] width 28 height 9
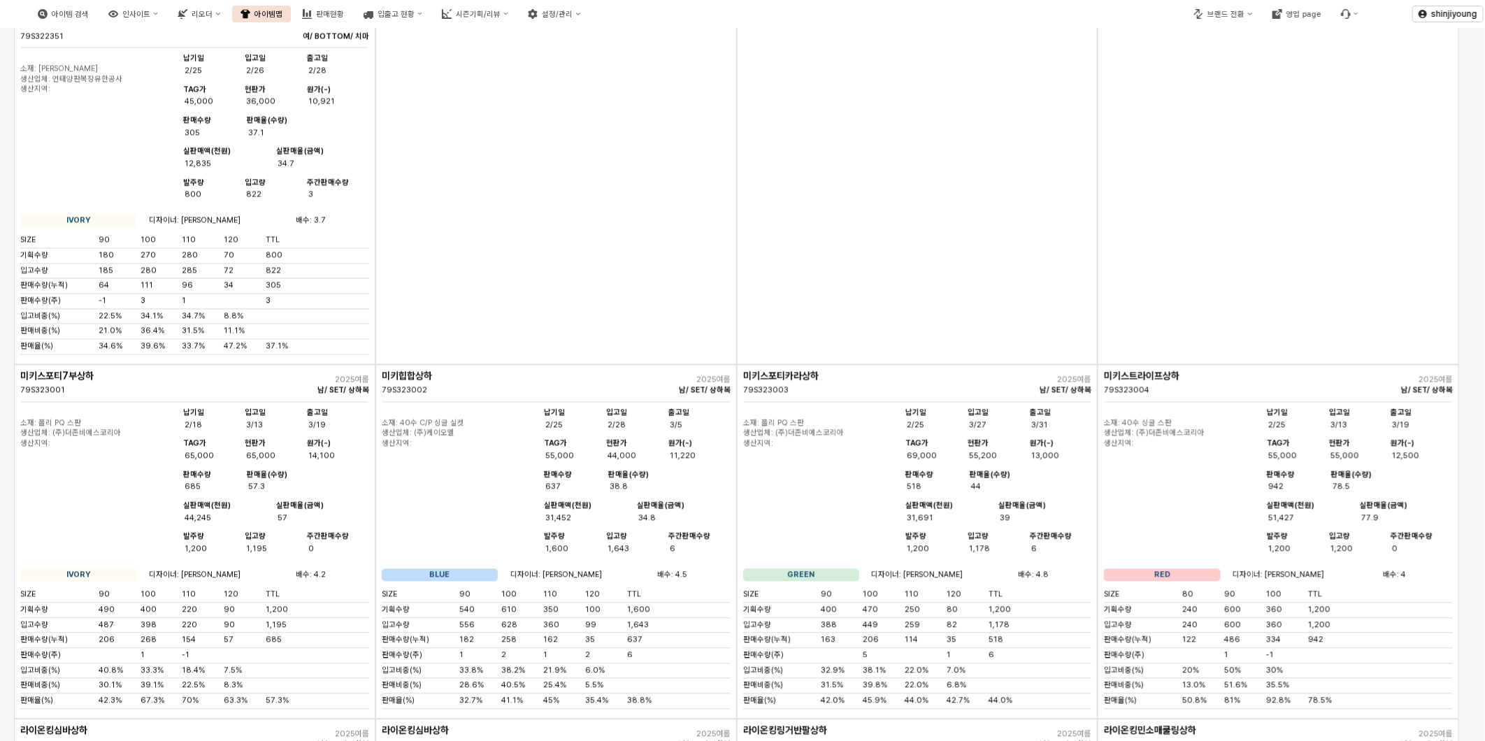
scroll to position [4739, 0]
